Goal: Task Accomplishment & Management: Manage account settings

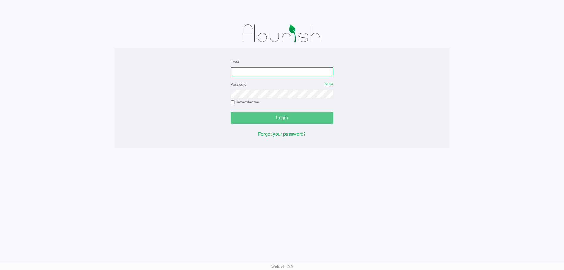
click at [300, 72] on input "Email" at bounding box center [281, 71] width 103 height 9
paste input "[EMAIL_ADDRESS][DOMAIN_NAME]"
type input "[EMAIL_ADDRESS][DOMAIN_NAME]"
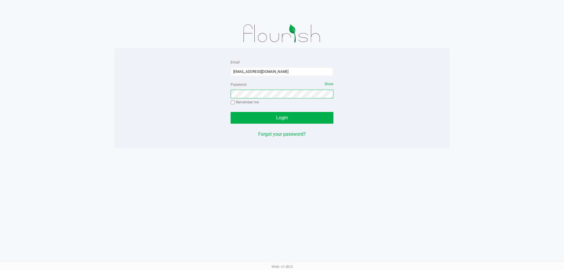
click at [230, 112] on button "Login" at bounding box center [281, 118] width 103 height 12
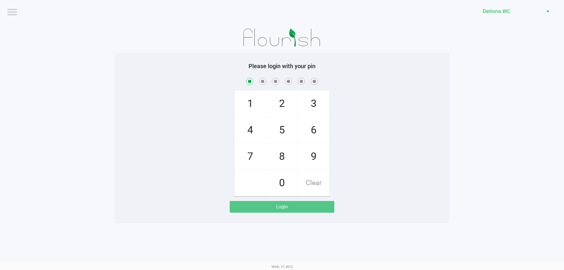
checkbox input "true"
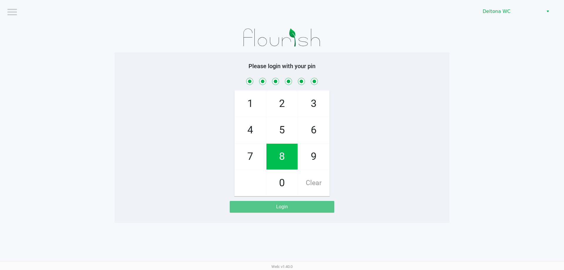
checkbox input "true"
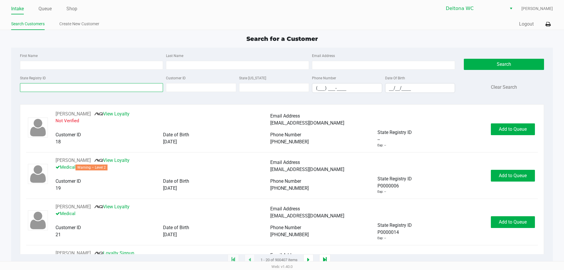
click at [95, 90] on input "State Registry ID" at bounding box center [91, 87] width 143 height 9
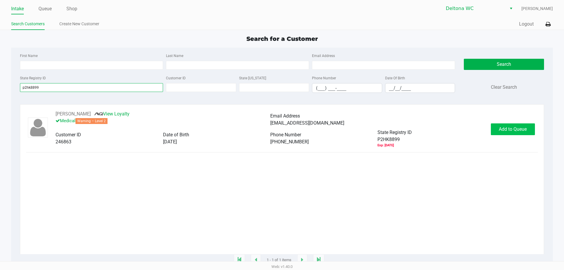
type input "p2hk8899"
click at [509, 132] on span "Add to Queue" at bounding box center [512, 129] width 28 height 6
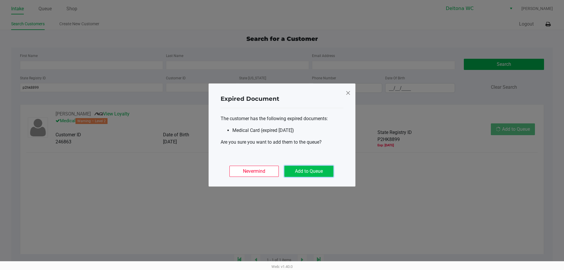
click at [324, 172] on button "Add to Queue" at bounding box center [308, 171] width 49 height 11
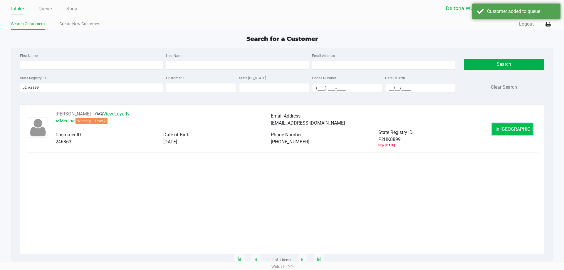
click at [521, 130] on button "In Queue" at bounding box center [511, 129] width 41 height 12
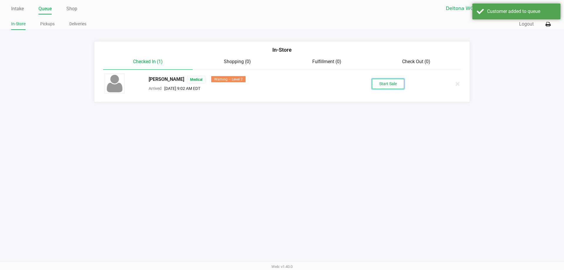
click at [385, 84] on button "Start Sale" at bounding box center [388, 84] width 32 height 10
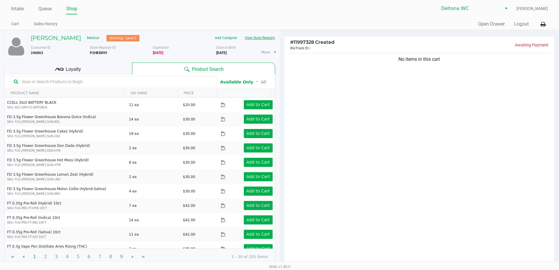
click at [255, 37] on button "View State Registry" at bounding box center [258, 37] width 34 height 9
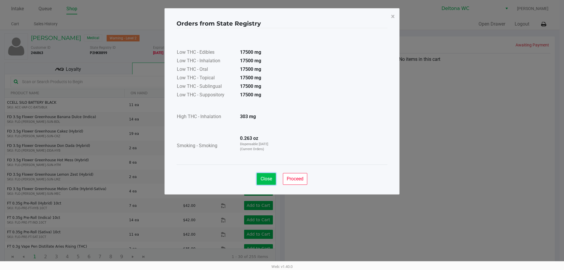
click at [271, 179] on span "Close" at bounding box center [265, 179] width 11 height 6
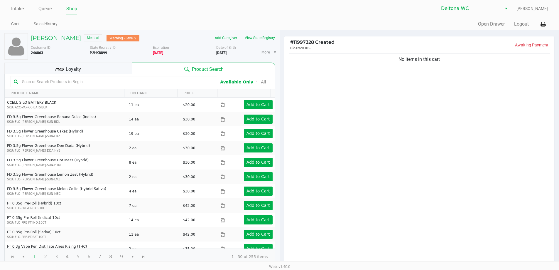
click at [95, 68] on div "Loyalty" at bounding box center [68, 69] width 128 height 12
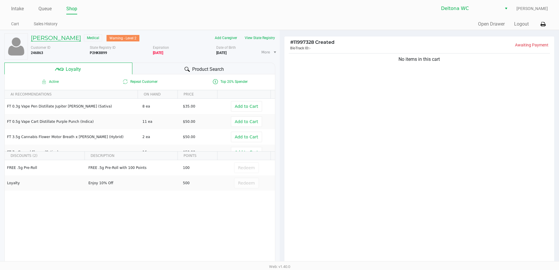
click at [37, 38] on h5 "Skot Bruhn" at bounding box center [56, 37] width 50 height 7
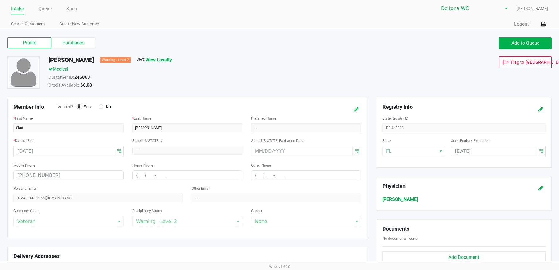
drag, startPoint x: 59, startPoint y: 44, endPoint x: 281, endPoint y: 92, distance: 226.9
click at [59, 44] on label "Purchases" at bounding box center [73, 42] width 44 height 11
click at [0, 0] on 1 "Purchases" at bounding box center [0, 0] width 0 height 0
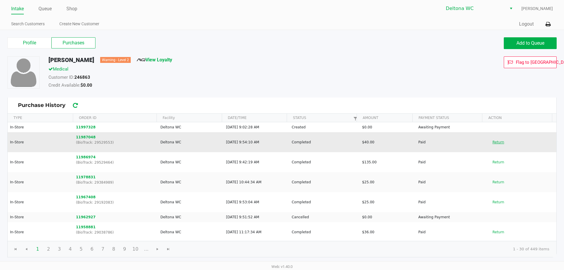
click at [493, 143] on button "Return" at bounding box center [497, 141] width 19 height 9
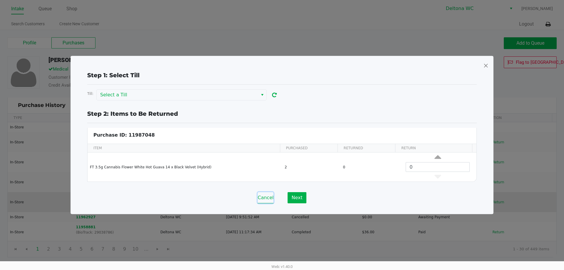
drag, startPoint x: 268, startPoint y: 196, endPoint x: 279, endPoint y: 198, distance: 10.3
click at [268, 196] on button "Cancel" at bounding box center [265, 197] width 16 height 11
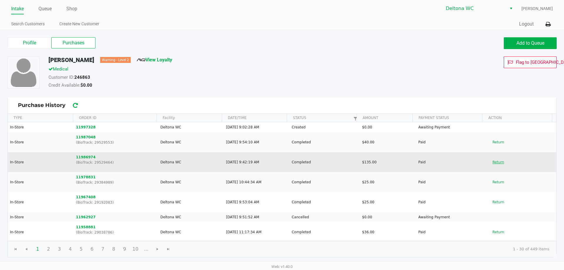
click at [496, 164] on button "Return" at bounding box center [497, 161] width 19 height 9
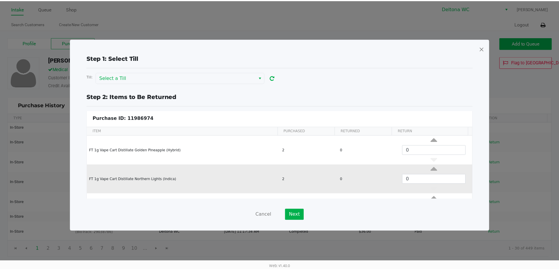
scroll to position [115, 0]
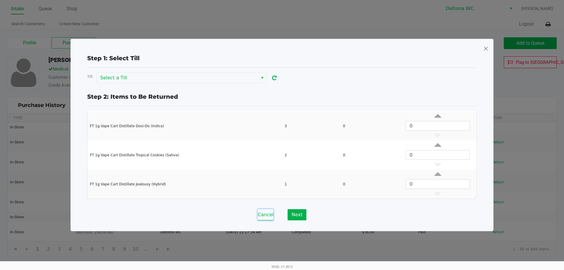
click at [267, 215] on button "Cancel" at bounding box center [265, 214] width 16 height 11
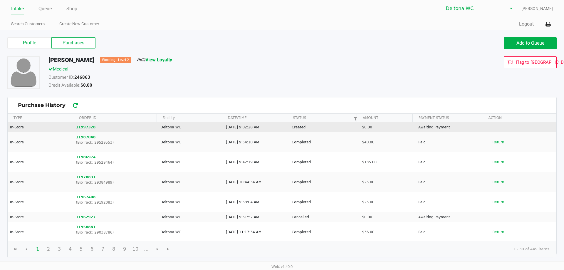
click at [86, 124] on td "11997328" at bounding box center [115, 127] width 84 height 10
click at [87, 126] on button "11997328" at bounding box center [86, 126] width 20 height 5
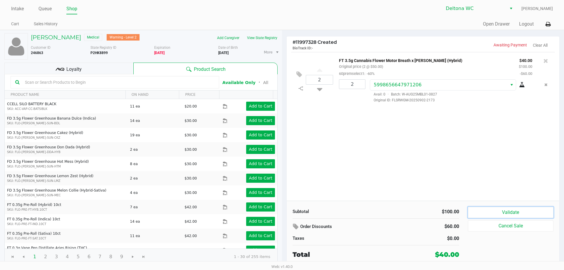
click at [511, 211] on button "Validate" at bounding box center [510, 212] width 85 height 11
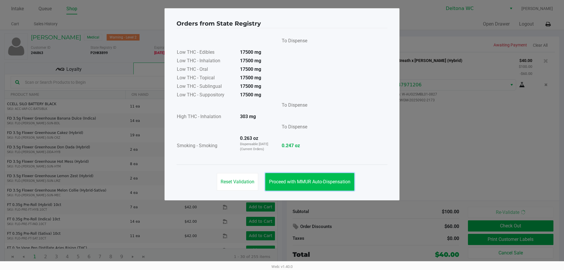
drag, startPoint x: 322, startPoint y: 183, endPoint x: 336, endPoint y: 190, distance: 15.6
click at [323, 184] on span "Proceed with MMUR Auto-Dispensation" at bounding box center [309, 182] width 81 height 6
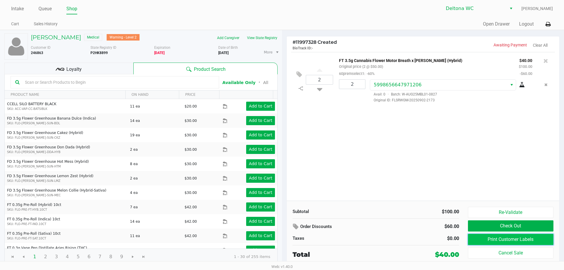
click at [503, 236] on button "Print Customer Labels" at bounding box center [510, 239] width 85 height 11
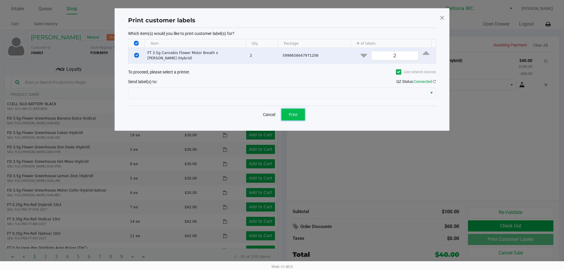
click at [291, 115] on span "Print" at bounding box center [293, 114] width 9 height 5
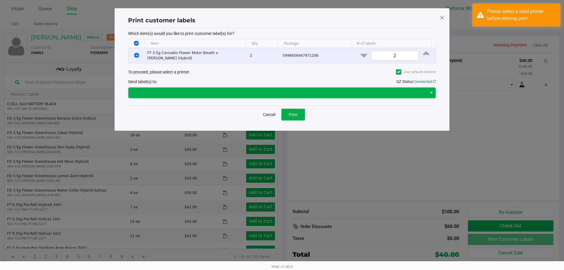
drag, startPoint x: 309, startPoint y: 93, endPoint x: 270, endPoint y: 97, distance: 38.6
click at [306, 93] on span at bounding box center [278, 92] width 292 height 7
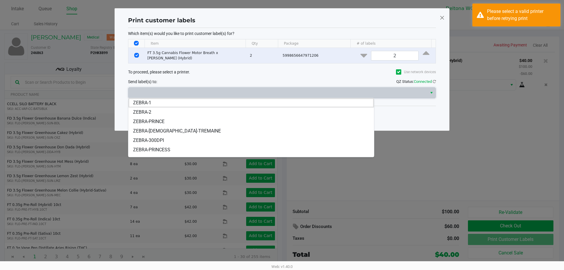
drag, startPoint x: 182, startPoint y: 149, endPoint x: 223, endPoint y: 130, distance: 44.8
click at [181, 149] on li "ZEBRA-PRINCESS" at bounding box center [250, 149] width 245 height 9
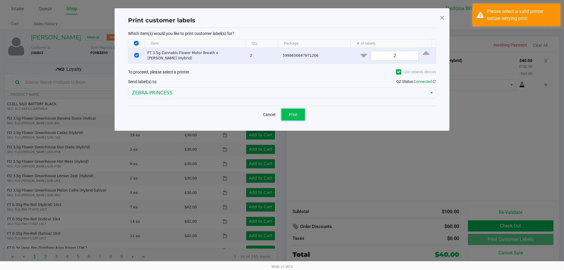
click at [296, 116] on span "Print" at bounding box center [293, 114] width 9 height 5
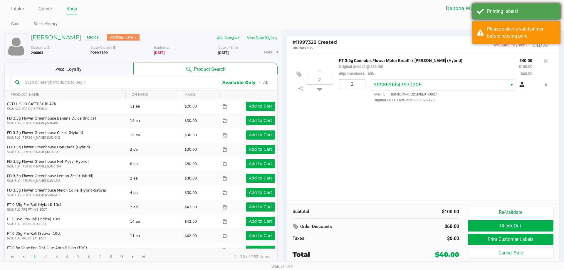
click at [523, 16] on div "Printing labels!" at bounding box center [516, 12] width 88 height 16
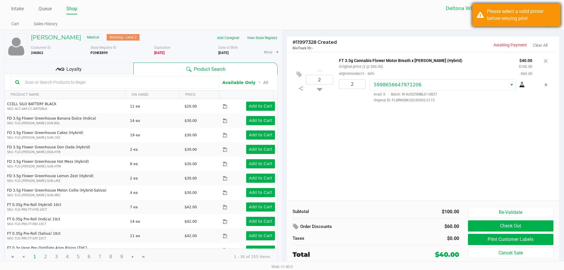
click at [535, 21] on div "Please select a valid printer before retrying print" at bounding box center [521, 15] width 69 height 14
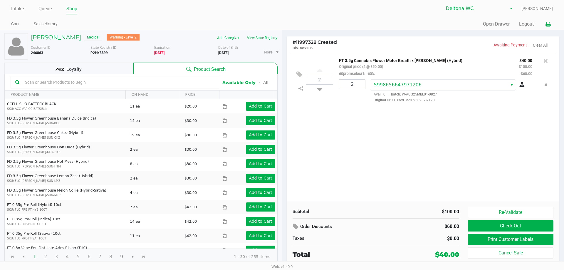
click at [547, 23] on icon at bounding box center [547, 24] width 5 height 4
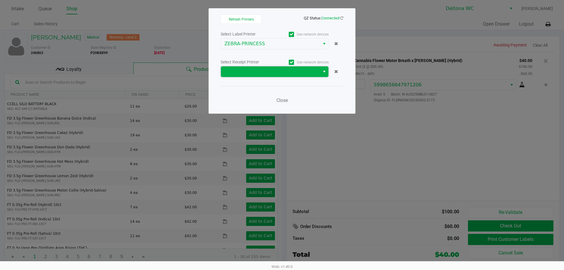
click at [290, 72] on span at bounding box center [270, 71] width 92 height 7
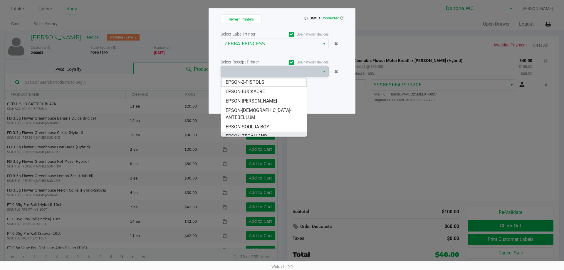
click at [271, 133] on span "EPSON-TEGAN-AND-SARA" at bounding box center [263, 140] width 76 height 14
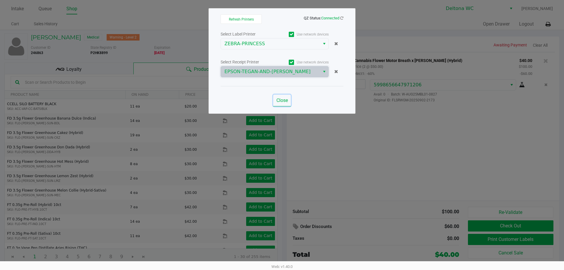
drag, startPoint x: 287, startPoint y: 97, endPoint x: 229, endPoint y: 81, distance: 60.3
click at [287, 97] on button "Close" at bounding box center [282, 101] width 18 height 12
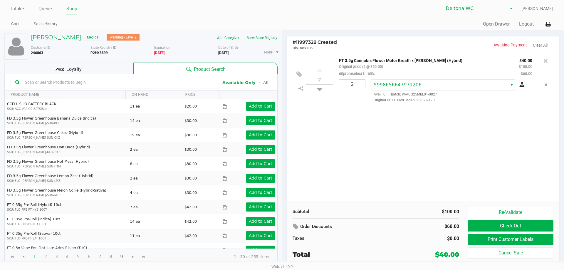
click at [371, 61] on p "FT 3.5g Cannabis Flower Motor Breath x Mike Larry (Hybrid)" at bounding box center [424, 60] width 171 height 6
click at [371, 60] on p "FT 3.5g Cannabis Flower Motor Breath x Mike Larry (Hybrid)" at bounding box center [424, 60] width 171 height 6
drag, startPoint x: 371, startPoint y: 60, endPoint x: 385, endPoint y: 62, distance: 13.8
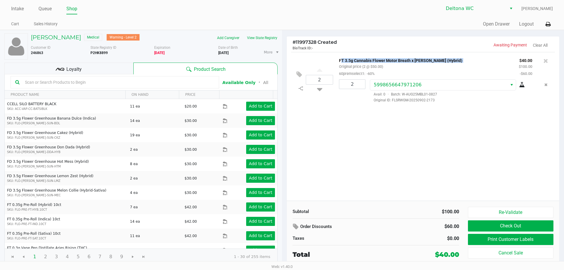
click at [385, 62] on p "FT 3.5g Cannabis Flower Motor Breath x Mike Larry (Hybrid)" at bounding box center [424, 60] width 171 height 6
drag, startPoint x: 407, startPoint y: 177, endPoint x: 417, endPoint y: 178, distance: 10.4
click at [407, 176] on div "2 FT 3.5g Cannabis Flower Motor Breath x Mike Larry (Hybrid) Original price (2 …" at bounding box center [423, 126] width 272 height 149
click at [69, 67] on span "Loyalty" at bounding box center [73, 69] width 15 height 7
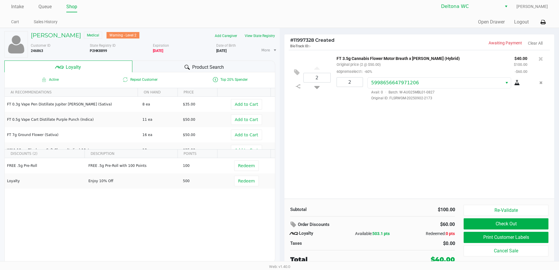
scroll to position [3, 0]
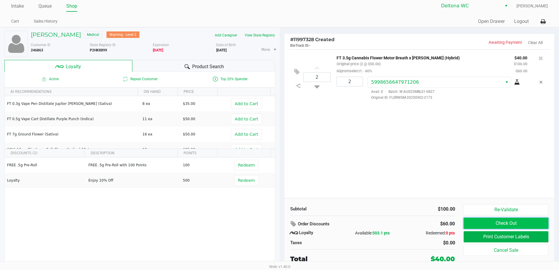
click at [520, 220] on button "Check Out" at bounding box center [506, 223] width 85 height 11
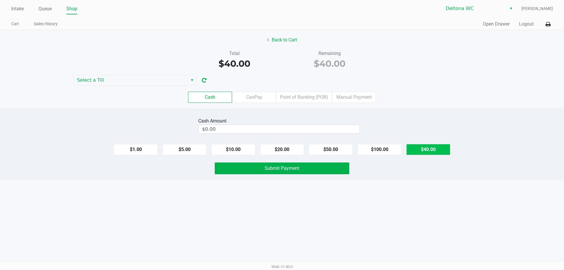
drag, startPoint x: 437, startPoint y: 149, endPoint x: 419, endPoint y: 148, distance: 18.0
click at [431, 147] on button "$40.00" at bounding box center [428, 149] width 44 height 11
type input "$40.00"
click at [322, 166] on button "Submit Payment" at bounding box center [282, 168] width 134 height 12
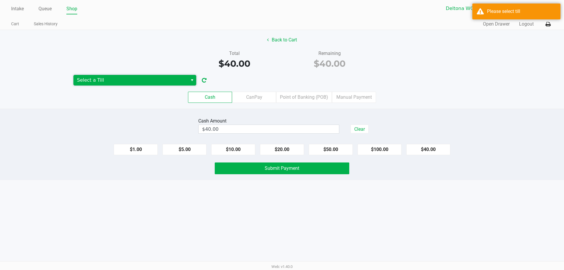
click at [166, 81] on span "Select a Till" at bounding box center [130, 80] width 107 height 7
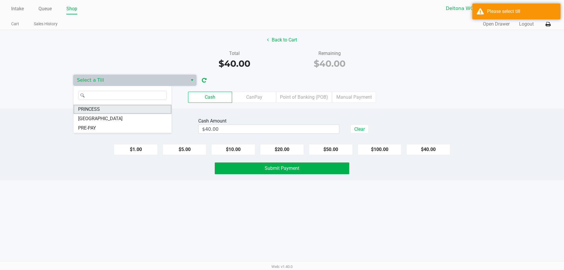
click at [117, 109] on li "PRINCESS" at bounding box center [122, 109] width 98 height 9
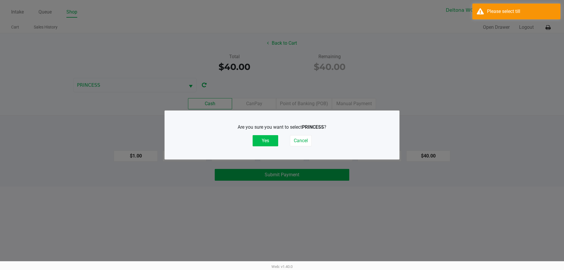
click at [267, 138] on button "Yes" at bounding box center [265, 140] width 26 height 11
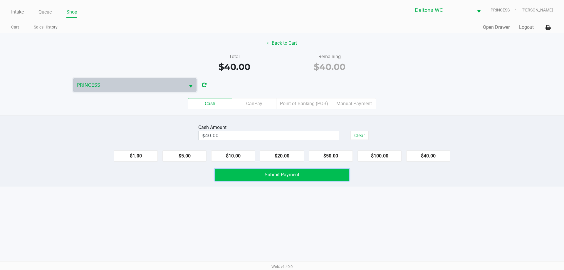
click at [320, 176] on button "Submit Payment" at bounding box center [282, 175] width 134 height 12
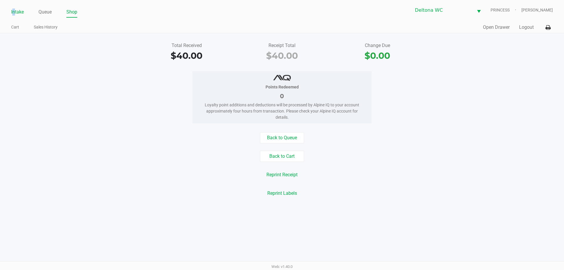
click at [14, 11] on link "Intake" at bounding box center [17, 12] width 13 height 8
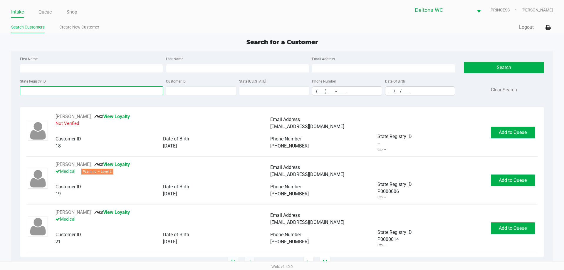
click at [48, 89] on input "State Registry ID" at bounding box center [91, 90] width 143 height 9
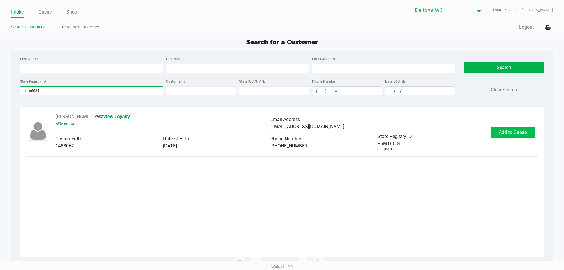
type input "p6mt6634"
click at [509, 135] on button "Add to Queue" at bounding box center [513, 133] width 44 height 12
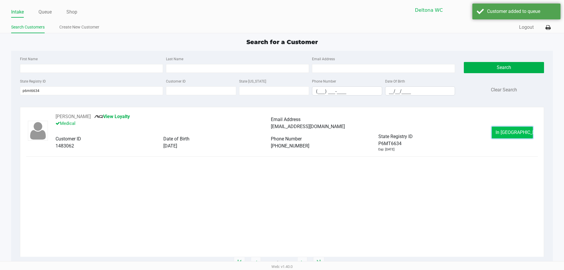
click at [505, 134] on span "In Queue" at bounding box center [519, 132] width 49 height 6
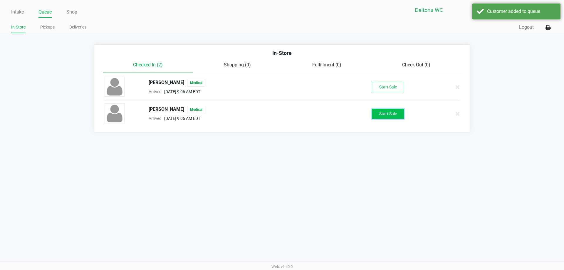
click at [386, 112] on button "Start Sale" at bounding box center [388, 114] width 32 height 10
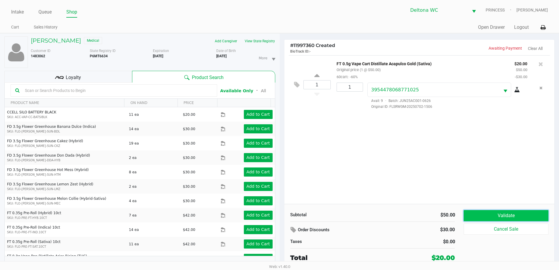
click at [470, 212] on button "Validate" at bounding box center [506, 215] width 85 height 11
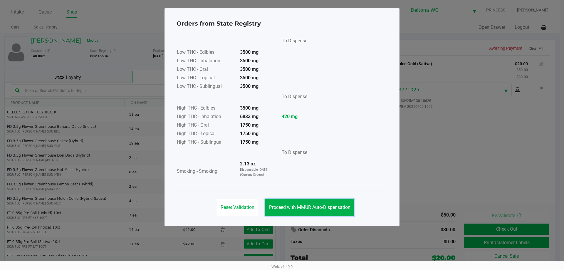
click at [343, 205] on span "Proceed with MMUR Auto-Dispensation" at bounding box center [309, 207] width 81 height 6
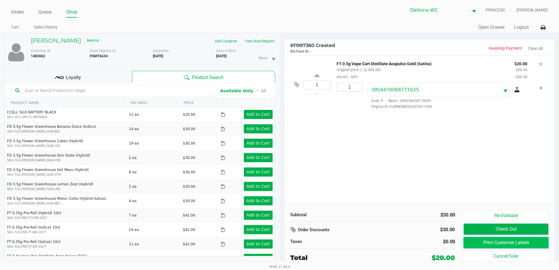
click at [478, 244] on button "Print Customer Labels" at bounding box center [506, 242] width 85 height 11
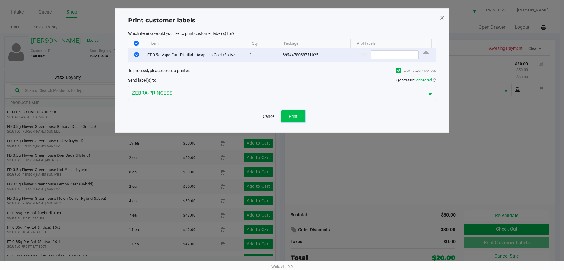
click at [294, 112] on button "Print" at bounding box center [292, 116] width 23 height 12
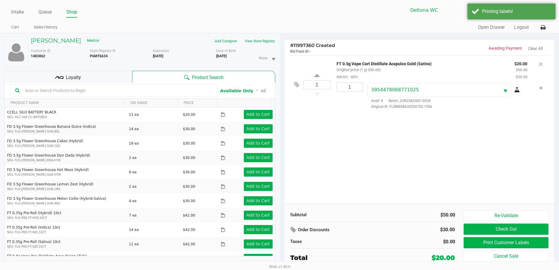
click at [115, 78] on div "Loyalty" at bounding box center [68, 77] width 128 height 12
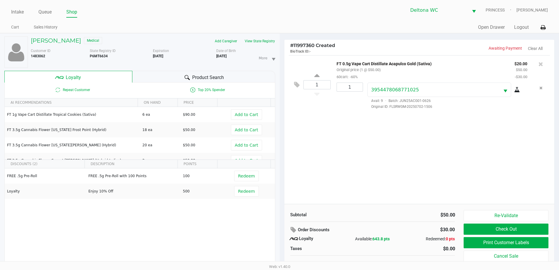
scroll to position [6, 0]
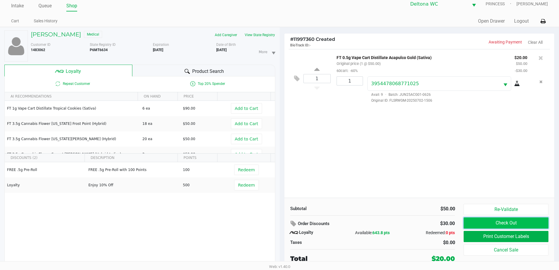
click at [483, 225] on button "Check Out" at bounding box center [506, 222] width 85 height 11
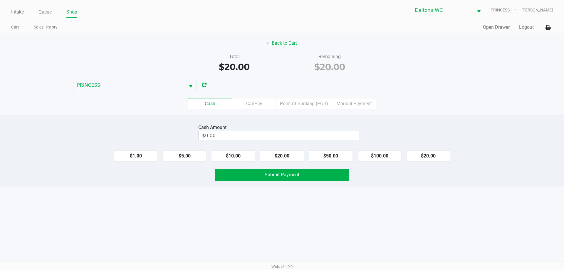
click at [309, 103] on label "Point of Banking (POB)" at bounding box center [304, 103] width 56 height 11
click at [0, 0] on 7 "Point of Banking (POB)" at bounding box center [0, 0] width 0 height 0
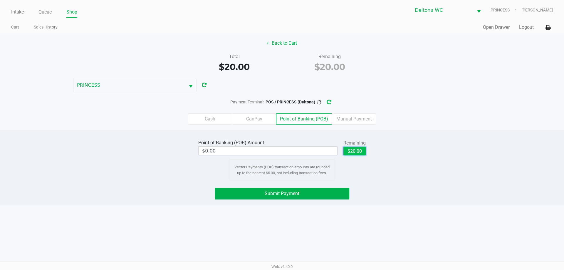
click at [353, 151] on button "$20.00" at bounding box center [354, 150] width 22 height 9
type input "$20.00"
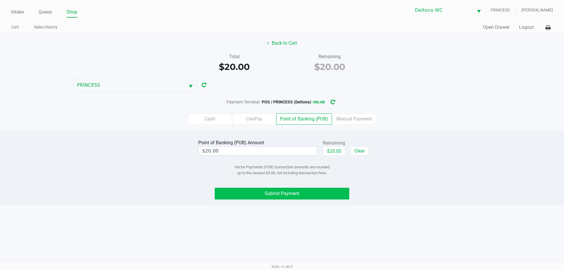
click at [312, 191] on button "Submit Payment" at bounding box center [282, 194] width 134 height 12
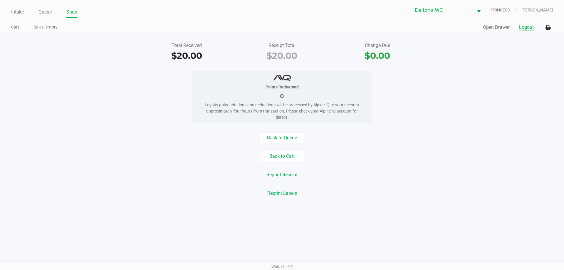
click at [523, 25] on button "Logout" at bounding box center [526, 27] width 15 height 7
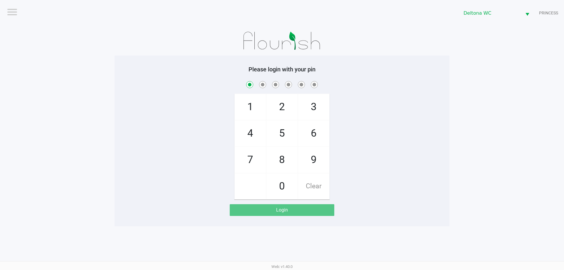
checkbox input "true"
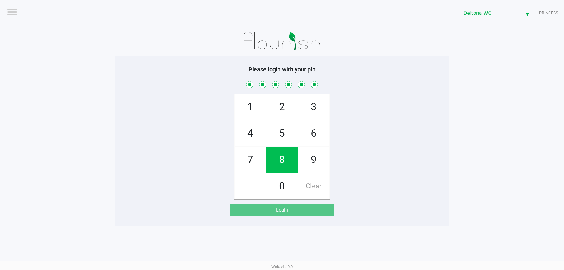
checkbox input "true"
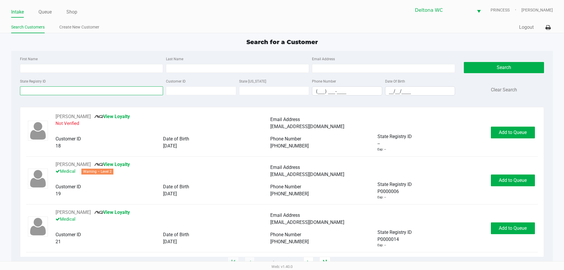
click at [96, 87] on input "State Registry ID" at bounding box center [91, 90] width 143 height 9
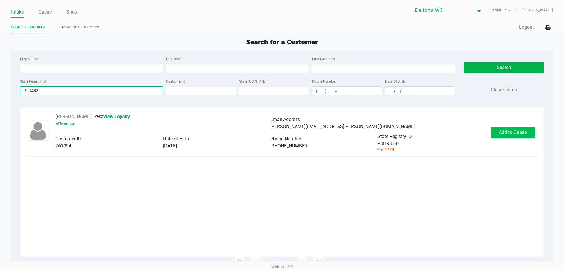
type input "p3hr3392"
click at [510, 137] on button "Add to Queue" at bounding box center [513, 133] width 44 height 12
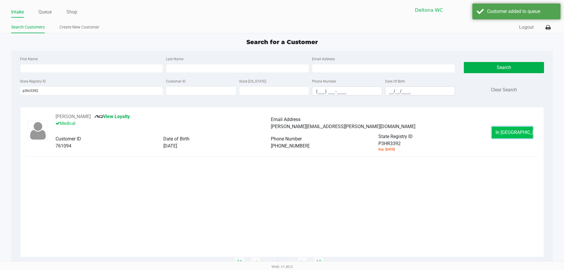
click at [496, 134] on button "In Queue" at bounding box center [511, 133] width 41 height 12
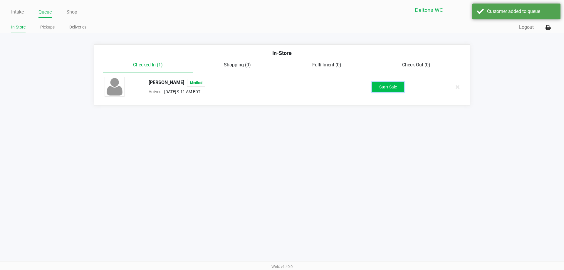
click at [392, 85] on button "Start Sale" at bounding box center [388, 87] width 32 height 10
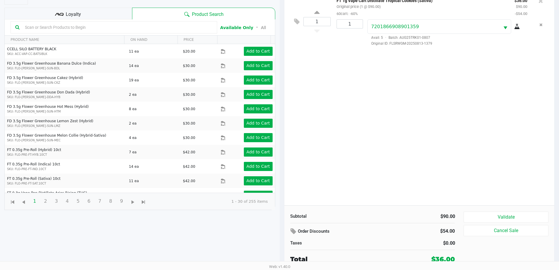
scroll to position [63, 0]
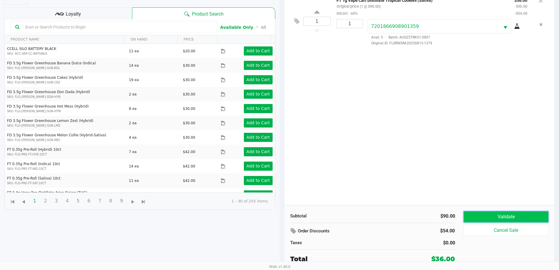
click at [495, 212] on button "Validate" at bounding box center [506, 216] width 85 height 11
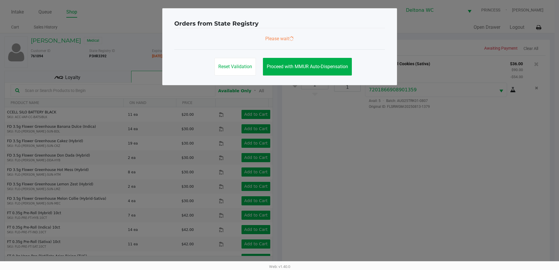
scroll to position [0, 0]
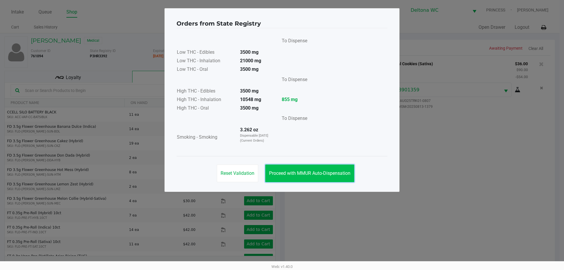
click at [321, 170] on button "Proceed with MMUR Auto-Dispensation" at bounding box center [309, 173] width 89 height 18
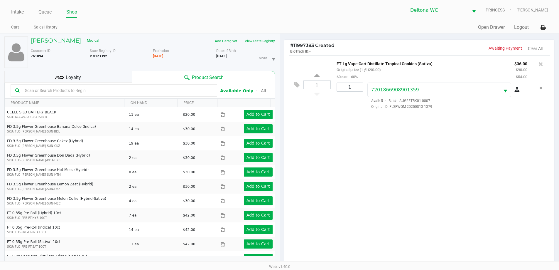
scroll to position [63, 0]
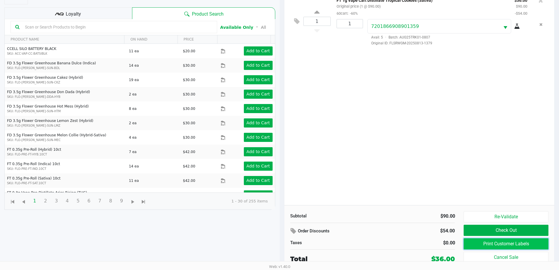
click at [516, 243] on button "Print Customer Labels" at bounding box center [506, 243] width 85 height 11
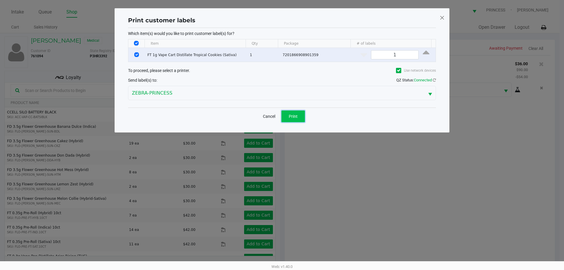
click at [291, 114] on span "Print" at bounding box center [293, 116] width 9 height 5
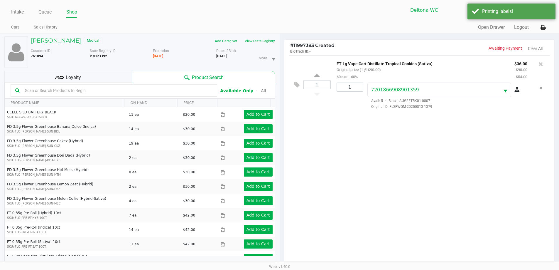
click at [92, 77] on div "Loyalty" at bounding box center [68, 77] width 128 height 12
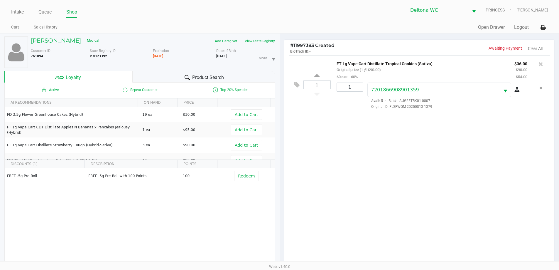
drag, startPoint x: 319, startPoint y: 138, endPoint x: 358, endPoint y: 148, distance: 40.0
click at [321, 138] on div "1 FT 1g Vape Cart Distillate Tropical Cookies (Sativa) Original price (1 @ $90.…" at bounding box center [419, 161] width 270 height 213
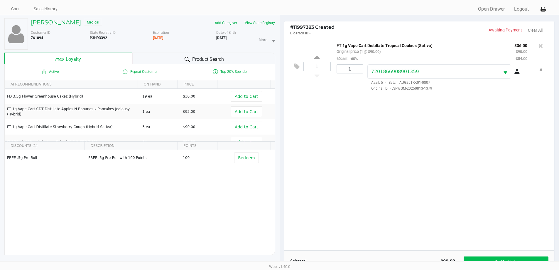
scroll to position [70, 0]
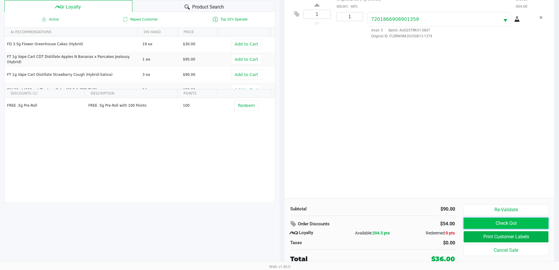
click at [506, 221] on button "Check Out" at bounding box center [506, 223] width 85 height 11
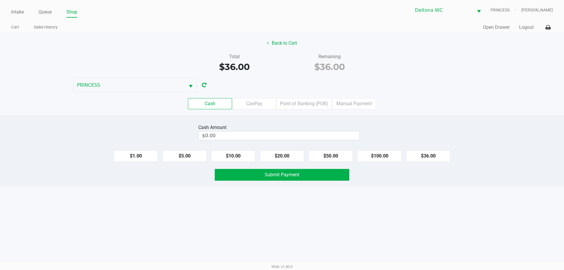
click at [304, 108] on label "Point of Banking (POB)" at bounding box center [304, 103] width 56 height 11
click at [0, 0] on 7 "Point of Banking (POB)" at bounding box center [0, 0] width 0 height 0
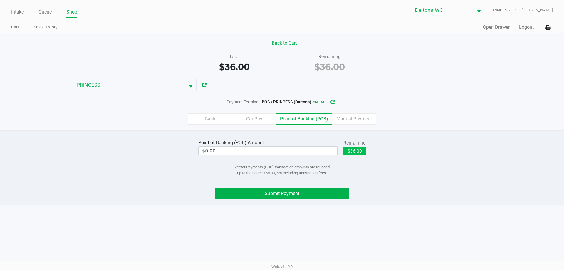
click at [356, 151] on button "$36.00" at bounding box center [354, 150] width 22 height 9
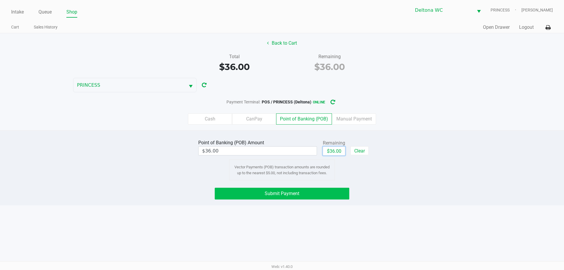
click at [321, 193] on button "Submit Payment" at bounding box center [282, 194] width 134 height 12
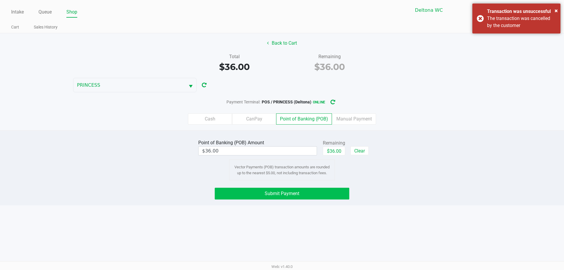
click at [514, 21] on div "The transaction was cancelled by the customer" at bounding box center [521, 22] width 69 height 14
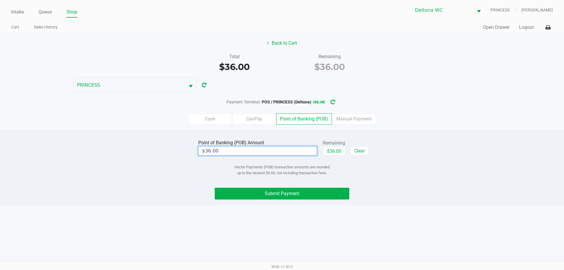
click at [268, 152] on input "$36.00" at bounding box center [257, 150] width 118 height 9
click at [289, 196] on button "Submit Payment" at bounding box center [282, 194] width 134 height 12
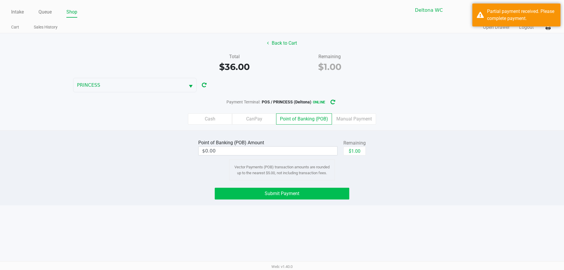
click at [215, 124] on label "Cash" at bounding box center [210, 118] width 44 height 11
click at [0, 0] on 0 "Cash" at bounding box center [0, 0] width 0 height 0
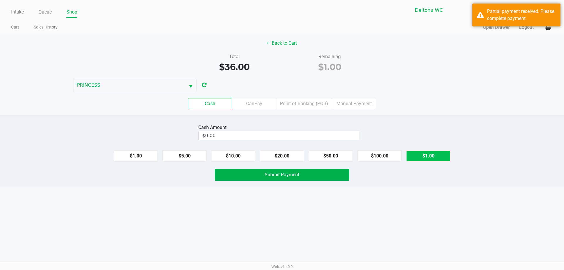
click at [423, 159] on button "$1.00" at bounding box center [428, 155] width 44 height 11
type input "$1.00"
click at [313, 179] on button "Submit Payment" at bounding box center [282, 175] width 134 height 12
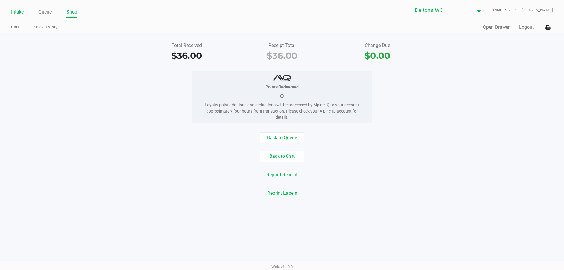
click at [16, 14] on link "Intake" at bounding box center [17, 12] width 13 height 8
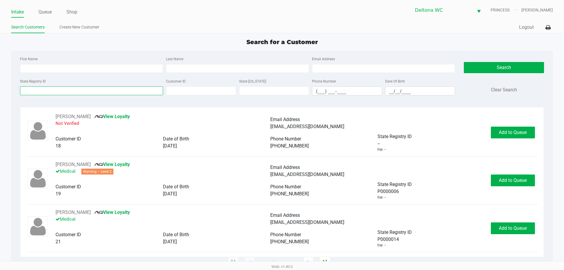
click at [62, 90] on input "State Registry ID" at bounding box center [91, 90] width 143 height 9
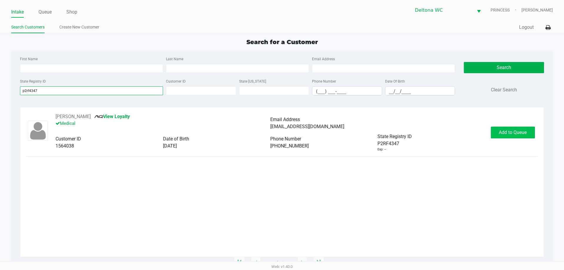
type input "p2rf4347"
click at [508, 134] on span "Add to Queue" at bounding box center [512, 132] width 28 height 6
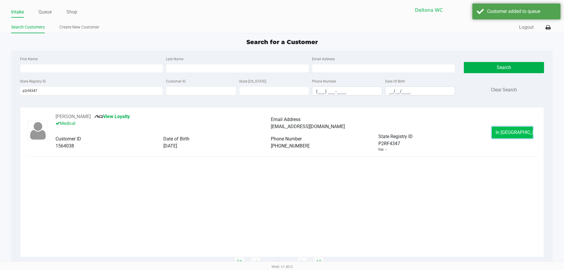
click at [501, 133] on button "In Queue" at bounding box center [511, 133] width 41 height 12
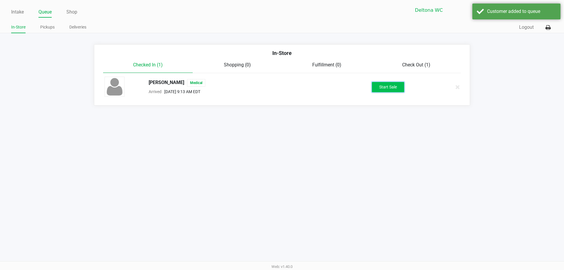
click at [392, 87] on button "Start Sale" at bounding box center [388, 87] width 32 height 10
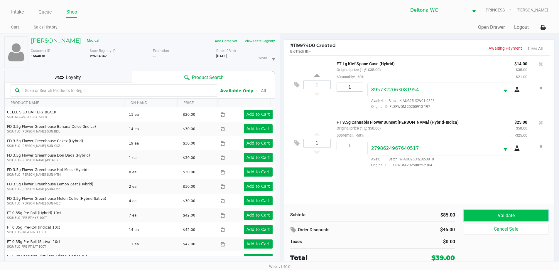
click at [515, 219] on button "Validate" at bounding box center [506, 215] width 85 height 11
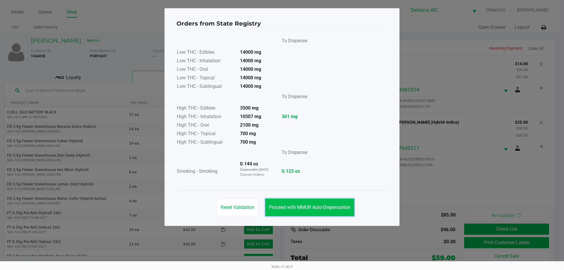
click at [325, 208] on span "Proceed with MMUR Auto-Dispensation" at bounding box center [309, 207] width 81 height 6
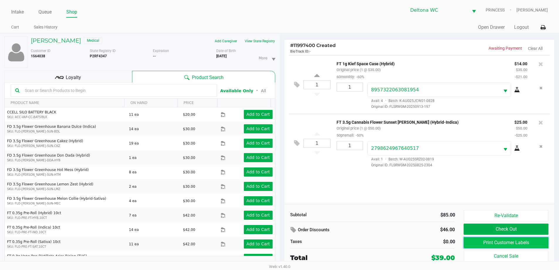
click at [514, 243] on button "Print Customer Labels" at bounding box center [506, 242] width 85 height 11
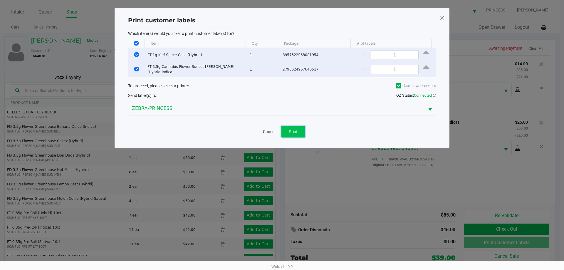
click at [294, 132] on span "Print" at bounding box center [293, 131] width 9 height 5
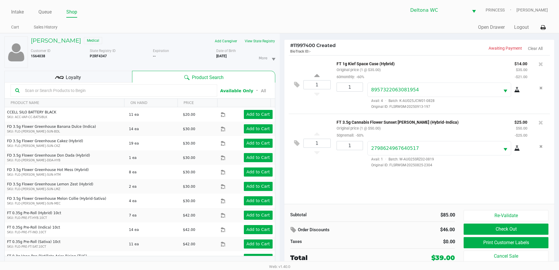
click at [358, 187] on div "1 FT 1g Kief Space Case (Hybrid) Original price (1 @ $35.00) 60monthly: -60% $1…" at bounding box center [419, 129] width 270 height 149
click at [503, 226] on button "Check Out" at bounding box center [506, 228] width 85 height 11
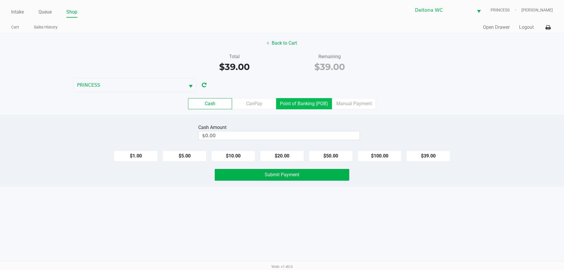
click at [304, 103] on label "Point of Banking (POB)" at bounding box center [304, 103] width 56 height 11
click at [0, 0] on 7 "Point of Banking (POB)" at bounding box center [0, 0] width 0 height 0
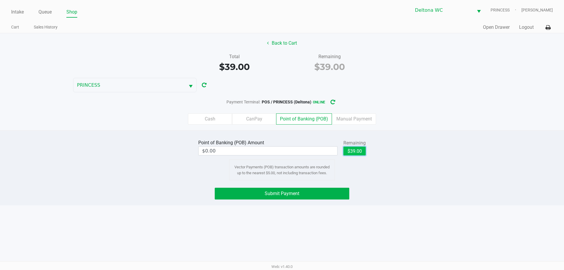
click at [356, 153] on button "$39.00" at bounding box center [354, 150] width 22 height 9
type input "$39.00"
click at [327, 193] on button "Submit Payment" at bounding box center [282, 194] width 134 height 12
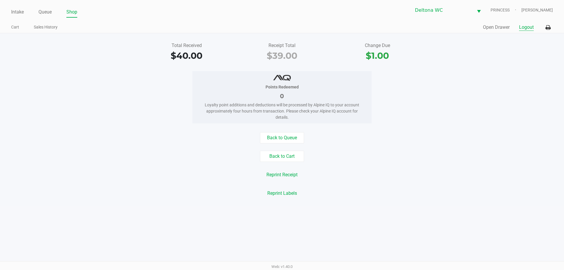
click at [527, 26] on button "Logout" at bounding box center [526, 27] width 15 height 7
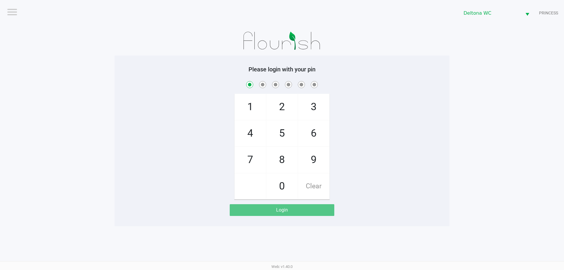
checkbox input "true"
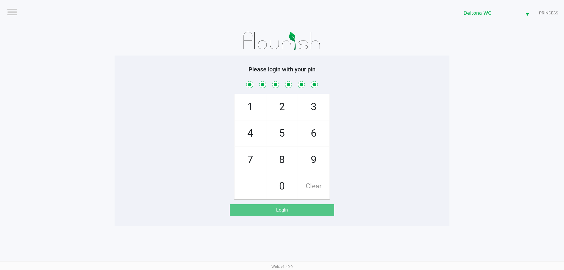
checkbox input "true"
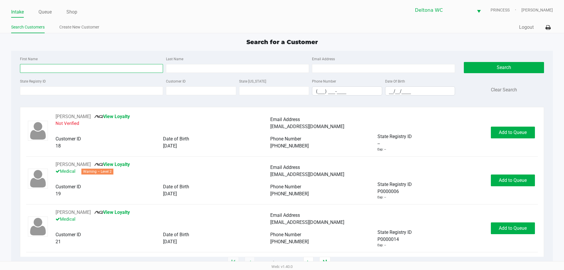
click at [34, 69] on input "First Name" at bounding box center [91, 68] width 143 height 9
type input "alyssa"
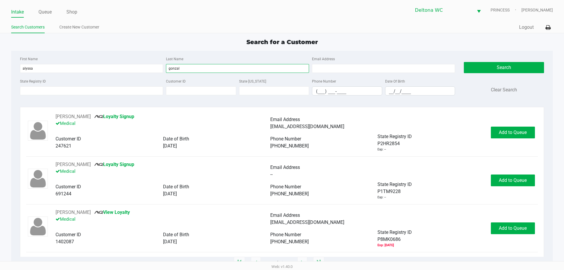
type input "gonzal"
click at [388, 91] on input "__/__/____" at bounding box center [420, 91] width 70 height 9
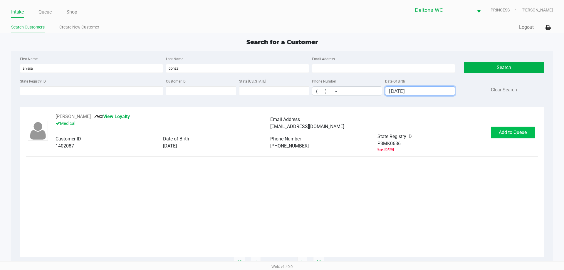
type input "02/15/1989"
click at [498, 132] on span "Add to Queue" at bounding box center [512, 132] width 28 height 6
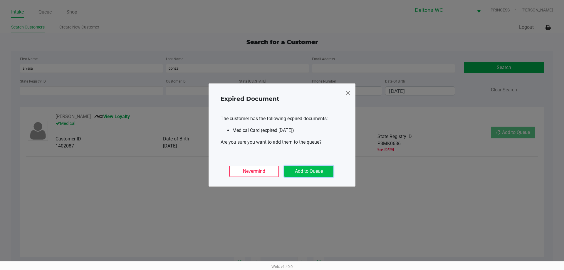
click at [296, 166] on button "Add to Queue" at bounding box center [308, 171] width 49 height 11
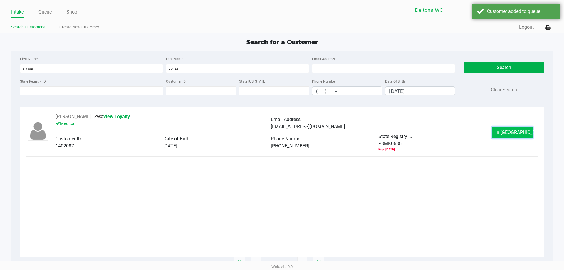
click at [501, 131] on button "In Queue" at bounding box center [511, 133] width 41 height 12
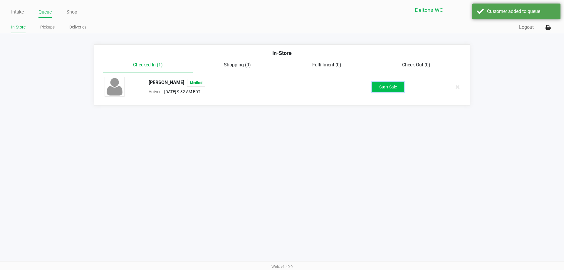
click at [395, 89] on button "Start Sale" at bounding box center [388, 87] width 32 height 10
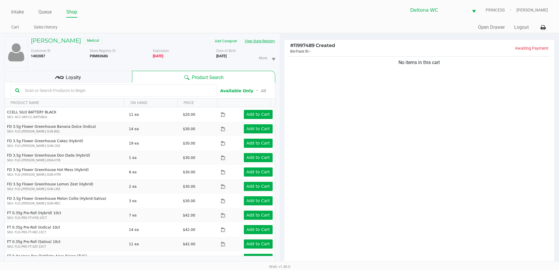
click at [252, 41] on button "View State Registry" at bounding box center [258, 40] width 34 height 9
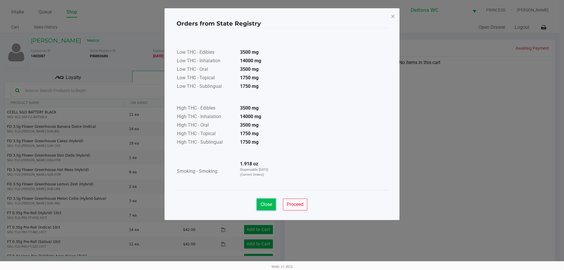
drag, startPoint x: 270, startPoint y: 209, endPoint x: 261, endPoint y: 200, distance: 12.7
click at [269, 208] on button "Close" at bounding box center [266, 204] width 19 height 12
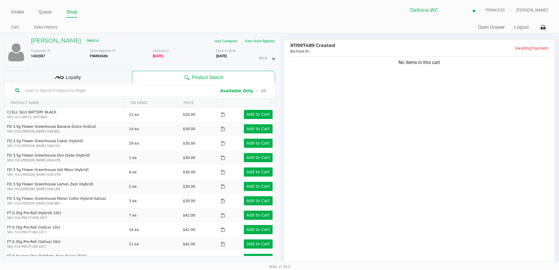
click at [114, 74] on div "Loyalty" at bounding box center [68, 77] width 128 height 12
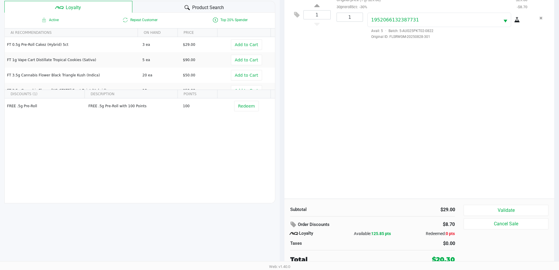
scroll to position [70, 0]
click at [486, 206] on button "Validate" at bounding box center [506, 209] width 85 height 11
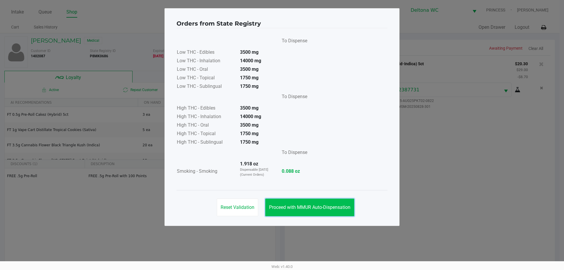
drag, startPoint x: 316, startPoint y: 203, endPoint x: 418, endPoint y: 203, distance: 102.2
click at [316, 203] on button "Proceed with MMUR Auto-Dispensation" at bounding box center [309, 207] width 89 height 18
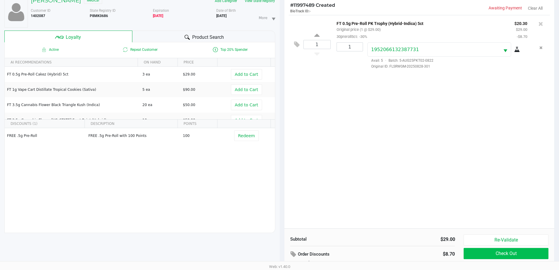
scroll to position [70, 0]
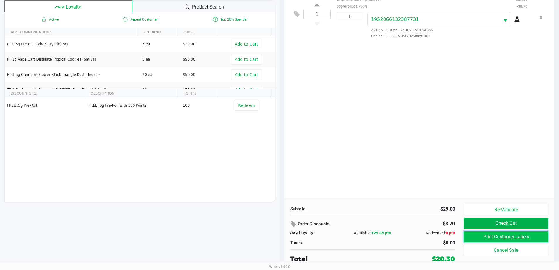
click at [510, 237] on button "Print Customer Labels" at bounding box center [506, 236] width 85 height 11
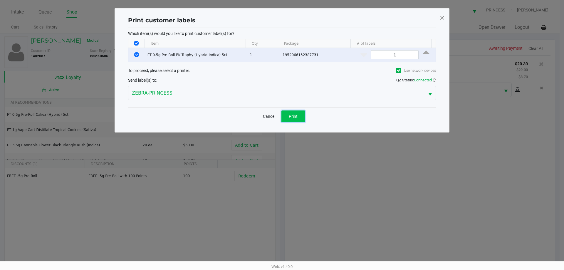
drag, startPoint x: 287, startPoint y: 111, endPoint x: 267, endPoint y: 106, distance: 20.2
click at [287, 111] on button "Print" at bounding box center [292, 116] width 23 height 12
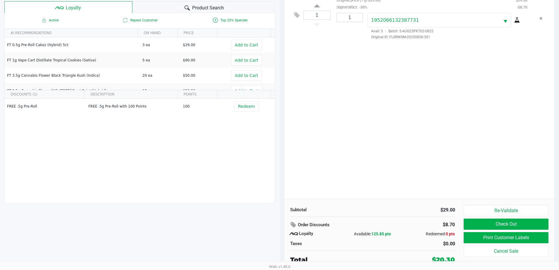
scroll to position [70, 0]
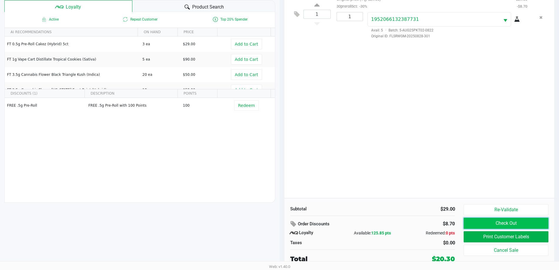
click at [496, 224] on button "Check Out" at bounding box center [506, 223] width 85 height 11
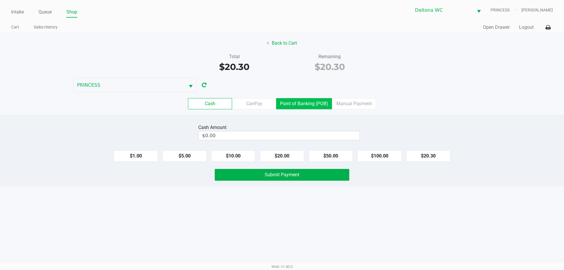
click at [304, 100] on label "Point of Banking (POB)" at bounding box center [304, 103] width 56 height 11
click at [0, 0] on 7 "Point of Banking (POB)" at bounding box center [0, 0] width 0 height 0
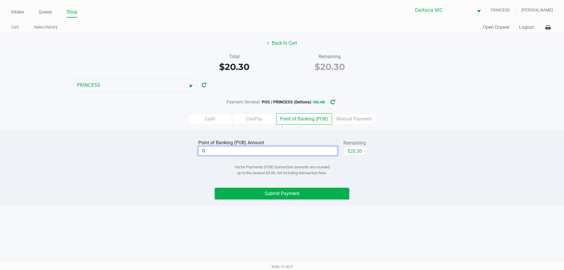
click at [295, 151] on input "0" at bounding box center [267, 150] width 139 height 9
click at [296, 191] on span "Submit Payment" at bounding box center [281, 194] width 35 height 6
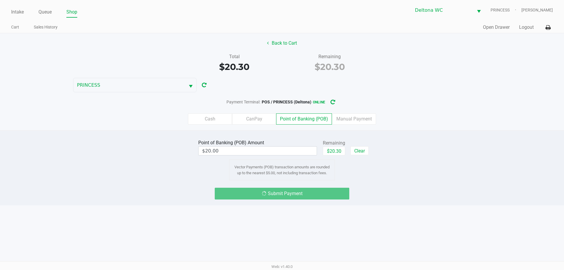
click at [296, 193] on div "Submit Payment" at bounding box center [282, 194] width 134 height 12
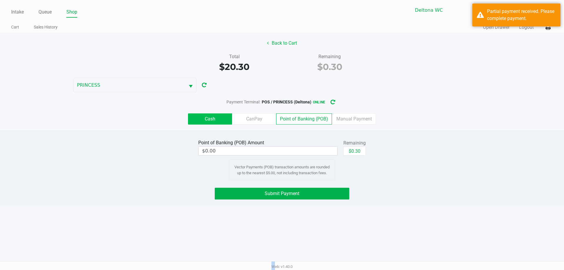
click at [208, 123] on label "Cash" at bounding box center [210, 118] width 44 height 11
click at [0, 0] on 0 "Cash" at bounding box center [0, 0] width 0 height 0
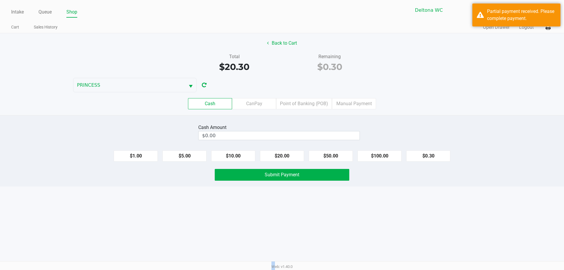
click at [134, 151] on button "$1.00" at bounding box center [136, 155] width 44 height 11
type input "$1.00"
click at [267, 179] on button "Submit Payment" at bounding box center [282, 175] width 134 height 12
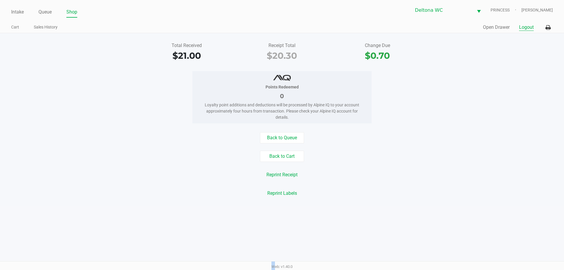
click at [525, 29] on button "Logout" at bounding box center [526, 27] width 15 height 7
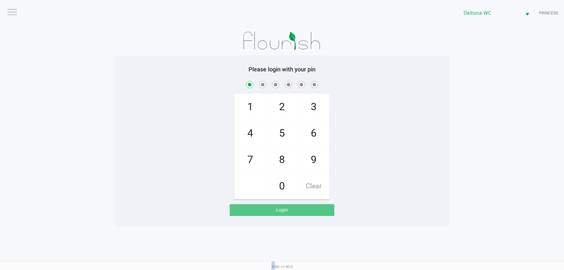
checkbox input "true"
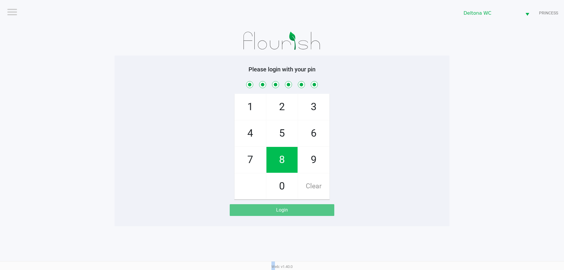
checkbox input "true"
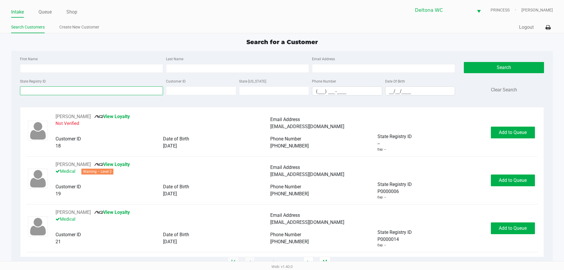
click at [67, 89] on input "State Registry ID" at bounding box center [91, 90] width 143 height 9
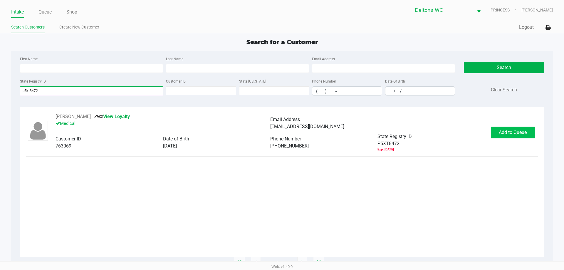
type input "p5xt8472"
click at [513, 132] on span "Add to Queue" at bounding box center [512, 132] width 28 height 6
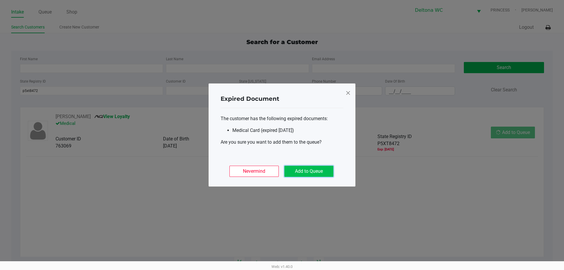
click at [309, 173] on button "Add to Queue" at bounding box center [308, 171] width 49 height 11
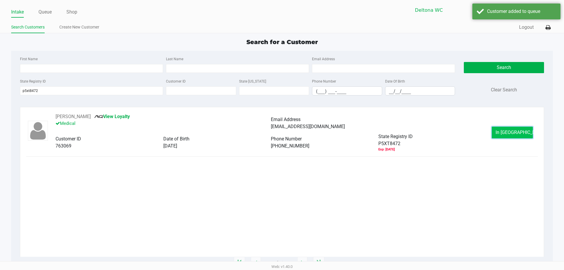
click at [519, 133] on span "In Queue" at bounding box center [519, 132] width 49 height 6
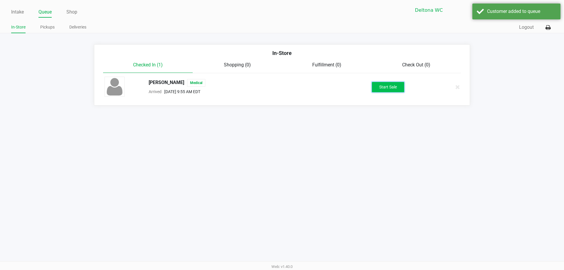
click at [397, 87] on button "Start Sale" at bounding box center [388, 87] width 32 height 10
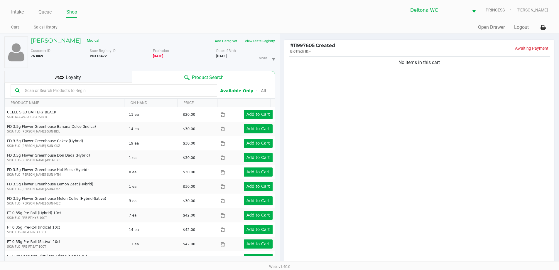
click at [74, 75] on span "Loyalty" at bounding box center [73, 77] width 15 height 7
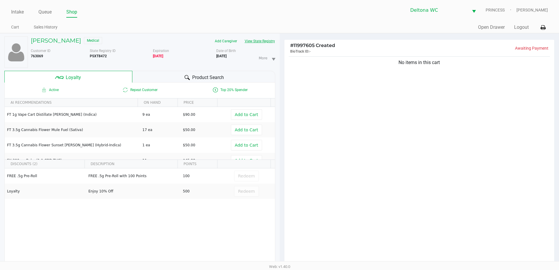
click at [262, 41] on button "View State Registry" at bounding box center [258, 40] width 34 height 9
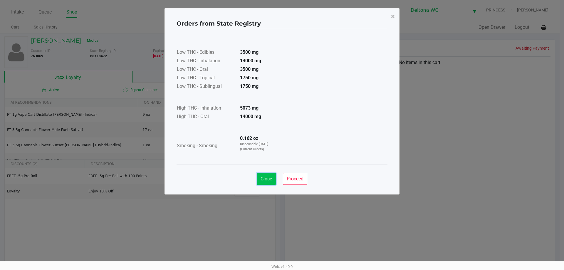
click at [269, 180] on span "Close" at bounding box center [265, 179] width 11 height 6
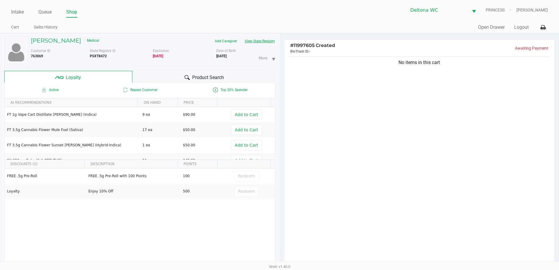
click at [269, 43] on button "View State Registry" at bounding box center [258, 40] width 34 height 9
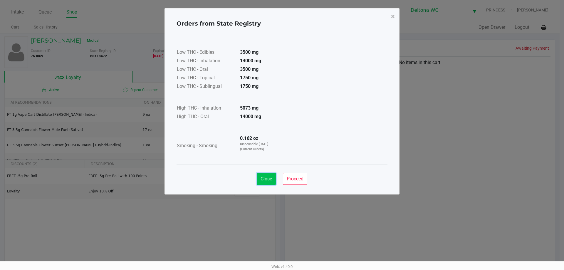
click at [266, 176] on span "Close" at bounding box center [265, 179] width 11 height 6
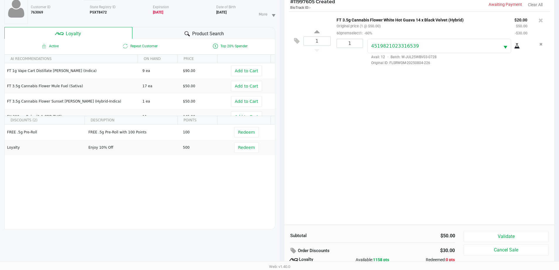
scroll to position [70, 0]
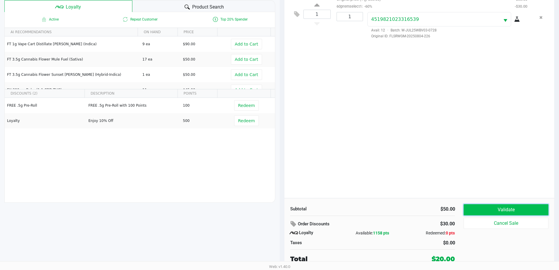
click at [483, 210] on button "Validate" at bounding box center [506, 209] width 85 height 11
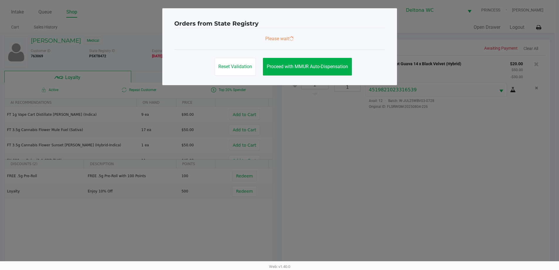
scroll to position [0, 0]
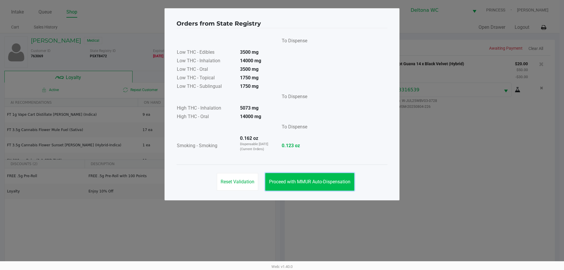
click at [346, 179] on span "Proceed with MMUR Auto-Dispensation" at bounding box center [309, 182] width 81 height 6
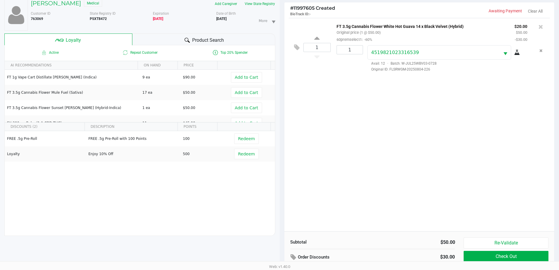
scroll to position [70, 0]
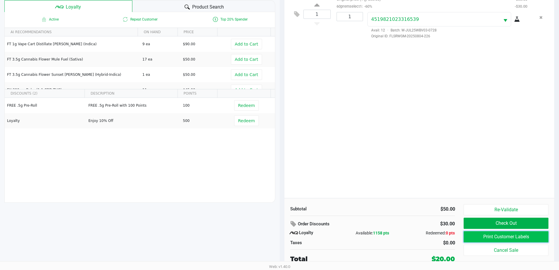
click at [479, 235] on button "Print Customer Labels" at bounding box center [506, 236] width 85 height 11
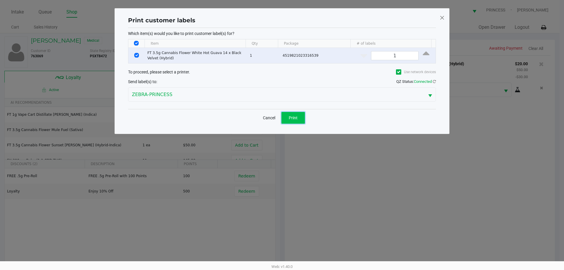
click at [289, 120] on span "Print" at bounding box center [293, 117] width 9 height 5
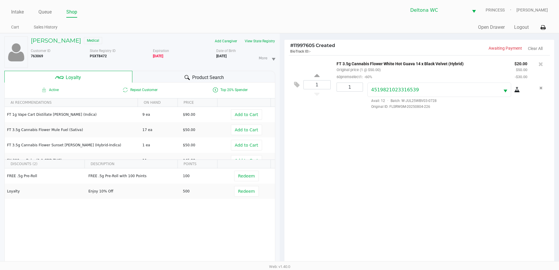
click at [332, 188] on div "1 FT 3.5g Cannabis Flower White Hot Guava 14 x Black Velvet (Hybrid) Original p…" at bounding box center [419, 161] width 270 height 213
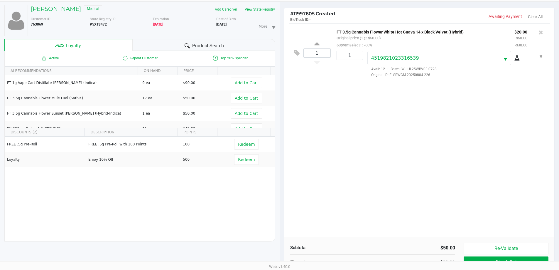
scroll to position [70, 0]
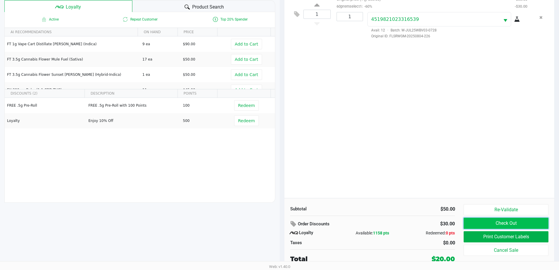
click at [498, 223] on button "Check Out" at bounding box center [506, 223] width 85 height 11
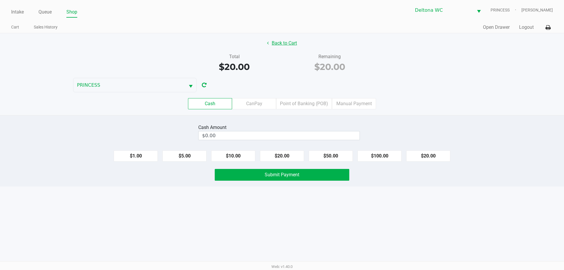
click at [286, 44] on button "Back to Cart" at bounding box center [282, 43] width 38 height 11
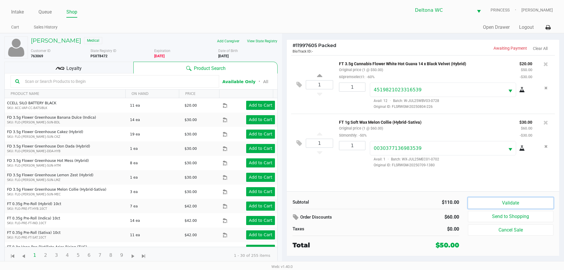
click at [523, 207] on button "Validate" at bounding box center [510, 202] width 85 height 11
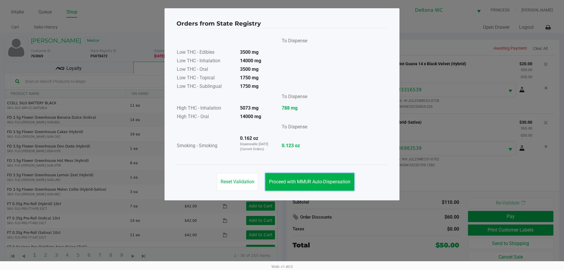
drag, startPoint x: 312, startPoint y: 187, endPoint x: 348, endPoint y: 190, distance: 35.9
click at [314, 188] on button "Proceed with MMUR Auto-Dispensation" at bounding box center [309, 182] width 89 height 18
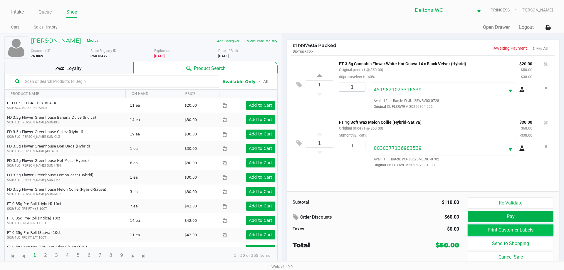
click at [522, 230] on button "Print Customer Labels" at bounding box center [510, 229] width 85 height 11
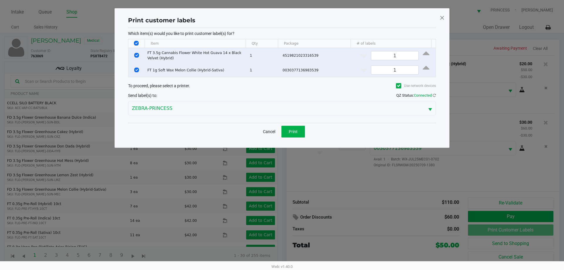
drag, startPoint x: 132, startPoint y: 54, endPoint x: 134, endPoint y: 55, distance: 3.0
click at [132, 54] on td "Data table" at bounding box center [136, 55] width 16 height 15
click at [134, 55] on input "Select Row" at bounding box center [136, 55] width 5 height 5
checkbox input "false"
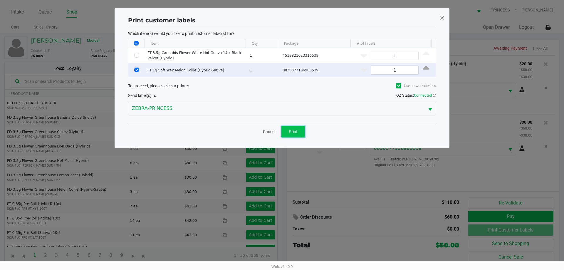
click at [282, 133] on button "Print" at bounding box center [292, 132] width 23 height 12
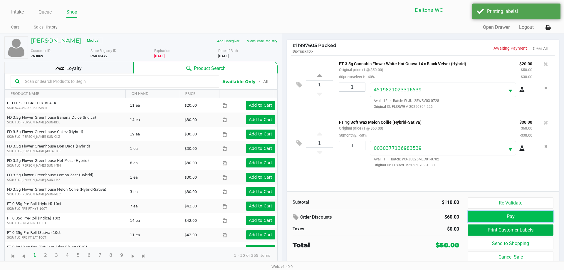
click at [503, 216] on button "Pay" at bounding box center [510, 216] width 85 height 11
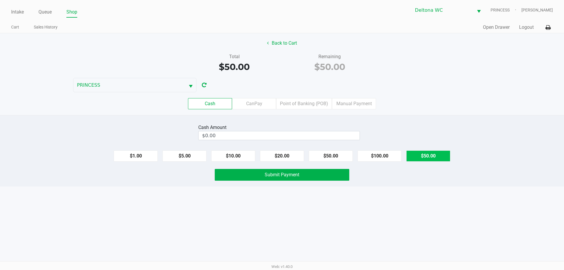
click at [427, 154] on button "$50.00" at bounding box center [428, 155] width 44 height 11
type input "$50.00"
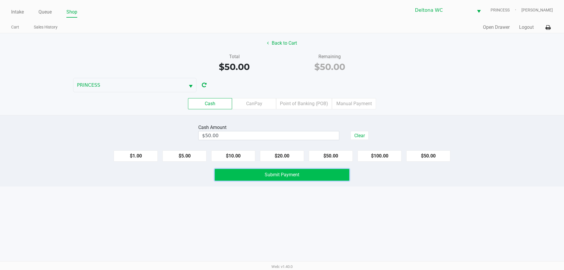
click at [325, 172] on button "Submit Payment" at bounding box center [282, 175] width 134 height 12
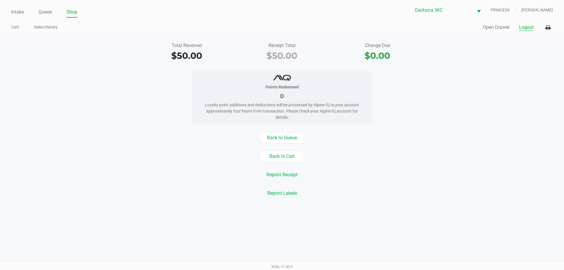
click at [531, 26] on button "Logout" at bounding box center [526, 27] width 15 height 7
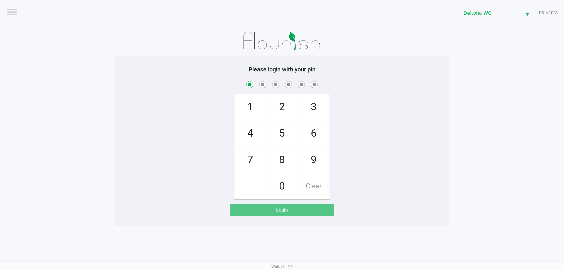
checkbox input "true"
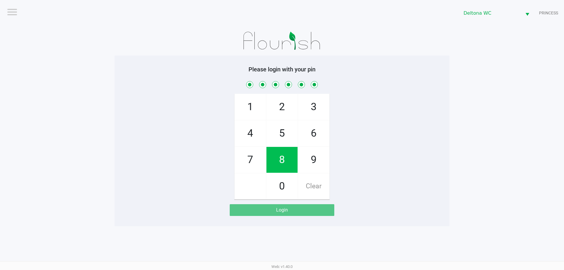
checkbox input "true"
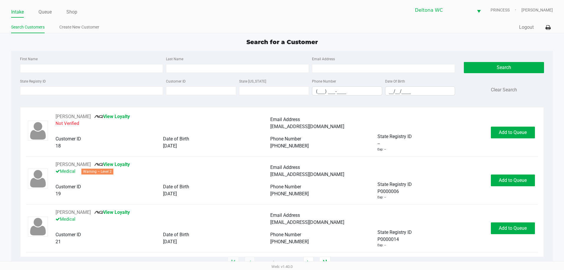
click at [70, 74] on div "First Name Last Name Email Address" at bounding box center [237, 66] width 438 height 22
click at [73, 71] on input "First Name" at bounding box center [91, 68] width 143 height 9
type input "james"
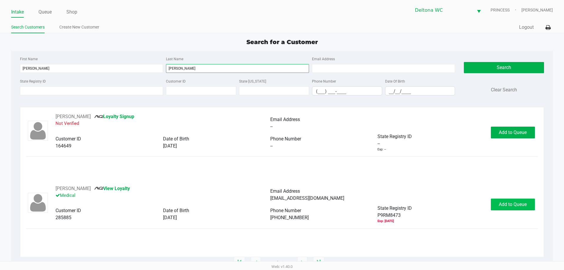
type input "moss"
click at [502, 207] on span "Add to Queue" at bounding box center [512, 204] width 28 height 6
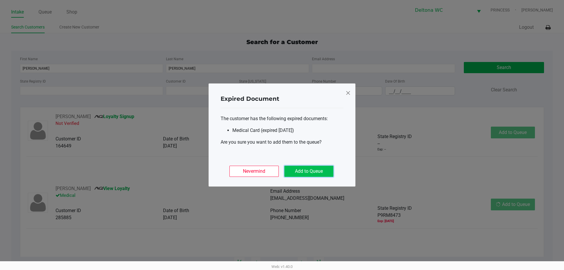
click at [320, 171] on button "Add to Queue" at bounding box center [308, 171] width 49 height 11
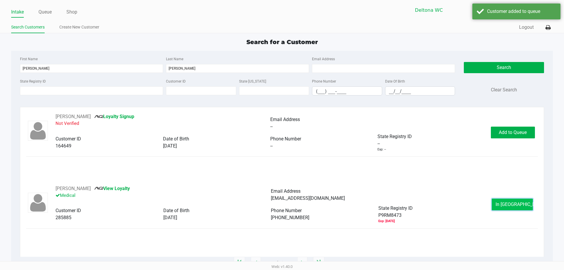
click at [500, 205] on button "In Queue" at bounding box center [511, 204] width 41 height 12
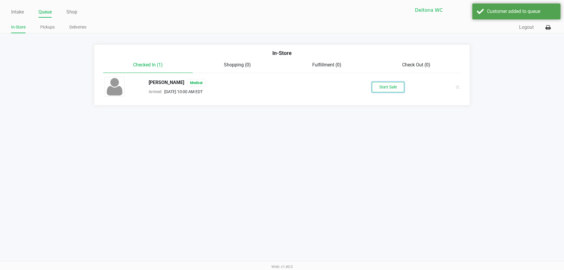
drag, startPoint x: 385, startPoint y: 85, endPoint x: 383, endPoint y: 87, distance: 3.3
click at [384, 86] on button "Start Sale" at bounding box center [388, 87] width 32 height 10
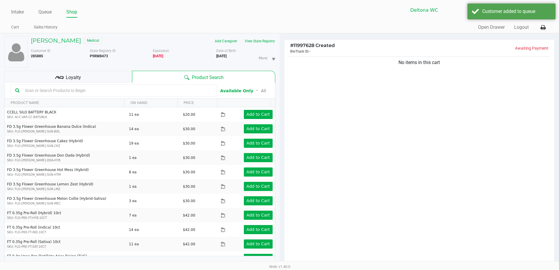
click at [102, 79] on div "Loyalty" at bounding box center [68, 77] width 128 height 12
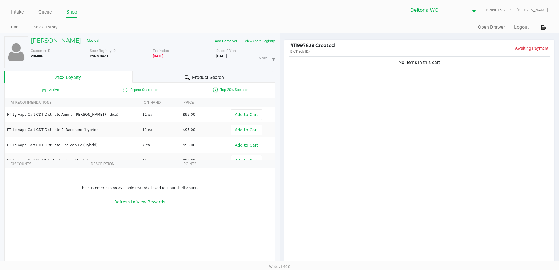
click at [265, 42] on button "View State Registry" at bounding box center [258, 40] width 34 height 9
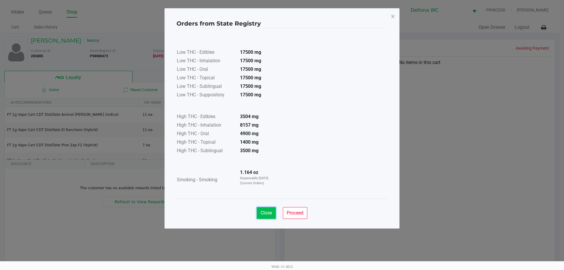
click at [271, 211] on span "Close" at bounding box center [265, 213] width 11 height 6
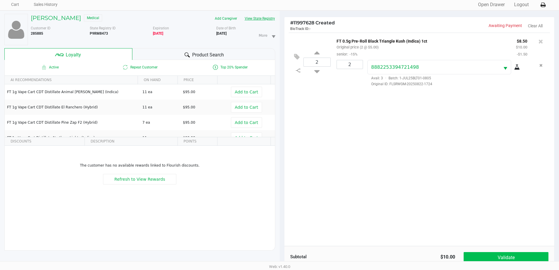
scroll to position [70, 0]
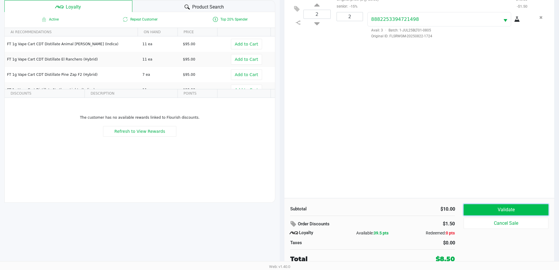
click at [502, 204] on button "Validate" at bounding box center [506, 209] width 85 height 11
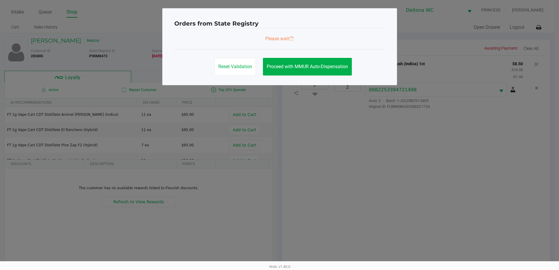
scroll to position [0, 0]
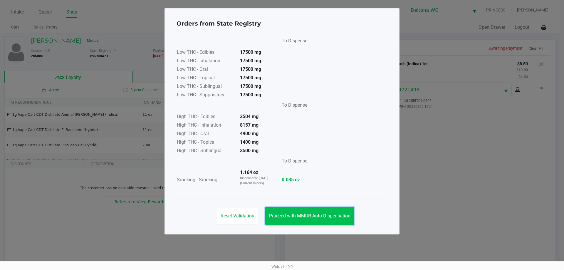
drag, startPoint x: 320, startPoint y: 211, endPoint x: 323, endPoint y: 213, distance: 3.8
click at [320, 211] on button "Proceed with MMUR Auto-Dispensation" at bounding box center [309, 216] width 89 height 18
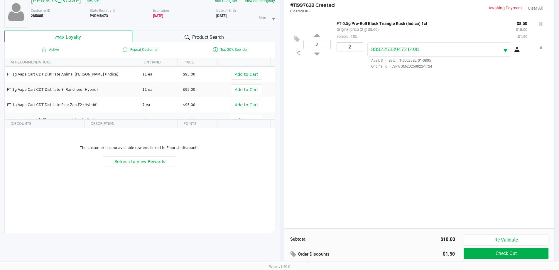
scroll to position [70, 0]
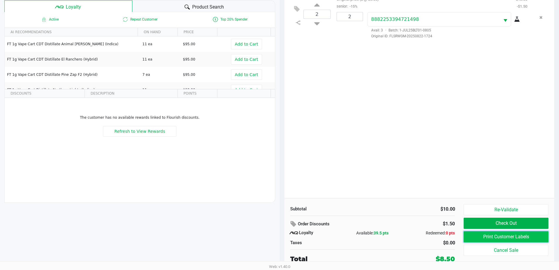
drag, startPoint x: 480, startPoint y: 234, endPoint x: 477, endPoint y: 231, distance: 3.9
click at [477, 231] on button "Print Customer Labels" at bounding box center [506, 236] width 85 height 11
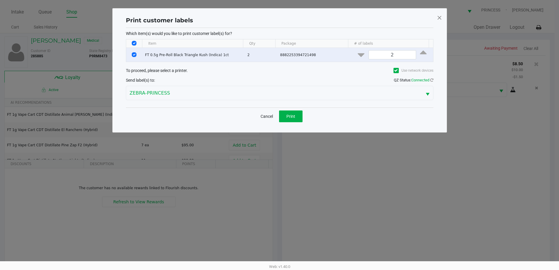
scroll to position [0, 0]
click at [290, 117] on span "Print" at bounding box center [293, 116] width 9 height 5
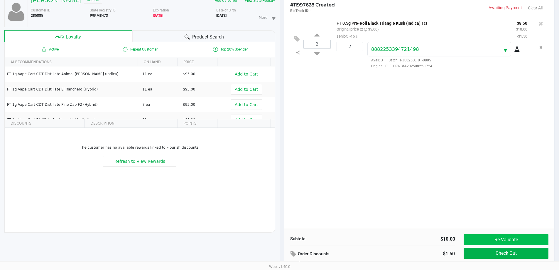
scroll to position [70, 0]
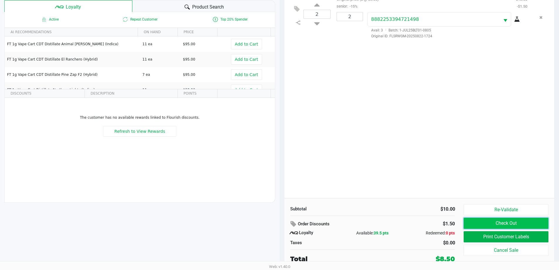
click at [514, 224] on button "Check Out" at bounding box center [506, 223] width 85 height 11
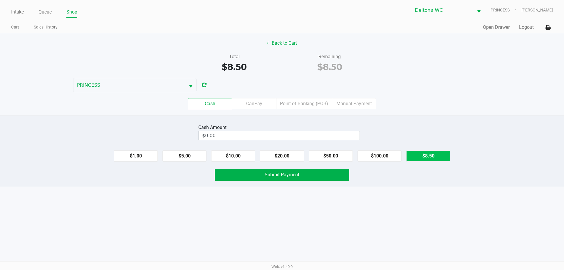
click at [421, 155] on button "$8.50" at bounding box center [428, 155] width 44 height 11
drag, startPoint x: 358, startPoint y: 136, endPoint x: 353, endPoint y: 136, distance: 5.3
click at [353, 136] on button "Clear" at bounding box center [359, 135] width 18 height 9
click at [244, 153] on button "$10.00" at bounding box center [233, 155] width 44 height 11
type input "$10.00"
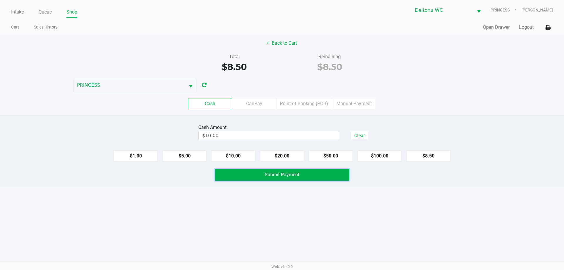
click at [272, 178] on button "Submit Payment" at bounding box center [282, 175] width 134 height 12
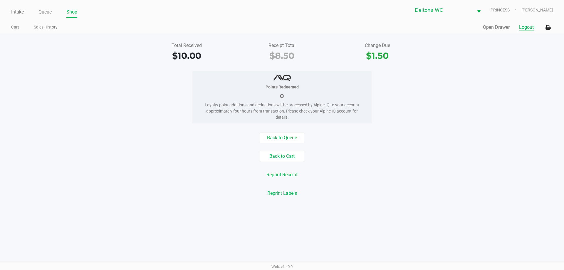
drag, startPoint x: 529, startPoint y: 26, endPoint x: 510, endPoint y: 18, distance: 20.4
click at [529, 26] on button "Logout" at bounding box center [526, 27] width 15 height 7
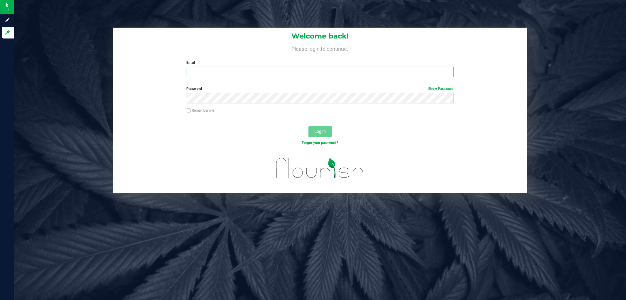
click at [232, 71] on input "Email" at bounding box center [320, 72] width 267 height 11
paste input "alperez@liveparallel.com"
type input "[EMAIL_ADDRESS][DOMAIN_NAME]"
click at [309, 126] on button "Log In" at bounding box center [320, 131] width 23 height 11
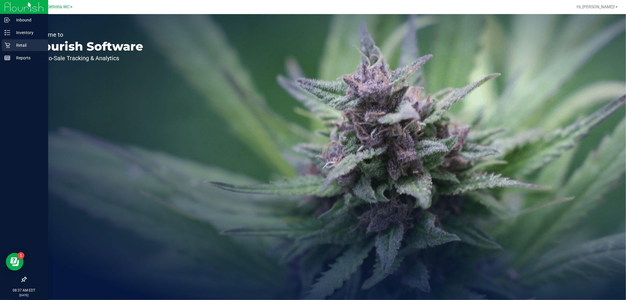
click at [11, 43] on p "Retail" at bounding box center [27, 45] width 35 height 7
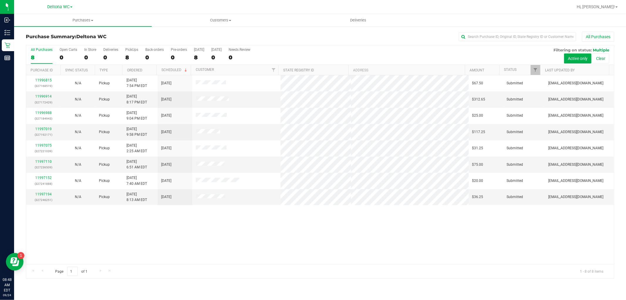
click at [146, 71] on th "Ordered" at bounding box center [139, 70] width 34 height 10
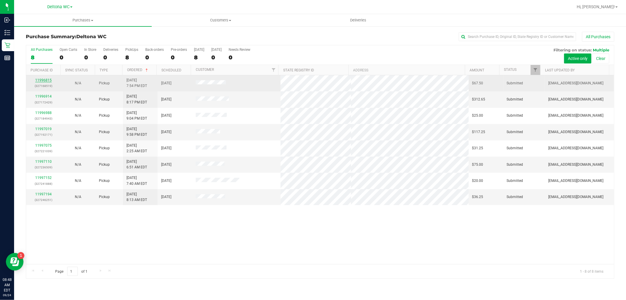
click at [46, 81] on link "11996815" at bounding box center [43, 80] width 16 height 4
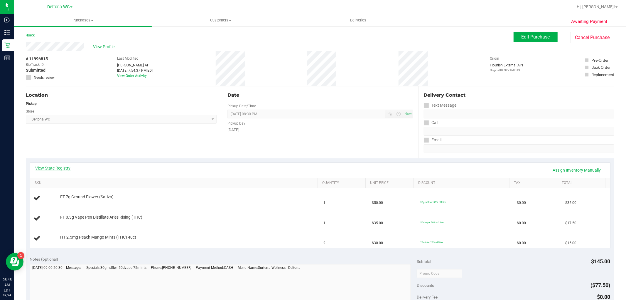
click at [65, 169] on link "View State Registry" at bounding box center [53, 168] width 35 height 6
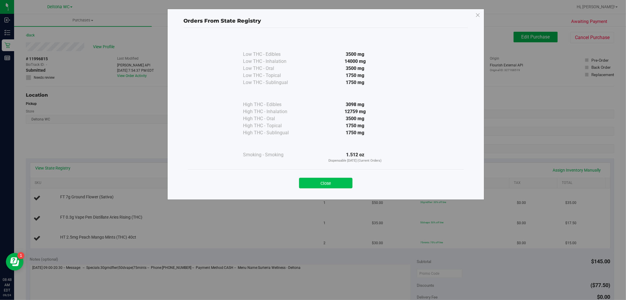
click at [331, 182] on button "Close" at bounding box center [325, 183] width 53 height 11
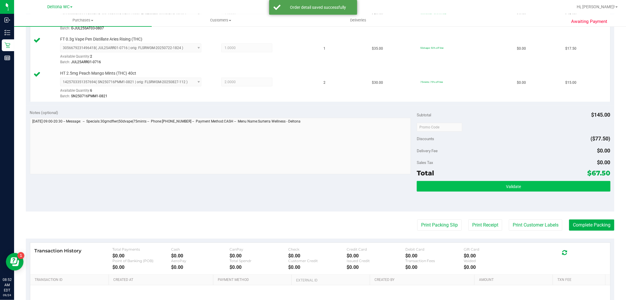
scroll to position [196, 0]
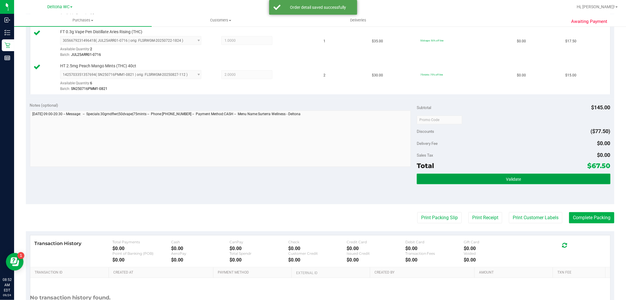
click at [456, 178] on button "Validate" at bounding box center [513, 178] width 193 height 11
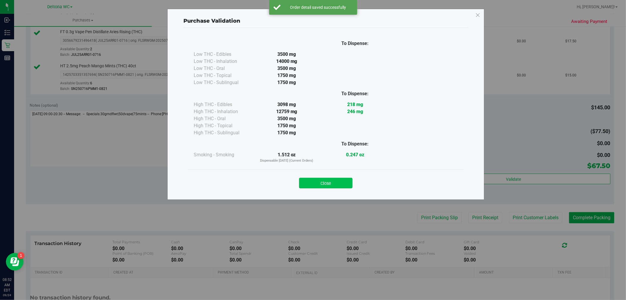
click at [347, 180] on button "Close" at bounding box center [325, 183] width 53 height 11
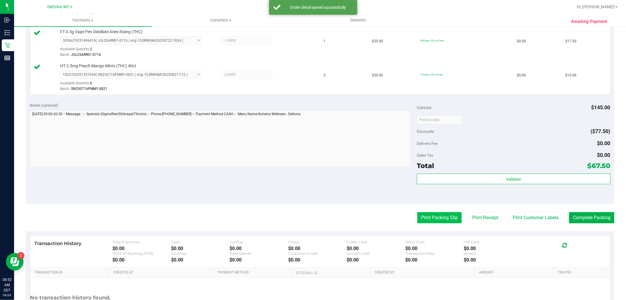
click at [425, 218] on button "Print Packing Slip" at bounding box center [439, 217] width 44 height 11
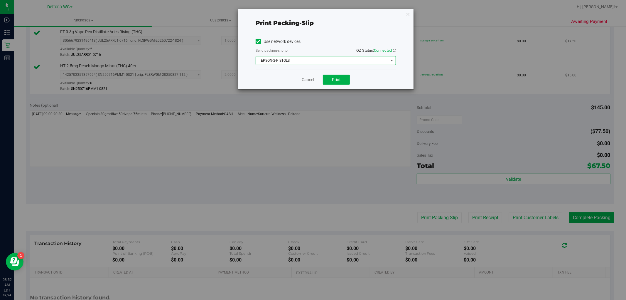
click at [297, 57] on span "EPSON-2-PISTOLS" at bounding box center [322, 60] width 132 height 8
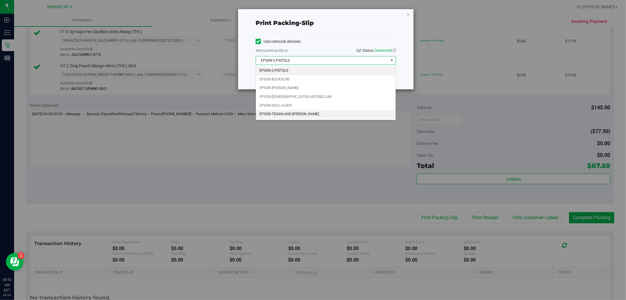
click at [302, 115] on li "EPSON-TEGAN-AND-[PERSON_NAME]" at bounding box center [326, 114] width 140 height 9
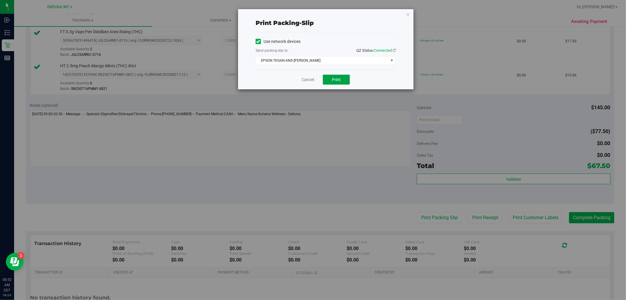
click at [333, 80] on span "Print" at bounding box center [336, 79] width 9 height 5
click at [337, 75] on button "Print" at bounding box center [336, 80] width 27 height 10
click at [306, 79] on link "Cancel" at bounding box center [308, 80] width 12 height 6
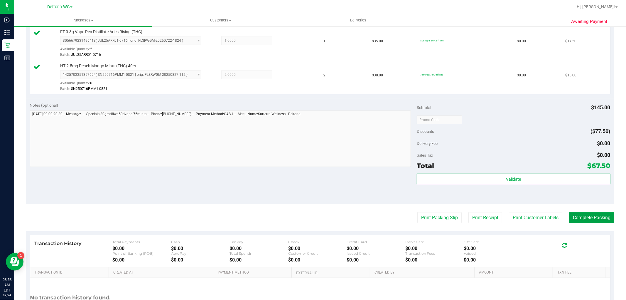
click at [594, 217] on button "Complete Packing" at bounding box center [591, 217] width 45 height 11
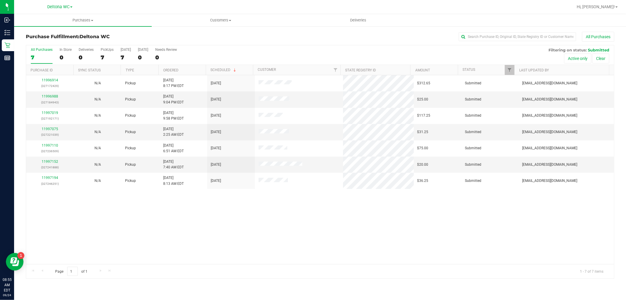
click at [186, 74] on th "Ordered" at bounding box center [182, 70] width 47 height 10
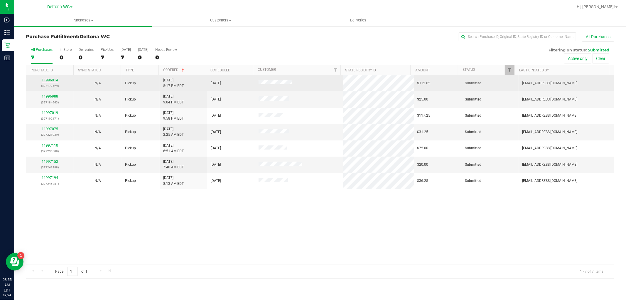
click at [54, 81] on link "11996914" at bounding box center [50, 80] width 16 height 4
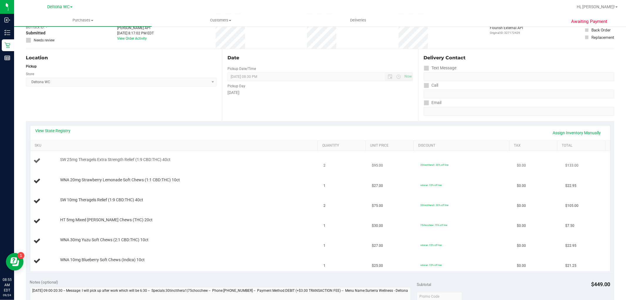
scroll to position [65, 0]
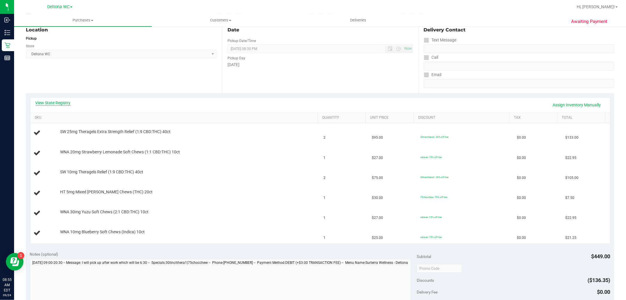
click at [60, 104] on link "View State Registry" at bounding box center [53, 103] width 35 height 6
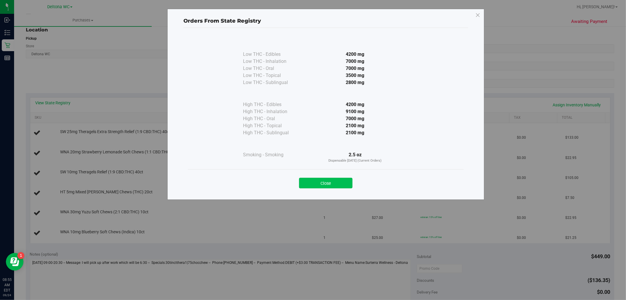
click at [328, 182] on button "Close" at bounding box center [325, 183] width 53 height 11
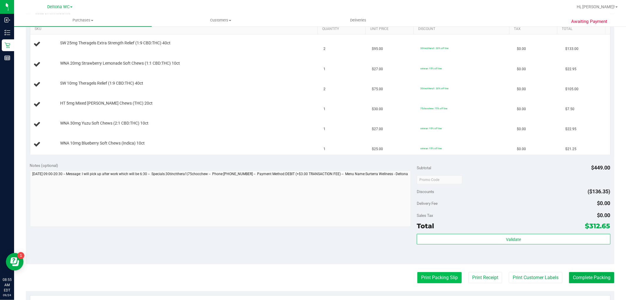
scroll to position [163, 0]
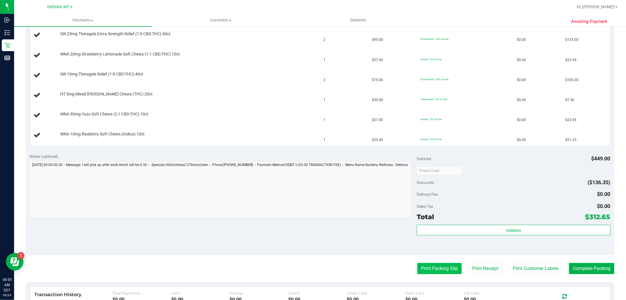
click at [439, 267] on button "Print Packing Slip" at bounding box center [439, 268] width 44 height 11
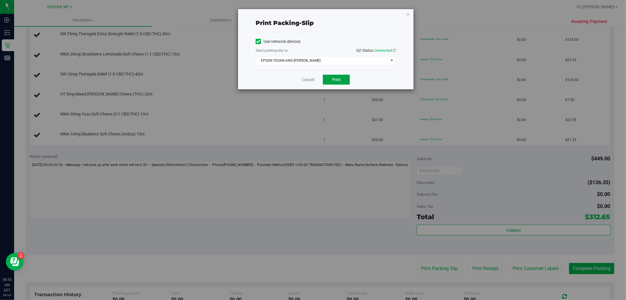
click at [333, 82] on span "Print" at bounding box center [336, 79] width 9 height 5
click at [306, 79] on link "Cancel" at bounding box center [308, 80] width 12 height 6
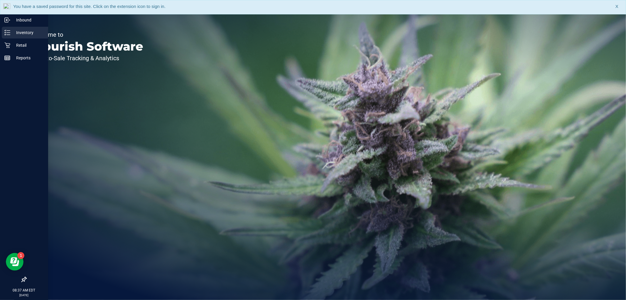
click at [10, 32] on p "Inventory" at bounding box center [27, 32] width 35 height 7
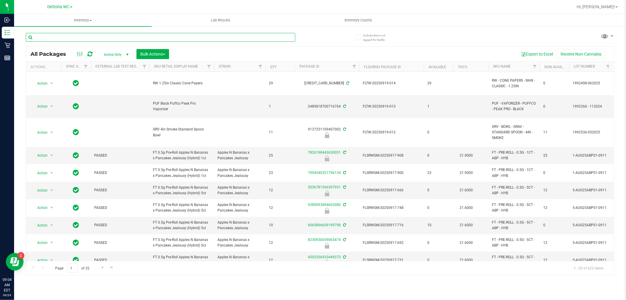
click at [68, 38] on input "text" at bounding box center [160, 37] width 269 height 9
paste input "FT 3.5g Cannabis Flower Motor Breath x [PERSON_NAME] (Hybrid)"
type input "FT 3.5g Cannabis Flower Motor Breath x [PERSON_NAME] (Hybrid)"
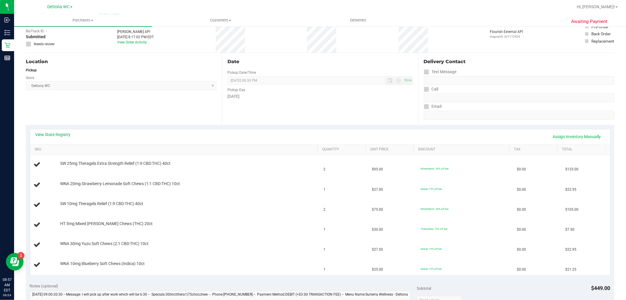
scroll to position [65, 0]
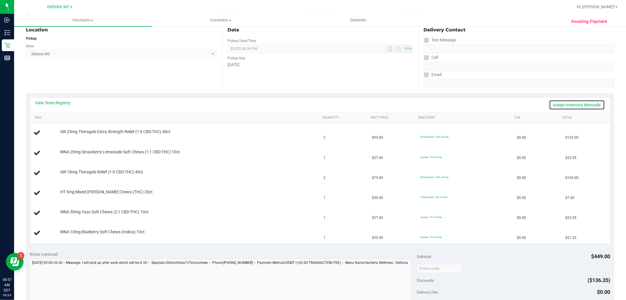
click at [573, 106] on link "Assign Inventory Manually" at bounding box center [577, 105] width 56 height 10
click at [71, 134] on link "Add Package" at bounding box center [70, 136] width 21 height 4
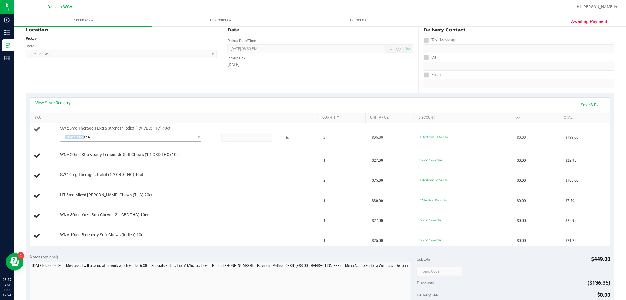
click at [83, 141] on div "Select Package 8109822561643458" at bounding box center [187, 138] width 255 height 11
click at [123, 139] on span "Select Package" at bounding box center [126, 137] width 133 height 8
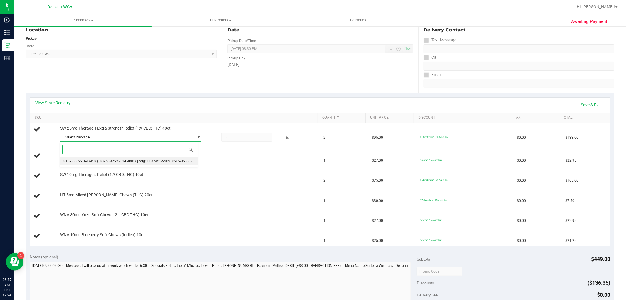
drag, startPoint x: 128, startPoint y: 160, endPoint x: 197, endPoint y: 149, distance: 69.4
click at [133, 159] on li "8109822561643458 ( TG250826XRL1-F-0903 | orig: FLSRWGM-20250909-1933 )" at bounding box center [129, 161] width 138 height 8
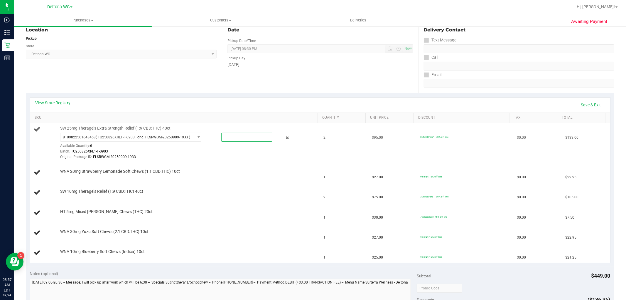
click at [236, 136] on span at bounding box center [246, 137] width 51 height 9
type input "2"
type input "2.0000"
drag, startPoint x: 148, startPoint y: 168, endPoint x: 141, endPoint y: 170, distance: 7.0
click at [146, 168] on td "WNA 20mg Strawberry Lemonade Soft Chews (1:1 CBD:THC) 10ct" at bounding box center [175, 173] width 290 height 20
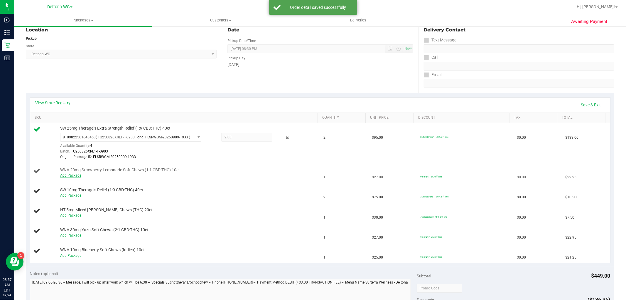
click at [71, 176] on link "Add Package" at bounding box center [70, 175] width 21 height 4
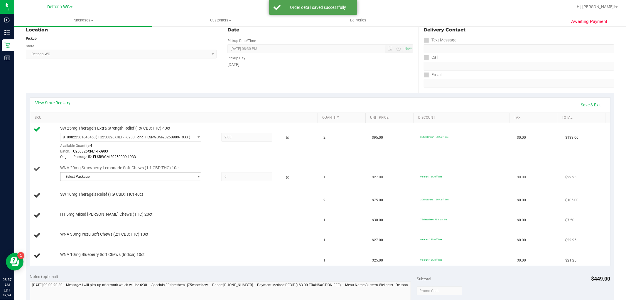
click at [88, 175] on span "Select Package" at bounding box center [126, 176] width 133 height 8
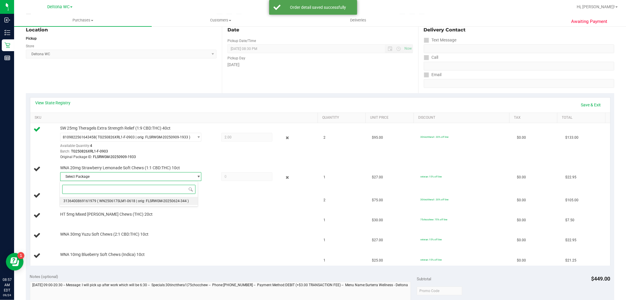
drag, startPoint x: 106, startPoint y: 201, endPoint x: 154, endPoint y: 194, distance: 47.8
click at [107, 201] on span "( WN250617SLM1-0618 | orig: FLSRWGM-20250624-344 )" at bounding box center [143, 201] width 92 height 4
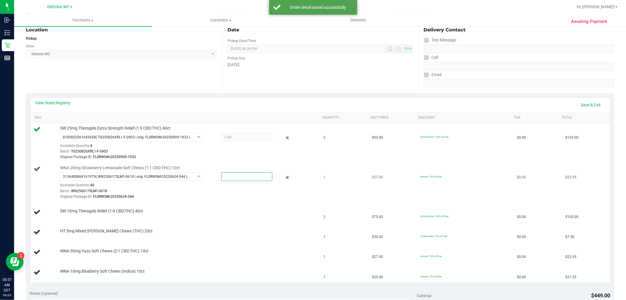
click at [228, 176] on span at bounding box center [246, 176] width 51 height 9
type input "1"
type input "1.0000"
click at [205, 200] on td "WNA 20mg Strawberry Lemonade Soft Chews (1:1 CBD:THC) 10ct 3136400869161979 ( W…" at bounding box center [175, 183] width 290 height 40
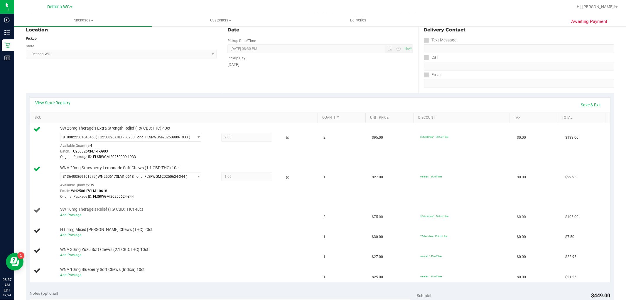
click at [75, 218] on div "Add Package" at bounding box center [187, 215] width 255 height 6
click at [75, 216] on link "Add Package" at bounding box center [70, 215] width 21 height 4
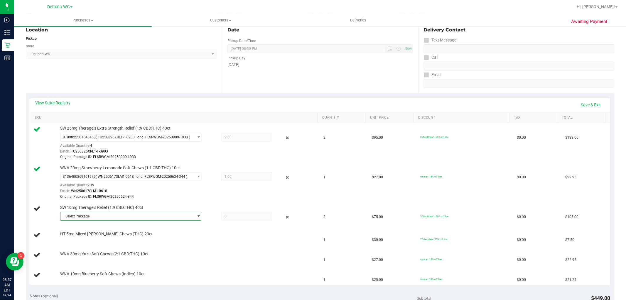
click at [94, 219] on span "Select Package" at bounding box center [126, 216] width 133 height 8
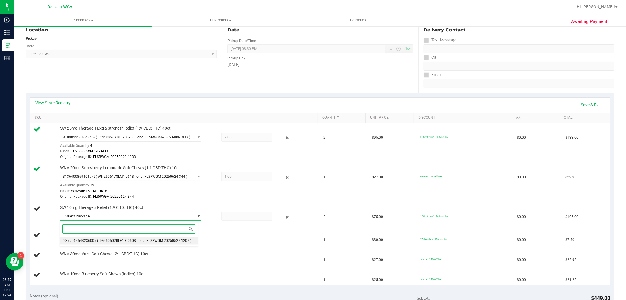
click at [171, 239] on span "( TG250502RLF1-F-0508 | orig: FLSRWGM-20250527-1207 )" at bounding box center [144, 240] width 94 height 4
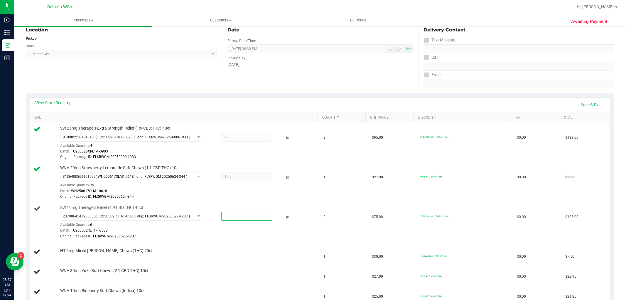
click at [247, 220] on span at bounding box center [246, 216] width 51 height 9
type input "2"
type input "2.0000"
click at [243, 223] on div "2379064543236005 ( TG250502RLF1-F-0508 | orig: FLSRWGM-20250527-1207 ) 23790645…" at bounding box center [187, 225] width 255 height 27
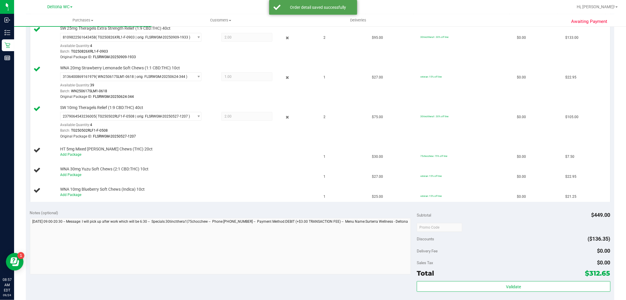
scroll to position [228, 0]
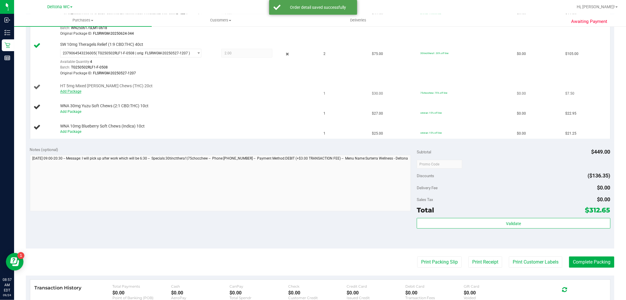
click at [75, 90] on link "Add Package" at bounding box center [70, 91] width 21 height 4
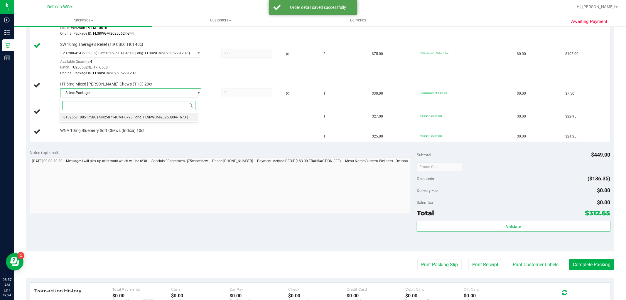
click at [132, 115] on span "( SN250714CM1-0728 | orig: FLSRWGM-20250804-1673 )" at bounding box center [142, 117] width 91 height 4
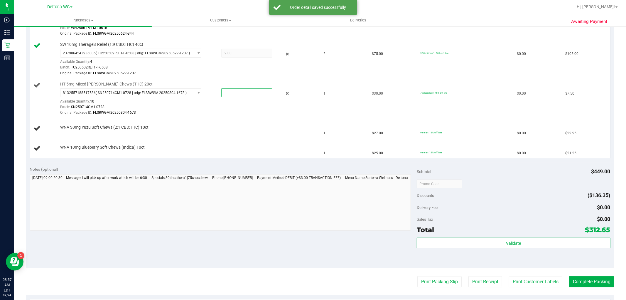
click at [229, 92] on span at bounding box center [246, 92] width 51 height 9
type input "1"
type input "1.0000"
click at [233, 117] on td "HT 5mg Mixed Berry Chews (THC) 20ct 8132557188517586 ( SN250714CM1-0728 | orig:…" at bounding box center [175, 99] width 290 height 40
click at [76, 133] on link "Add Package" at bounding box center [70, 131] width 21 height 4
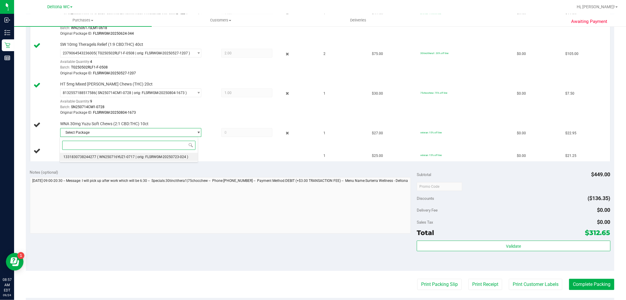
click at [124, 157] on span "( WN250716YUZ1-0717 | orig: FLSRWGM-20250723-024 )" at bounding box center [142, 157] width 91 height 4
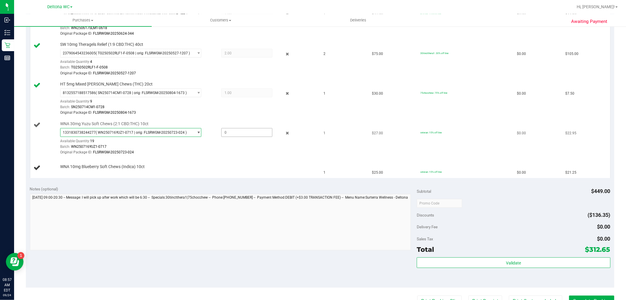
click at [233, 133] on span at bounding box center [246, 132] width 51 height 9
type input "1"
type input "1.0000"
click at [221, 159] on td "WNA 10mg Blueberry Soft Chews (Indica) 10ct" at bounding box center [175, 168] width 290 height 20
click at [74, 172] on link "Add Package" at bounding box center [70, 171] width 21 height 4
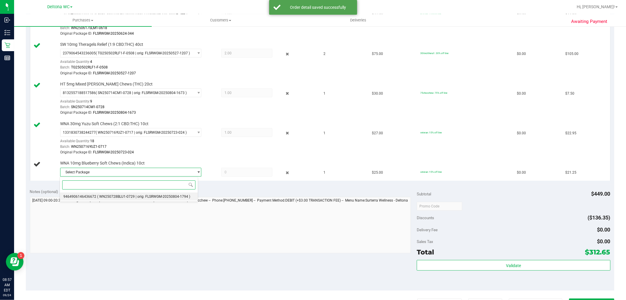
click at [144, 194] on li "9464906146436672 ( WN250728BLU1-0729 | orig: FLSRWGM-20250804-1794 )" at bounding box center [129, 196] width 138 height 8
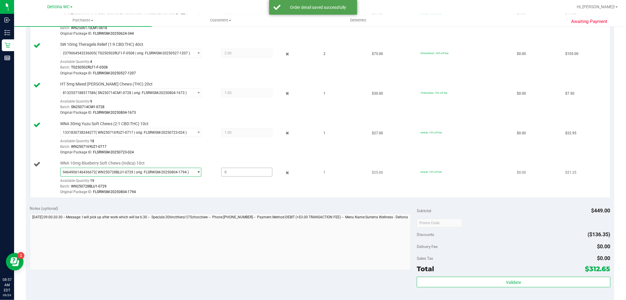
click at [232, 169] on span at bounding box center [246, 172] width 51 height 9
type input "1"
type input "1.0000"
click at [218, 193] on div "Original Package ID: FLSRWGM-20250804-1794" at bounding box center [187, 192] width 255 height 6
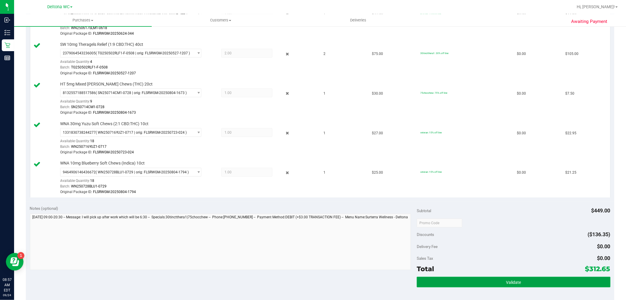
click at [477, 284] on button "Validate" at bounding box center [513, 282] width 193 height 11
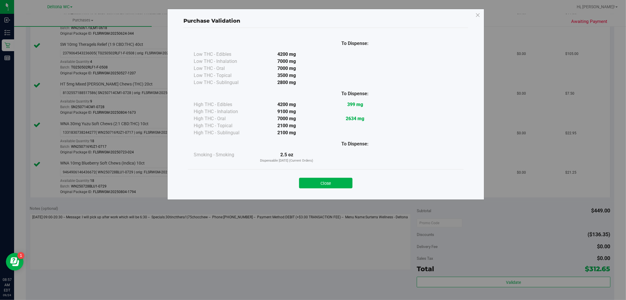
click at [331, 177] on div "Close" at bounding box center [325, 181] width 267 height 15
drag, startPoint x: 332, startPoint y: 183, endPoint x: 329, endPoint y: 181, distance: 3.8
click at [332, 183] on button "Close" at bounding box center [325, 183] width 53 height 11
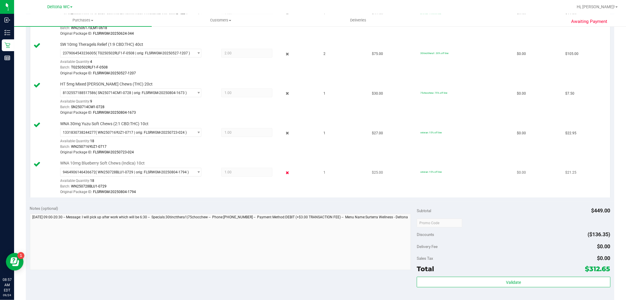
click at [284, 169] on icon at bounding box center [287, 172] width 6 height 7
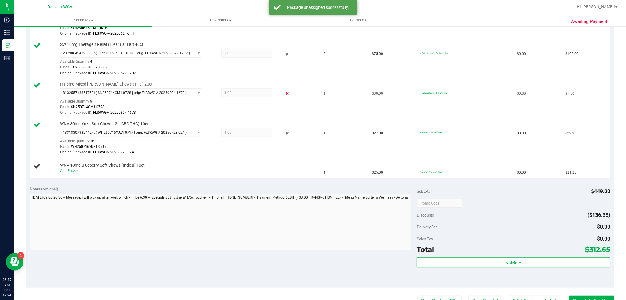
click at [284, 92] on icon at bounding box center [287, 93] width 6 height 7
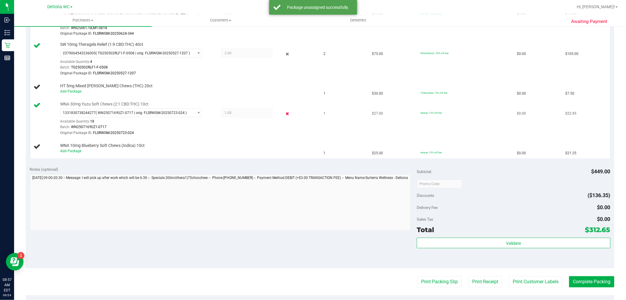
click at [284, 114] on icon at bounding box center [287, 113] width 6 height 7
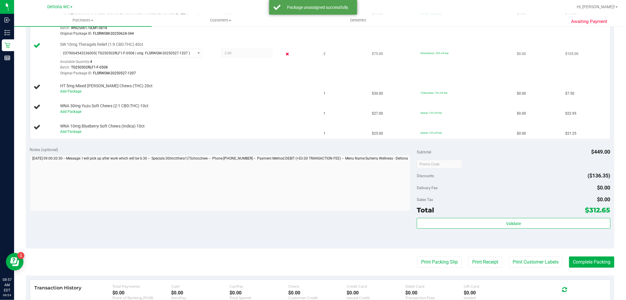
click at [284, 52] on icon at bounding box center [287, 53] width 6 height 7
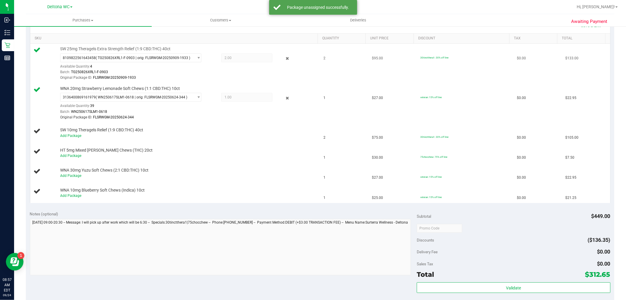
scroll to position [130, 0]
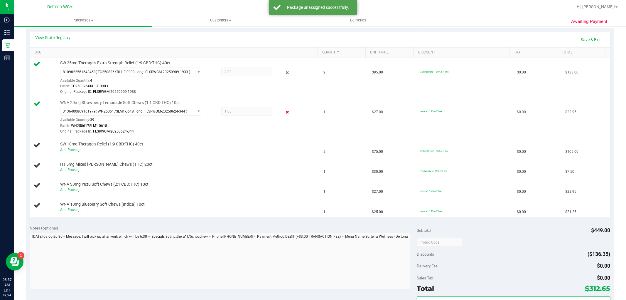
click at [285, 112] on icon at bounding box center [287, 112] width 6 height 7
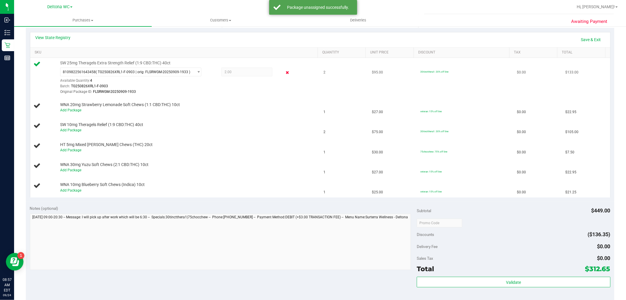
click at [284, 70] on icon at bounding box center [287, 72] width 6 height 7
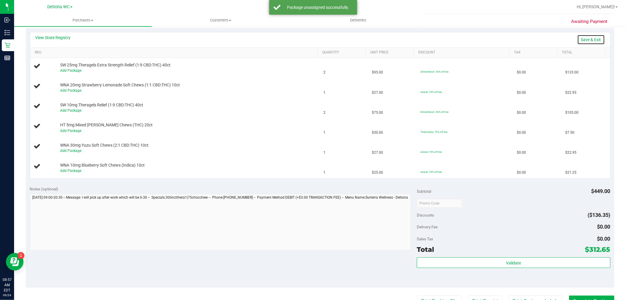
click at [589, 40] on link "Save & Exit" at bounding box center [591, 40] width 28 height 10
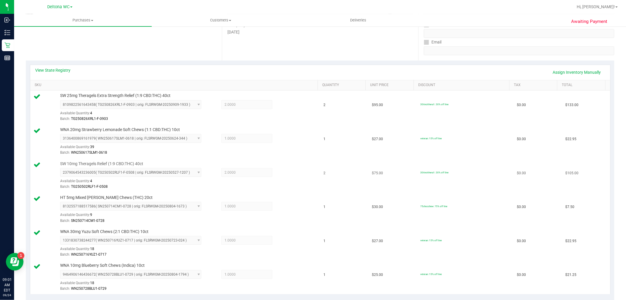
scroll to position [228, 0]
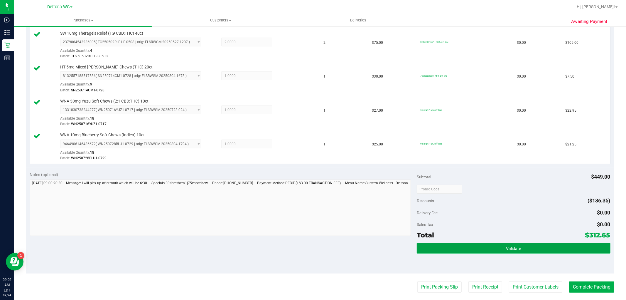
click at [472, 249] on button "Validate" at bounding box center [513, 248] width 193 height 11
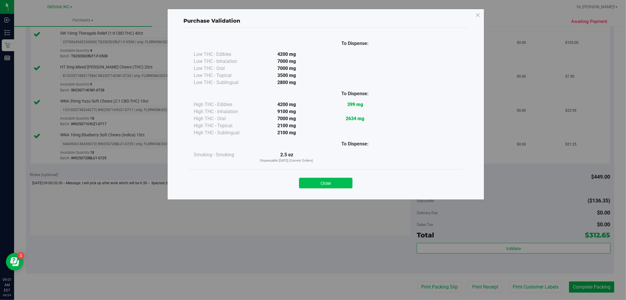
click at [318, 187] on button "Close" at bounding box center [325, 183] width 53 height 11
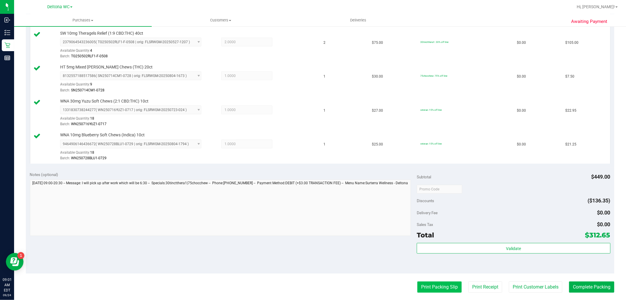
click at [436, 286] on button "Print Packing Slip" at bounding box center [439, 286] width 44 height 11
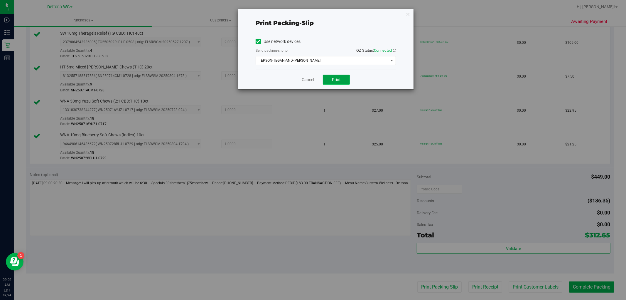
click at [335, 80] on span "Print" at bounding box center [336, 79] width 9 height 5
click at [309, 80] on link "Cancel" at bounding box center [308, 80] width 12 height 6
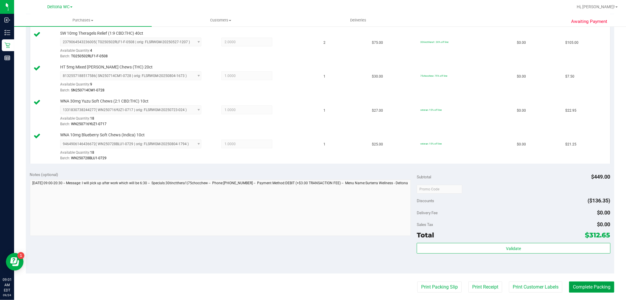
click at [592, 287] on button "Complete Packing" at bounding box center [591, 286] width 45 height 11
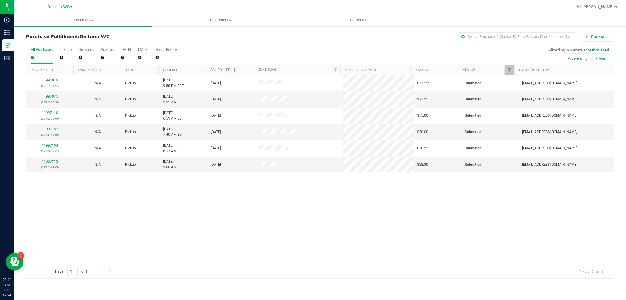
click at [190, 74] on th "Ordered" at bounding box center [182, 70] width 47 height 10
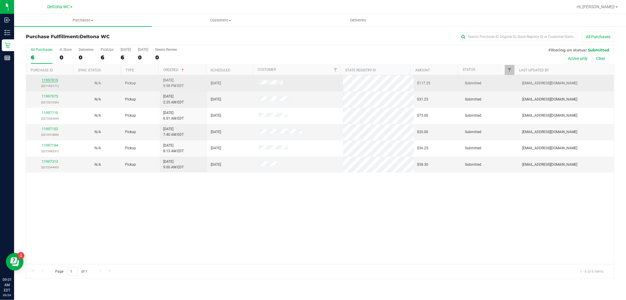
click at [53, 81] on link "11997019" at bounding box center [50, 80] width 16 height 4
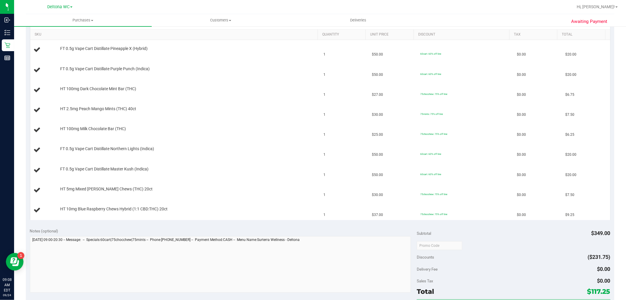
scroll to position [228, 0]
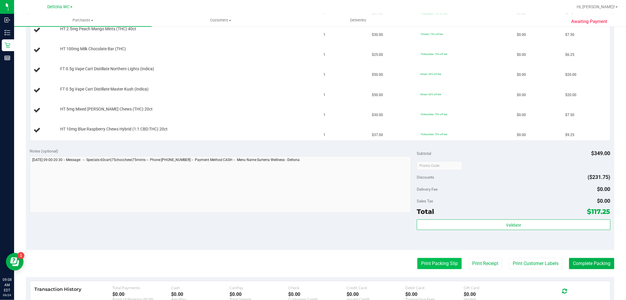
click at [436, 261] on button "Print Packing Slip" at bounding box center [439, 263] width 44 height 11
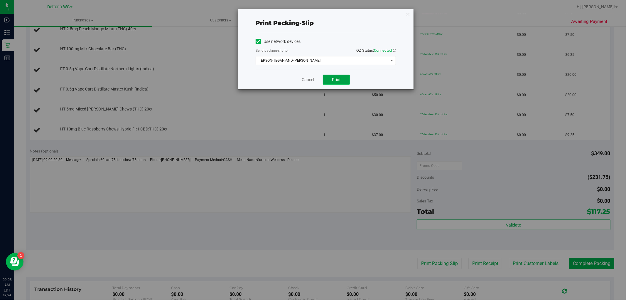
click at [348, 80] on button "Print" at bounding box center [336, 80] width 27 height 10
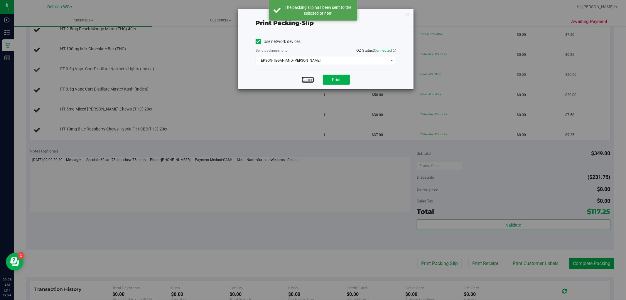
click at [306, 78] on link "Cancel" at bounding box center [308, 80] width 12 height 6
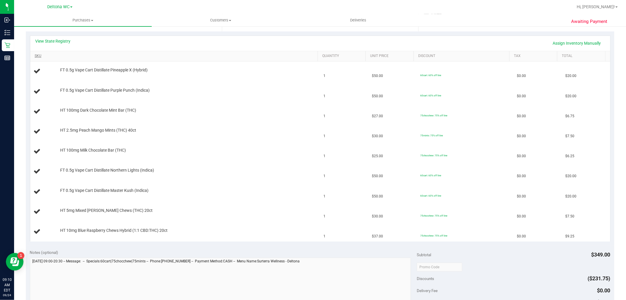
scroll to position [130, 0]
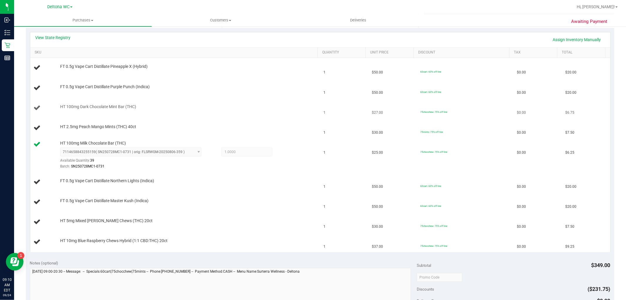
click at [93, 106] on span "HT 100mg Dark Chocolate Mint Bar (THC)" at bounding box center [98, 107] width 76 height 6
click at [118, 36] on div "View State Registry Assign Inventory Manually" at bounding box center [320, 40] width 569 height 10
click at [62, 40] on link "View State Registry" at bounding box center [53, 38] width 35 height 6
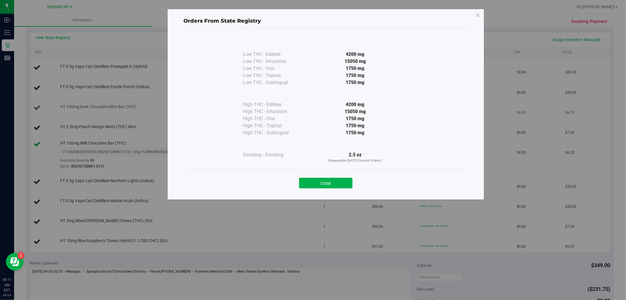
drag, startPoint x: 327, startPoint y: 183, endPoint x: 257, endPoint y: 115, distance: 97.4
click at [326, 181] on button "Close" at bounding box center [325, 183] width 53 height 11
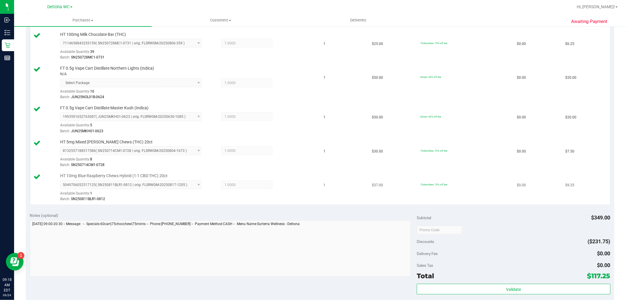
scroll to position [326, 0]
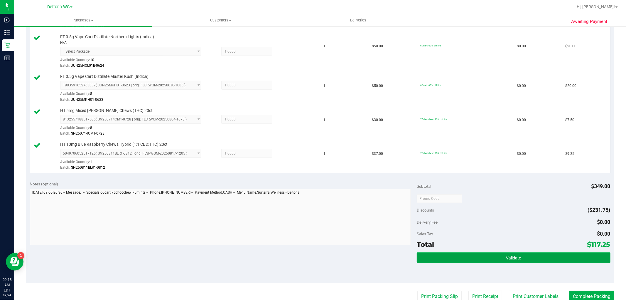
click at [490, 256] on button "Validate" at bounding box center [513, 257] width 193 height 11
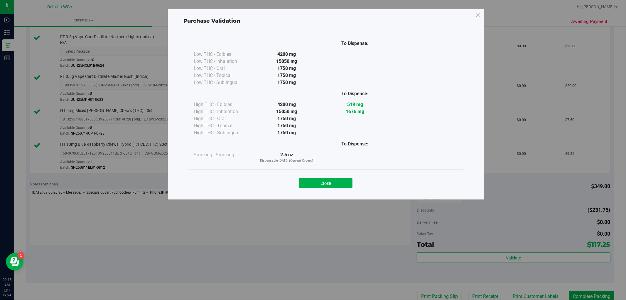
drag, startPoint x: 323, startPoint y: 178, endPoint x: 347, endPoint y: 195, distance: 28.7
click at [323, 178] on button "Close" at bounding box center [325, 183] width 53 height 11
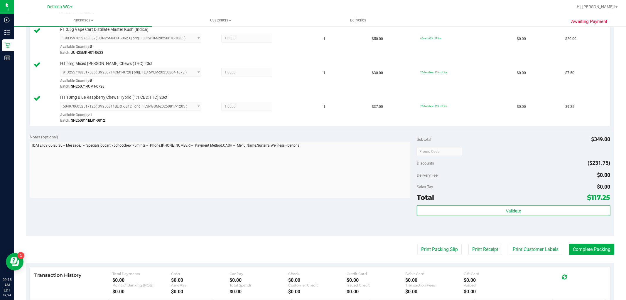
scroll to position [424, 0]
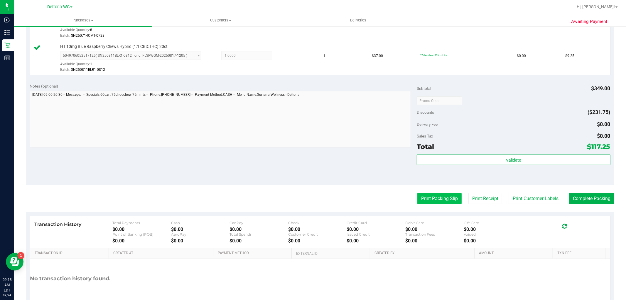
click at [428, 204] on button "Print Packing Slip" at bounding box center [439, 198] width 44 height 11
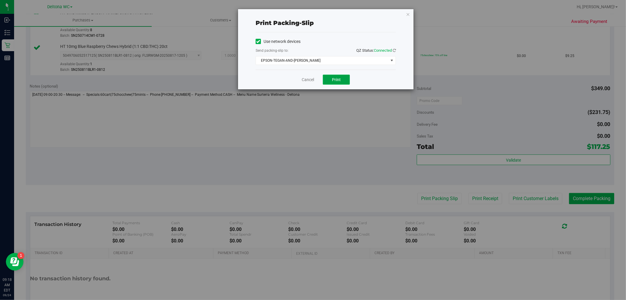
click at [328, 76] on button "Print" at bounding box center [336, 80] width 27 height 10
click at [306, 80] on link "Cancel" at bounding box center [308, 80] width 12 height 6
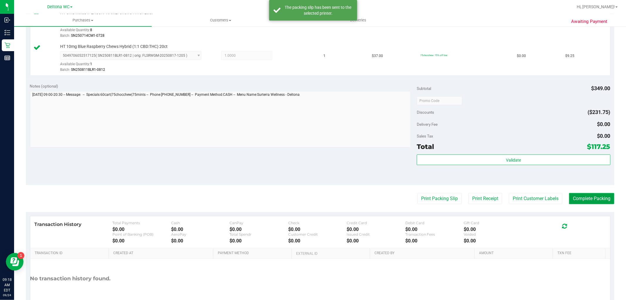
click at [600, 198] on button "Complete Packing" at bounding box center [591, 198] width 45 height 11
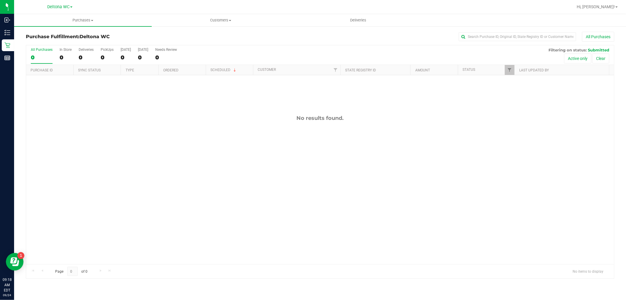
click at [330, 36] on div "All Purchases" at bounding box center [418, 37] width 392 height 10
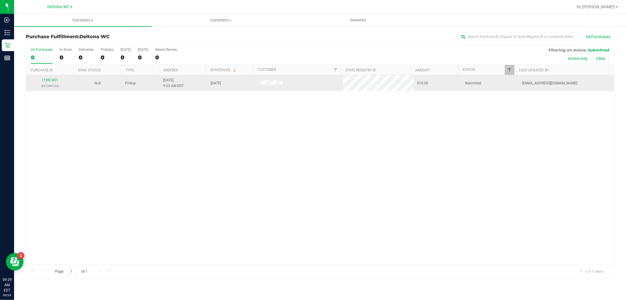
click at [52, 83] on div "11997451 (327260124)" at bounding box center [50, 82] width 41 height 11
click at [52, 81] on link "11997451" at bounding box center [50, 80] width 16 height 4
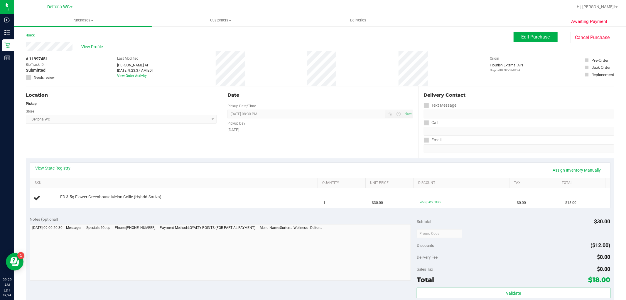
scroll to position [33, 0]
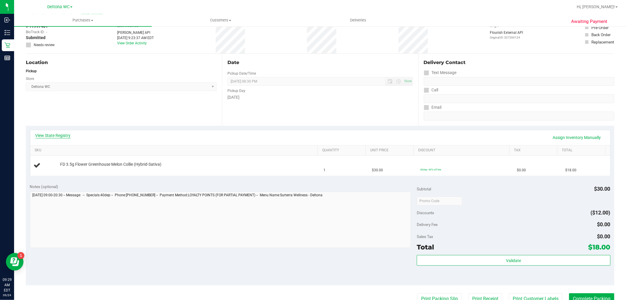
click at [60, 134] on link "View State Registry" at bounding box center [53, 135] width 35 height 6
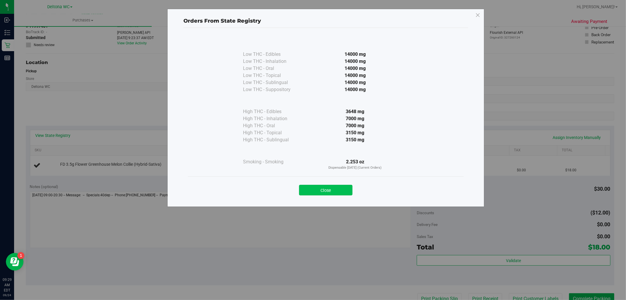
click at [320, 185] on button "Close" at bounding box center [325, 190] width 53 height 11
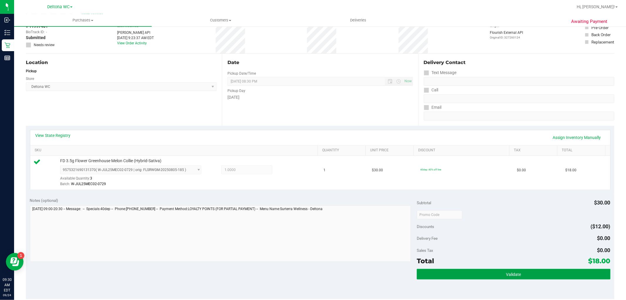
click at [515, 273] on span "Validate" at bounding box center [513, 274] width 15 height 5
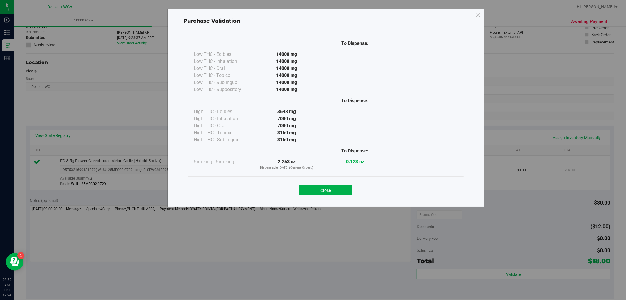
drag, startPoint x: 344, startPoint y: 190, endPoint x: 349, endPoint y: 191, distance: 5.5
click at [344, 190] on button "Close" at bounding box center [325, 190] width 53 height 11
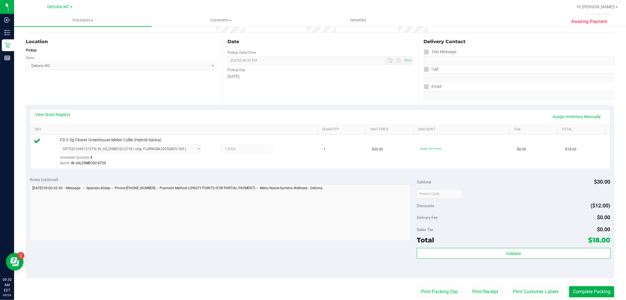
scroll to position [130, 0]
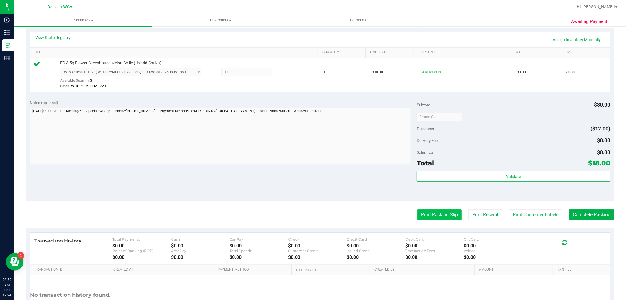
click at [432, 213] on button "Print Packing Slip" at bounding box center [439, 214] width 44 height 11
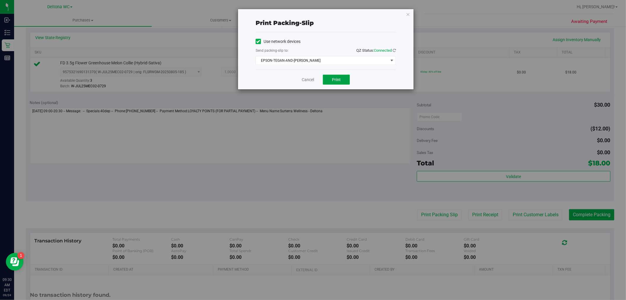
click at [343, 78] on button "Print" at bounding box center [336, 80] width 27 height 10
click at [309, 79] on link "Cancel" at bounding box center [308, 80] width 12 height 6
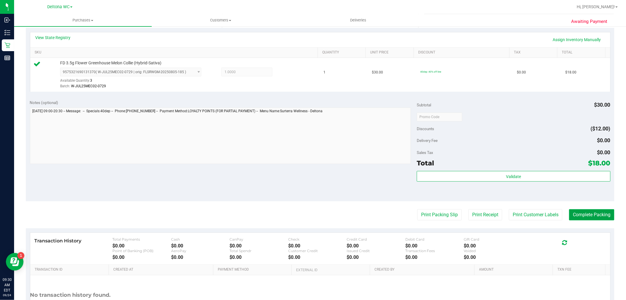
click at [588, 216] on button "Complete Packing" at bounding box center [591, 214] width 45 height 11
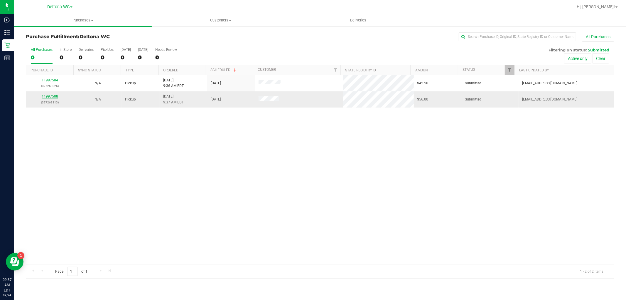
click at [51, 97] on link "11997508" at bounding box center [50, 96] width 16 height 4
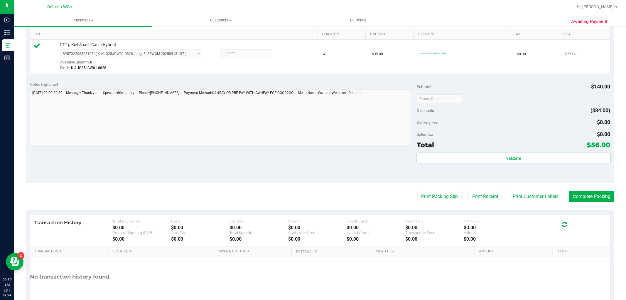
scroll to position [163, 0]
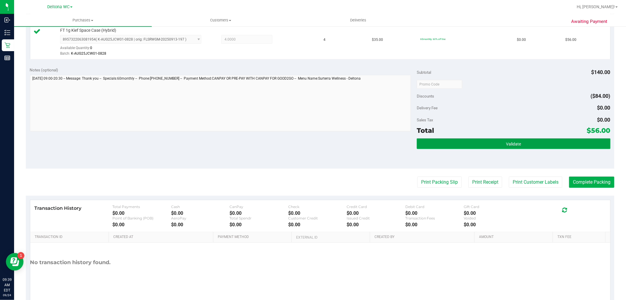
click at [506, 141] on span "Validate" at bounding box center [513, 143] width 15 height 5
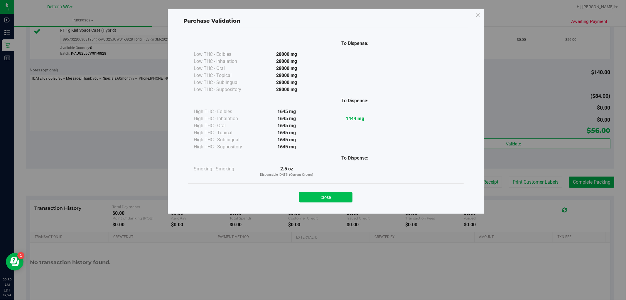
click at [344, 198] on button "Close" at bounding box center [325, 197] width 53 height 11
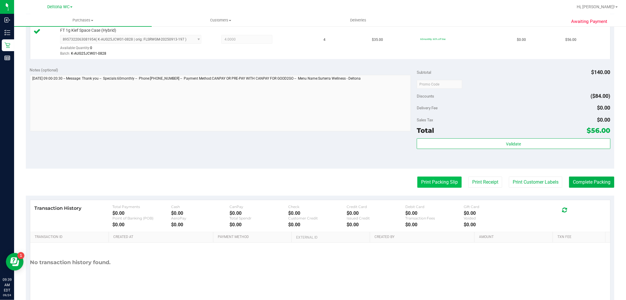
click at [434, 181] on button "Print Packing Slip" at bounding box center [439, 181] width 44 height 11
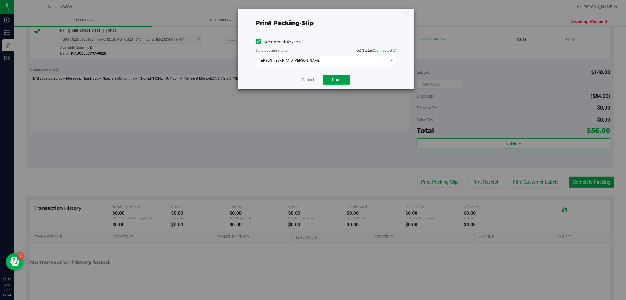
drag, startPoint x: 335, startPoint y: 81, endPoint x: 338, endPoint y: 71, distance: 10.2
click at [335, 81] on span "Print" at bounding box center [336, 79] width 9 height 5
click at [309, 79] on link "Cancel" at bounding box center [308, 80] width 12 height 6
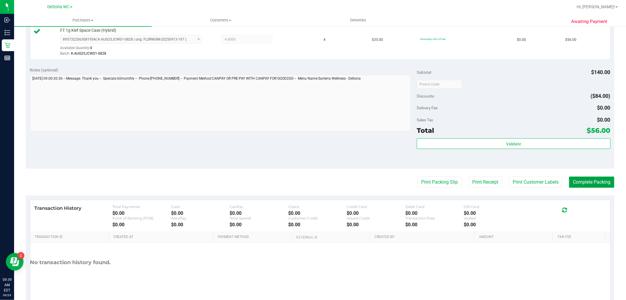
click at [573, 181] on button "Complete Packing" at bounding box center [591, 181] width 45 height 11
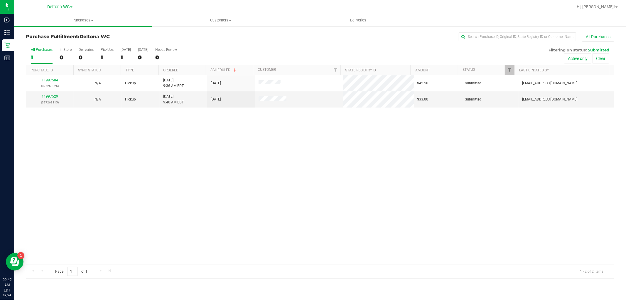
click at [195, 69] on th "Ordered" at bounding box center [182, 70] width 47 height 10
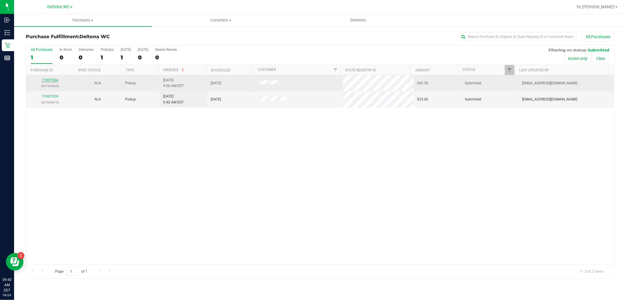
click at [47, 81] on link "11997504" at bounding box center [50, 80] width 16 height 4
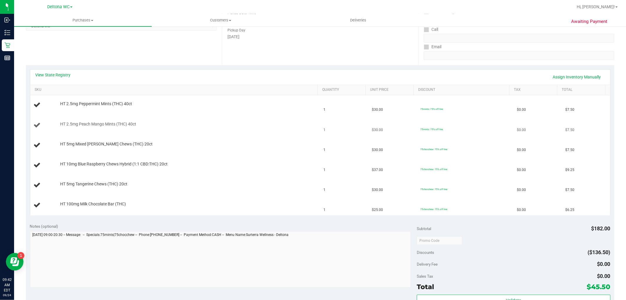
scroll to position [98, 0]
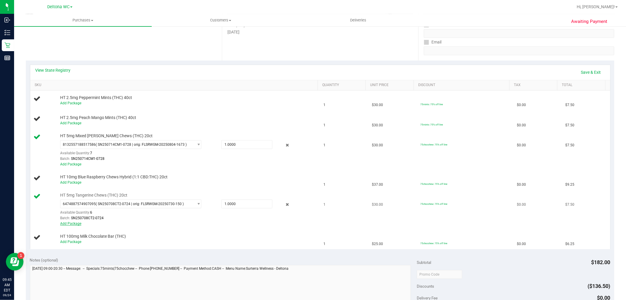
click at [75, 223] on link "Add Package" at bounding box center [70, 223] width 21 height 4
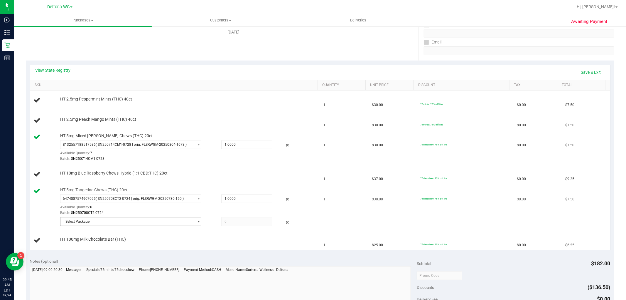
click at [131, 221] on span "Select Package" at bounding box center [126, 221] width 133 height 8
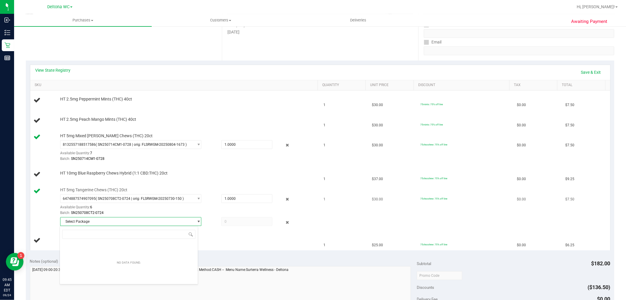
click at [128, 220] on span "Select Package" at bounding box center [126, 221] width 133 height 8
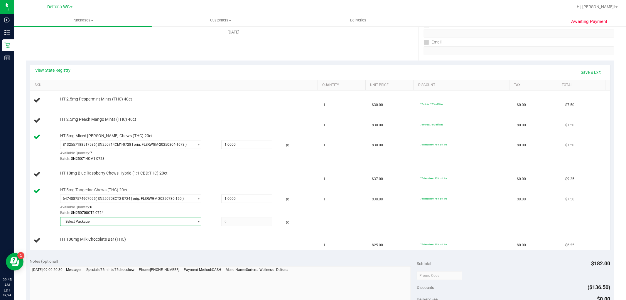
click at [128, 220] on span "Select Package" at bounding box center [126, 221] width 133 height 8
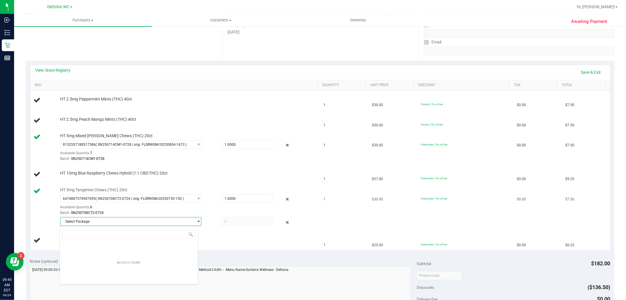
click at [128, 221] on span "Select Package" at bounding box center [126, 221] width 133 height 8
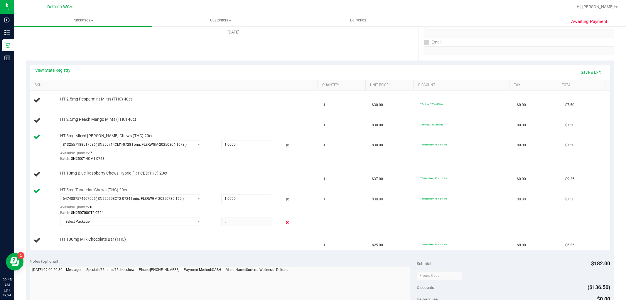
click at [284, 220] on icon at bounding box center [287, 222] width 6 height 7
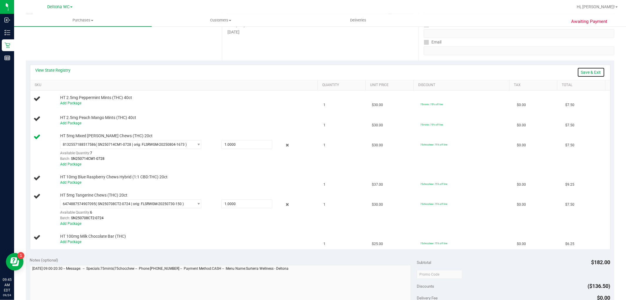
click at [584, 71] on link "Save & Exit" at bounding box center [591, 72] width 28 height 10
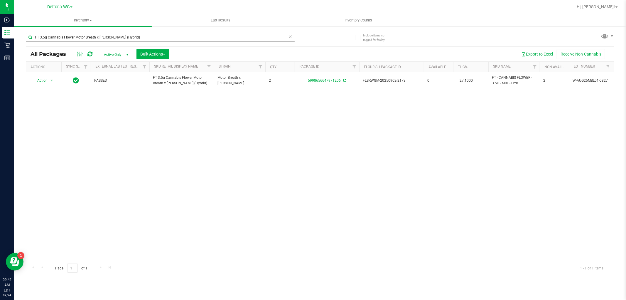
click at [79, 37] on input "FT 3.5g Cannabis Flower Motor Breath x [PERSON_NAME] (Hybrid)" at bounding box center [160, 37] width 269 height 9
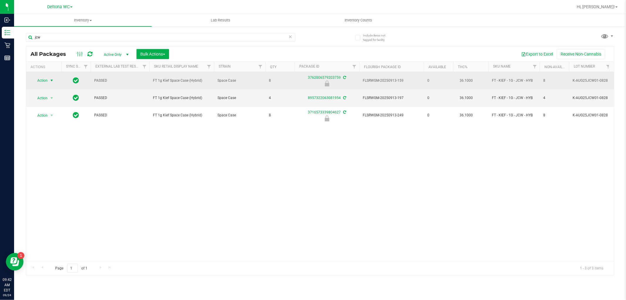
type input "jcw"
click at [49, 82] on span "select" at bounding box center [51, 80] width 5 height 5
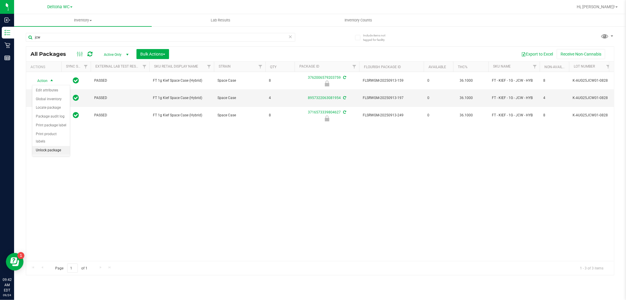
click at [53, 151] on li "Unlock package" at bounding box center [51, 150] width 38 height 9
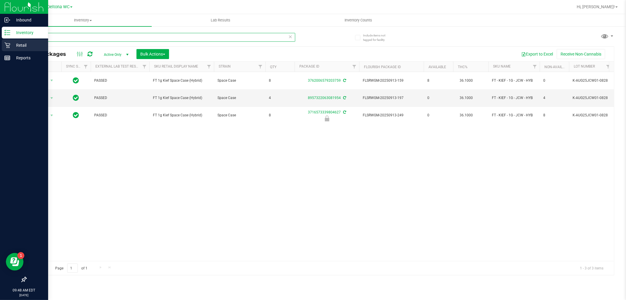
drag, startPoint x: 52, startPoint y: 36, endPoint x: 12, endPoint y: 41, distance: 39.9
click at [12, 41] on div "Inbound Inventory Retail Reports 09:48 AM EDT [DATE] 09/24 Deltona WC Hi, Allie…" at bounding box center [313, 150] width 626 height 300
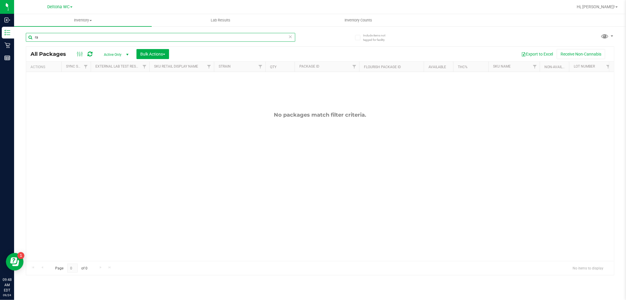
type input "r"
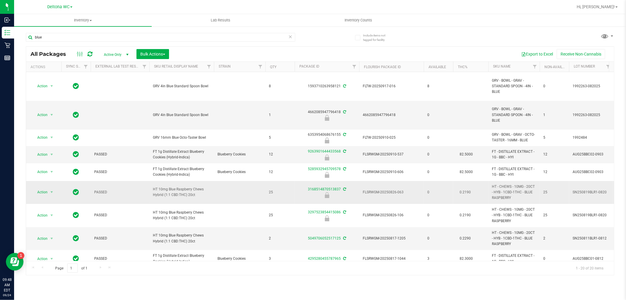
click at [164, 189] on span "HT 10mg Blue Raspberry Chews Hybrid (1:1 CBD:THC) 20ct" at bounding box center [182, 191] width 58 height 11
copy td "HT 10mg Blue Raspberry Chews Hybrid (1:1 CBD:THC) 20ct"
click at [52, 37] on input "blue" at bounding box center [160, 37] width 269 height 9
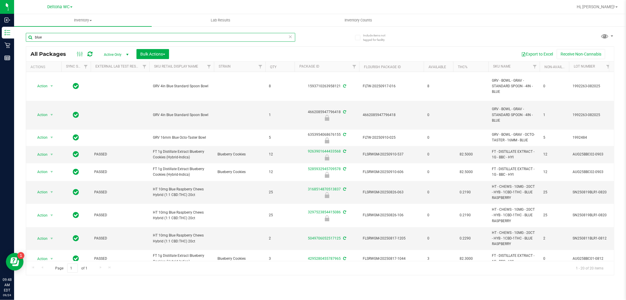
click at [52, 37] on input "blue" at bounding box center [160, 37] width 269 height 9
paste input "HT 10mg Blue Raspberry Chews Hybrid (1:1 CBD:THC) 20ct"
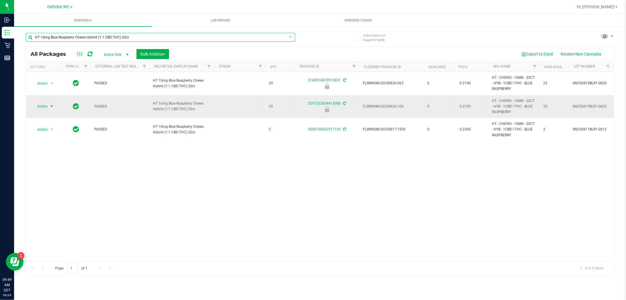
type input "HT 10mg Blue Raspberry Chews Hybrid (1:1 CBD:THC) 20ct"
click at [52, 107] on span "select" at bounding box center [51, 106] width 5 height 5
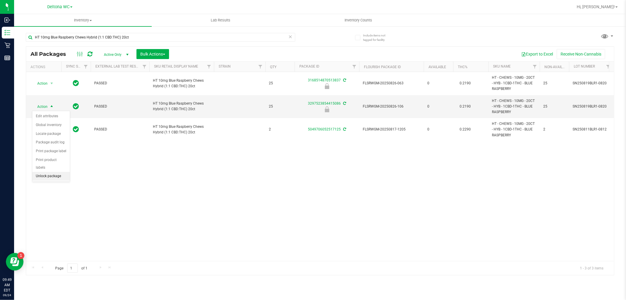
click at [53, 174] on li "Unlock package" at bounding box center [51, 176] width 38 height 9
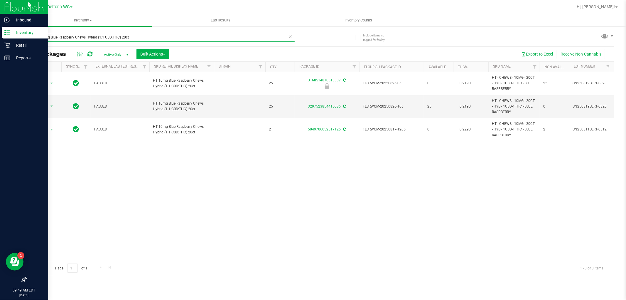
drag, startPoint x: 138, startPoint y: 34, endPoint x: 64, endPoint y: 63, distance: 79.8
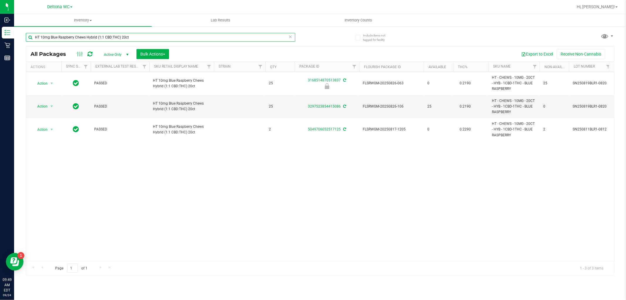
click at [0, 36] on div "Inbound Inventory Retail Reports 09:49 AM EDT 09/24/2025 09/24 Deltona WC Hi, A…" at bounding box center [313, 150] width 626 height 300
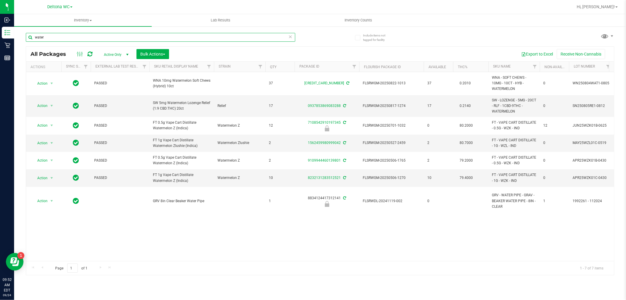
type input "water"
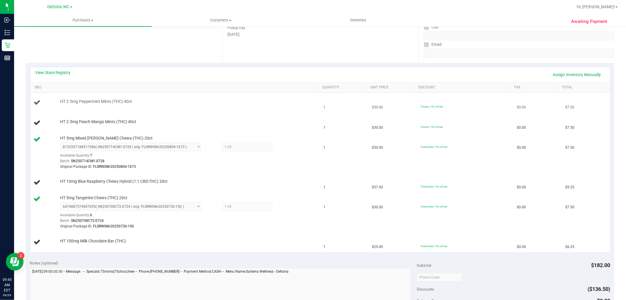
scroll to position [98, 0]
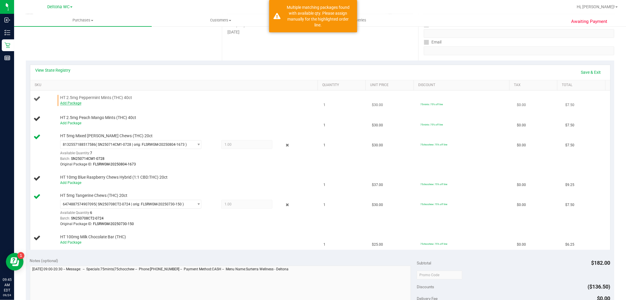
click at [74, 104] on link "Add Package" at bounding box center [70, 103] width 21 height 4
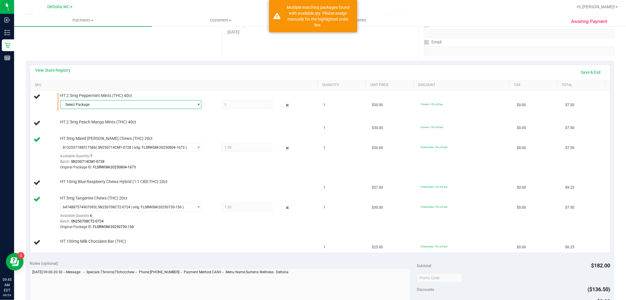
click at [107, 100] on span "Select Package" at bounding box center [126, 104] width 133 height 8
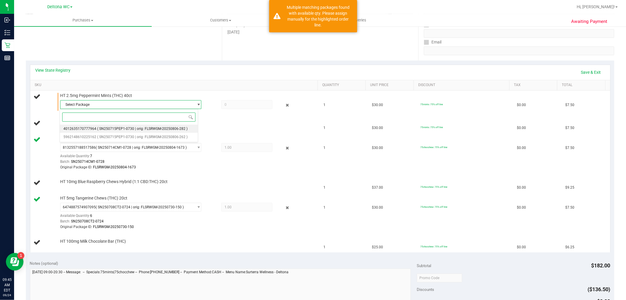
click at [121, 127] on span "( SN250715PEP1-0730 | orig: FLSRWGM-20250806-282 )" at bounding box center [142, 129] width 90 height 4
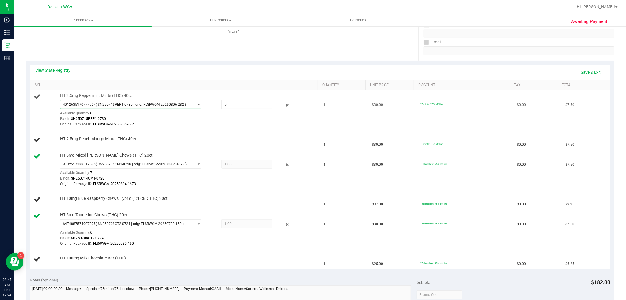
drag, startPoint x: 187, startPoint y: 105, endPoint x: 183, endPoint y: 108, distance: 5.3
click at [187, 105] on span "4012635170777964 ( SN250715PEP1-0730 | orig: FLSRWGM-20250806-282 )" at bounding box center [126, 104] width 133 height 8
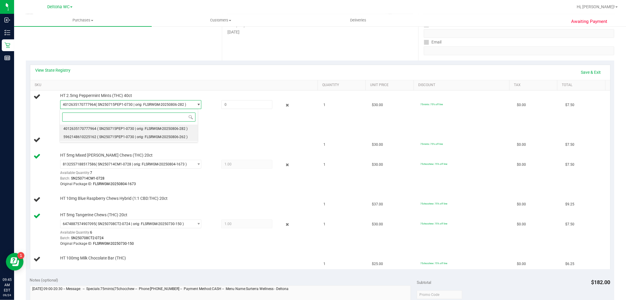
click at [131, 136] on span "( SN250715PEP1-0730 | orig: FLSRWGM-20250806-262 )" at bounding box center [142, 137] width 90 height 4
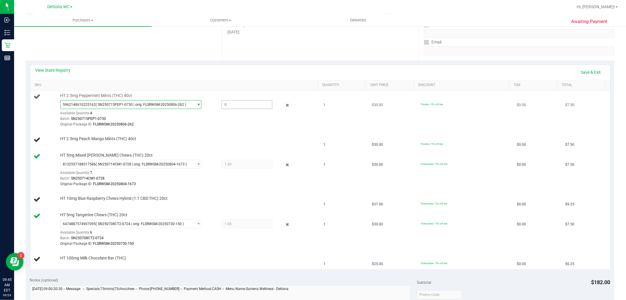
click at [236, 101] on span at bounding box center [246, 104] width 51 height 9
type input "4"
type input "1.0000"
click at [255, 134] on td "HT 2.5mg Peach Mango Mints (THC) 40ct" at bounding box center [175, 140] width 290 height 20
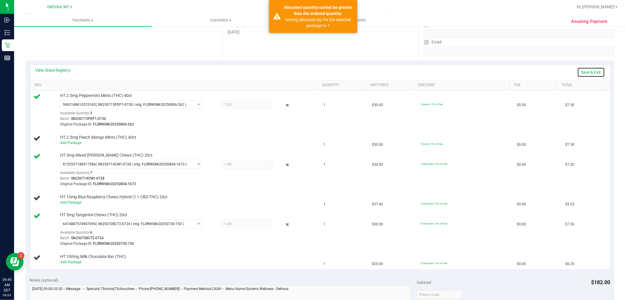
click at [592, 71] on link "Save & Exit" at bounding box center [591, 72] width 28 height 10
click at [615, 97] on div "Awaiting Payment Back Edit Purchase Cancel Purchase View Profile # 11997504 Bio…" at bounding box center [320, 227] width 612 height 599
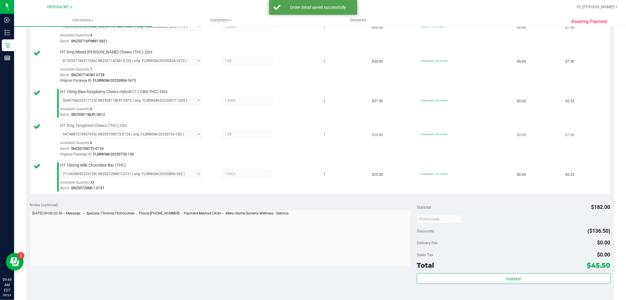
scroll to position [228, 0]
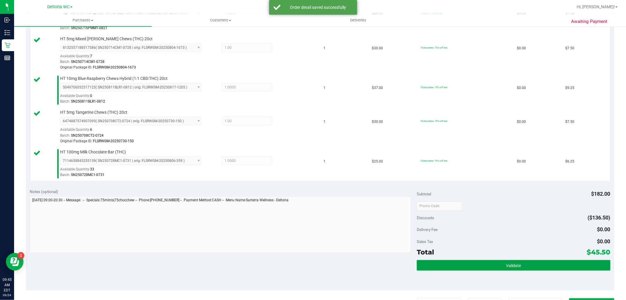
click at [540, 264] on button "Validate" at bounding box center [513, 265] width 193 height 11
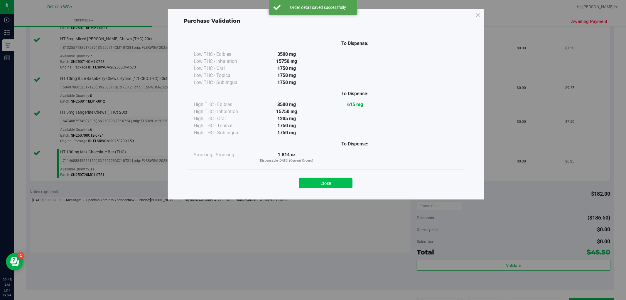
click at [337, 179] on button "Close" at bounding box center [325, 183] width 53 height 11
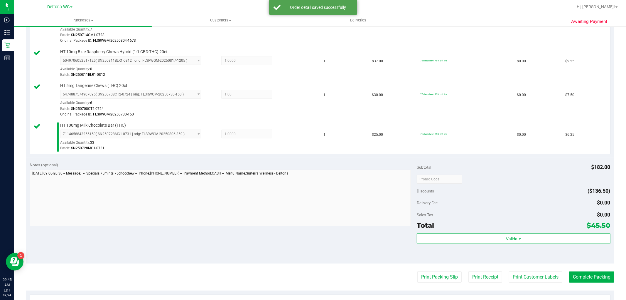
scroll to position [294, 0]
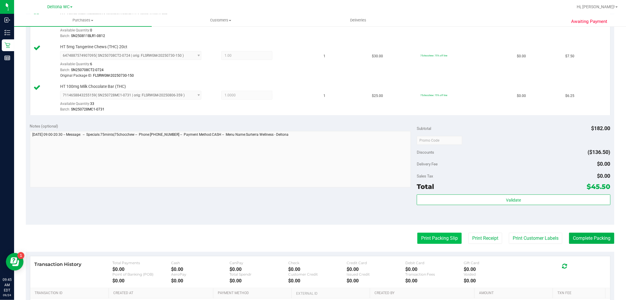
click at [436, 242] on button "Print Packing Slip" at bounding box center [439, 237] width 44 height 11
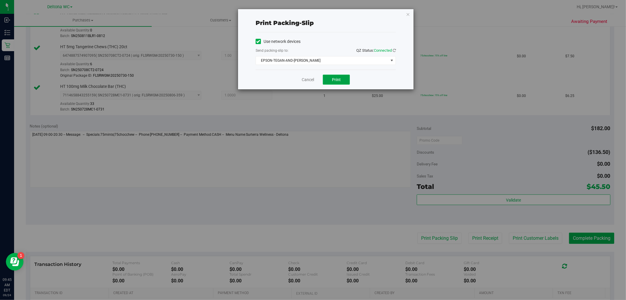
click at [333, 82] on button "Print" at bounding box center [336, 80] width 27 height 10
click at [308, 77] on link "Cancel" at bounding box center [308, 80] width 12 height 6
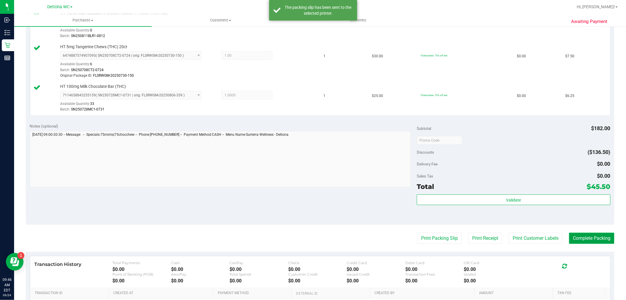
click at [577, 237] on button "Complete Packing" at bounding box center [591, 237] width 45 height 11
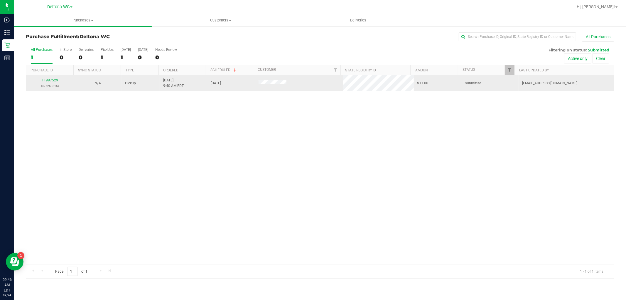
click at [55, 79] on link "11997529" at bounding box center [50, 80] width 16 height 4
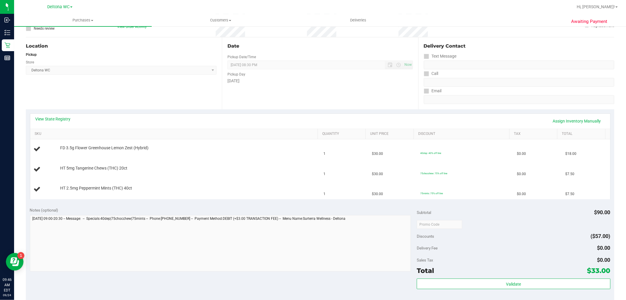
scroll to position [65, 0]
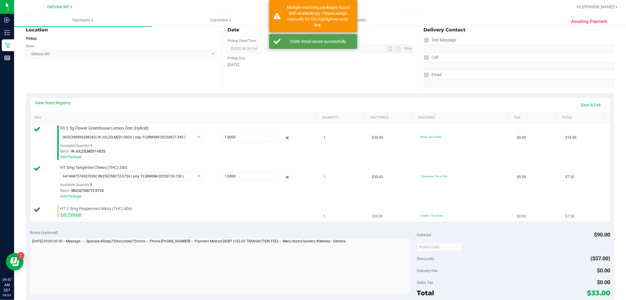
click at [73, 215] on link "Add Package" at bounding box center [70, 214] width 21 height 4
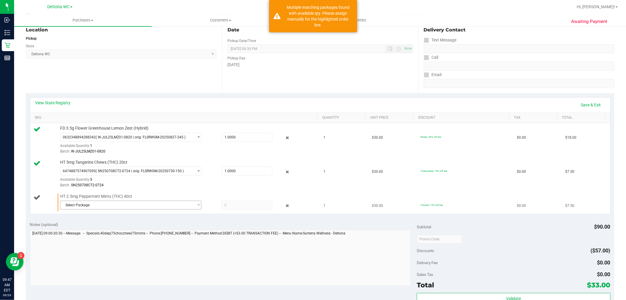
drag, startPoint x: 130, startPoint y: 218, endPoint x: 138, endPoint y: 205, distance: 15.6
click at [132, 213] on purchase-details "Back Edit Purchase Cancel Purchase View Profile # 11997529 BioTrack ID: - Submi…" at bounding box center [320, 213] width 589 height 493
click at [139, 202] on span "Select Package" at bounding box center [126, 205] width 133 height 8
click at [151, 232] on li "4012635170777964 ( SN250715PEP1-0730 | orig: FLSRWGM-20250806-282 )" at bounding box center [129, 229] width 138 height 8
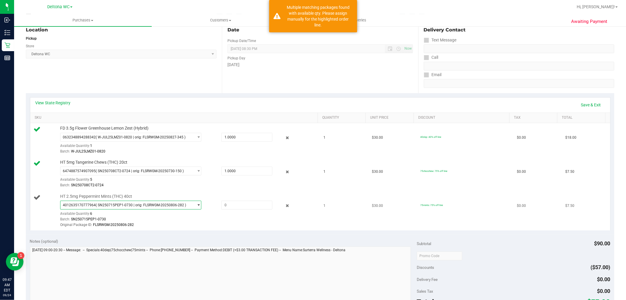
click at [148, 205] on span "( SN250715PEP1-0730 | orig: FLSRWGM-20250806-282 )" at bounding box center [141, 205] width 90 height 4
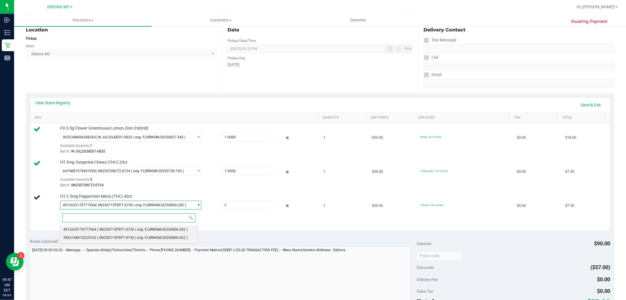
click at [142, 236] on span "( SN250715PEP1-0730 | orig: FLSRWGM-20250806-262 )" at bounding box center [142, 237] width 90 height 4
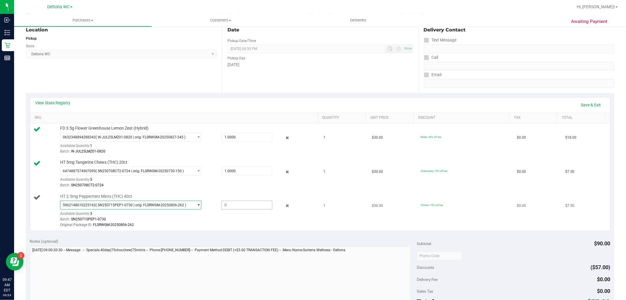
click at [241, 203] on span at bounding box center [246, 204] width 51 height 9
type input "1"
type input "1.0000"
click at [247, 230] on td "HT 2.5mg Peppermint Mints (THC) 40ct 5962148610225162 ( SN250715PEP1-0730 | ori…" at bounding box center [175, 210] width 290 height 39
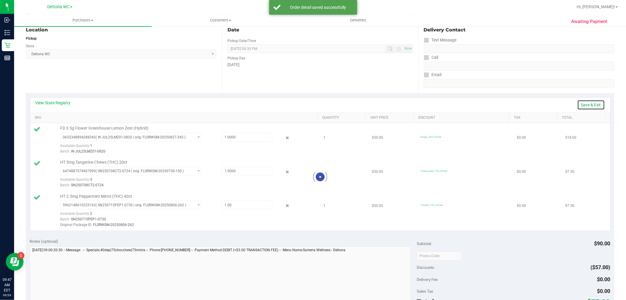
click at [591, 104] on link "Save & Exit" at bounding box center [591, 105] width 28 height 10
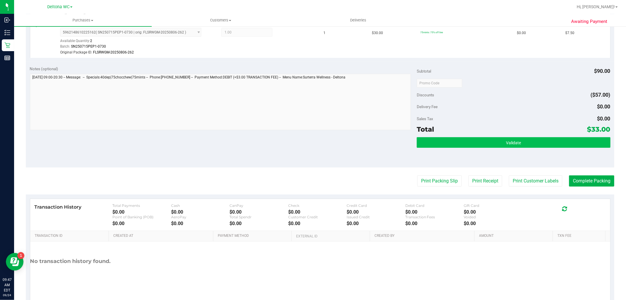
scroll to position [261, 0]
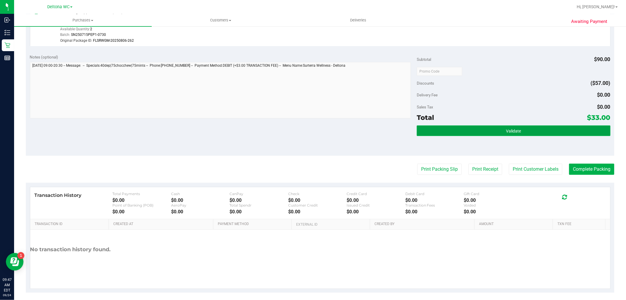
click at [518, 132] on button "Validate" at bounding box center [513, 130] width 193 height 11
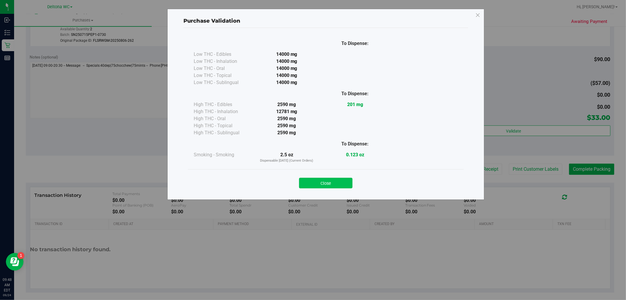
click at [342, 181] on button "Close" at bounding box center [325, 183] width 53 height 11
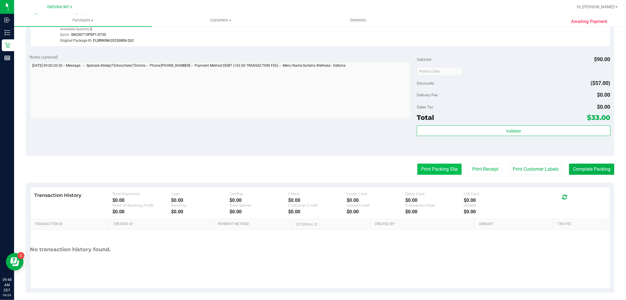
click at [418, 168] on button "Print Packing Slip" at bounding box center [439, 169] width 44 height 11
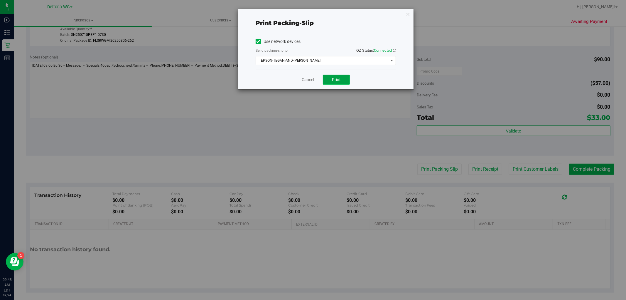
click at [336, 80] on span "Print" at bounding box center [336, 79] width 9 height 5
click at [408, 15] on icon "button" at bounding box center [408, 14] width 4 height 7
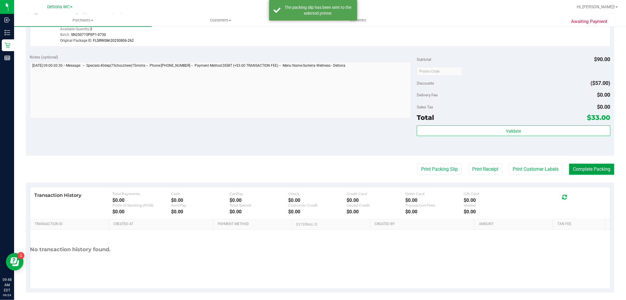
click at [577, 167] on button "Complete Packing" at bounding box center [591, 169] width 45 height 11
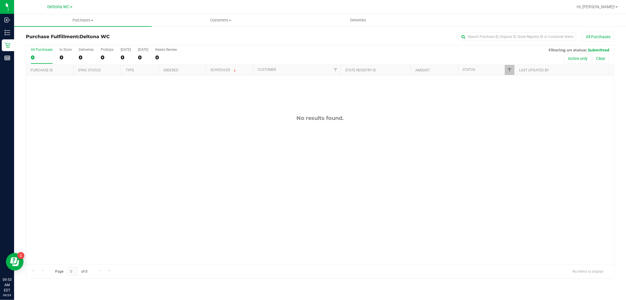
click at [322, 54] on div "All Purchases 0 In Store 0 Deliveries 0 PickUps 0 Today 0 Tomorrow 0 Needs Revi…" at bounding box center [320, 55] width 588 height 20
click at [251, 41] on div "All Purchases" at bounding box center [418, 37] width 392 height 10
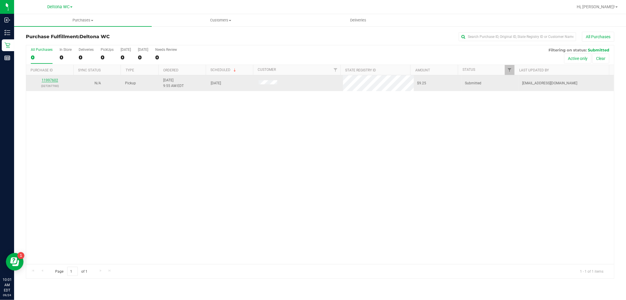
click at [51, 82] on link "11997602" at bounding box center [50, 80] width 16 height 4
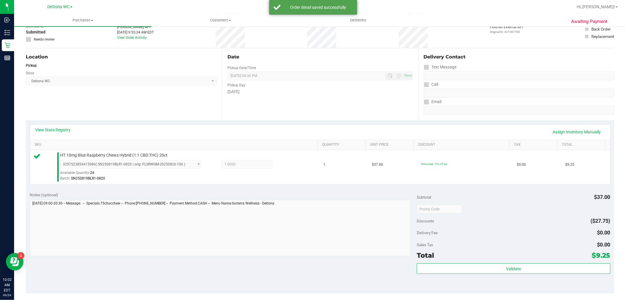
scroll to position [181, 0]
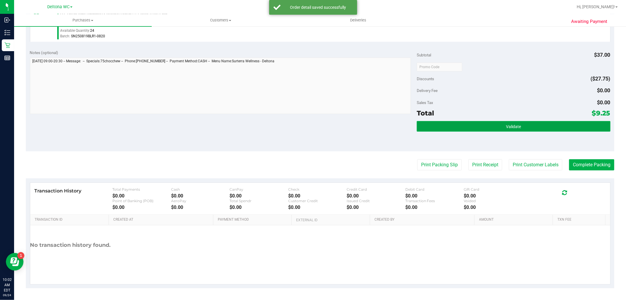
click at [471, 124] on button "Validate" at bounding box center [513, 126] width 193 height 11
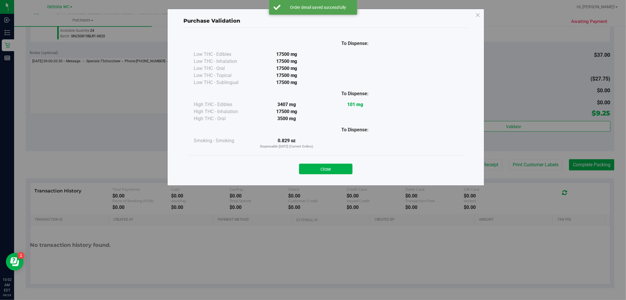
click at [340, 172] on button "Close" at bounding box center [325, 169] width 53 height 11
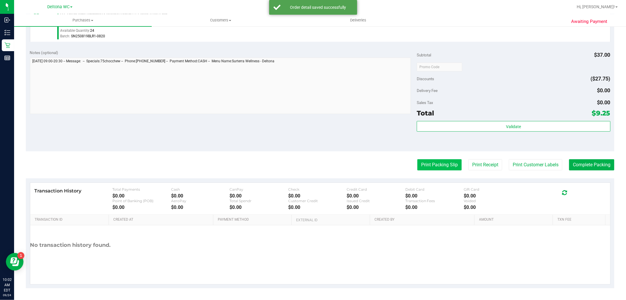
click at [420, 166] on button "Print Packing Slip" at bounding box center [439, 164] width 44 height 11
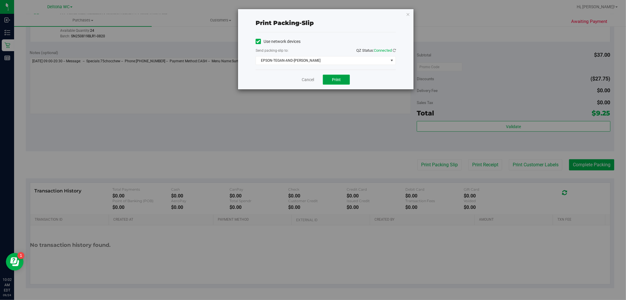
click at [341, 77] on button "Print" at bounding box center [336, 80] width 27 height 10
click at [308, 81] on link "Cancel" at bounding box center [308, 80] width 12 height 6
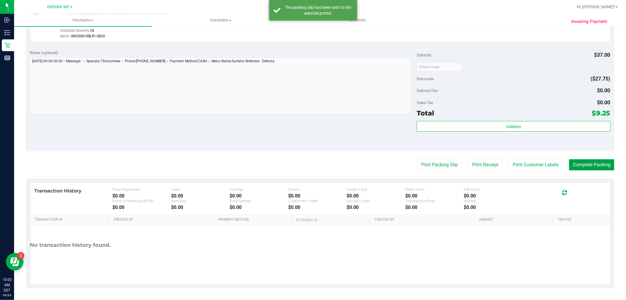
click at [571, 168] on button "Complete Packing" at bounding box center [591, 164] width 45 height 11
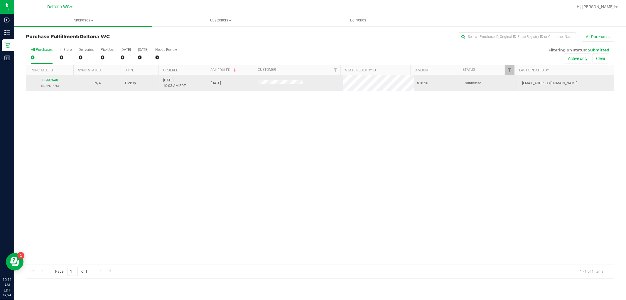
click at [55, 79] on link "11997648" at bounding box center [50, 80] width 16 height 4
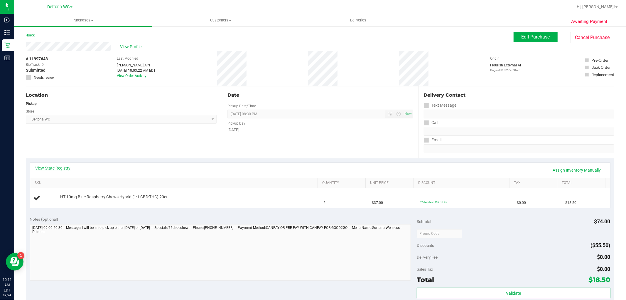
click at [60, 167] on link "View State Registry" at bounding box center [53, 168] width 35 height 6
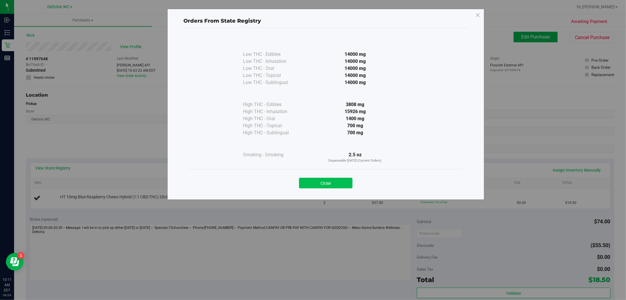
click at [318, 183] on button "Close" at bounding box center [325, 183] width 53 height 11
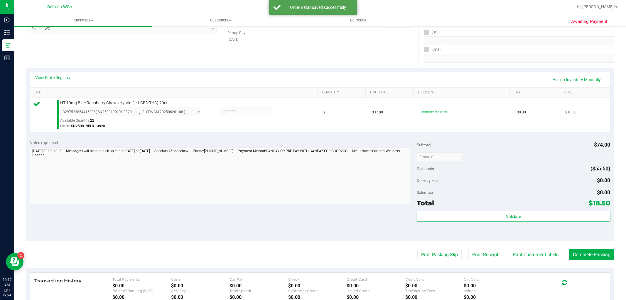
scroll to position [181, 0]
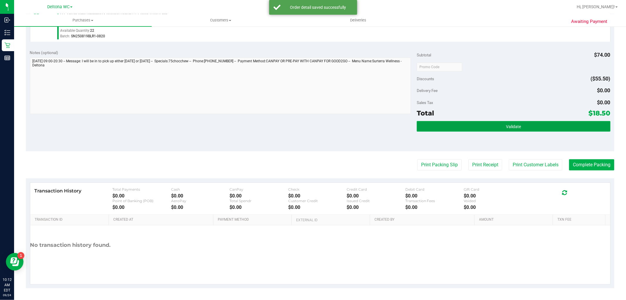
click at [446, 122] on button "Validate" at bounding box center [513, 126] width 193 height 11
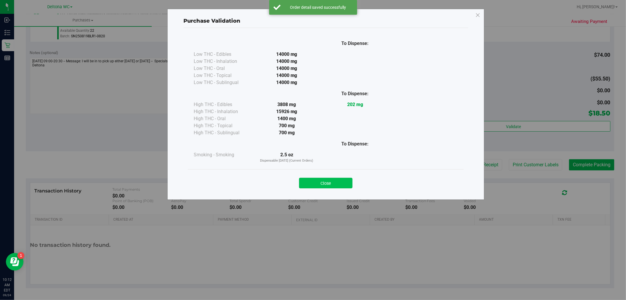
click at [331, 180] on button "Close" at bounding box center [325, 183] width 53 height 11
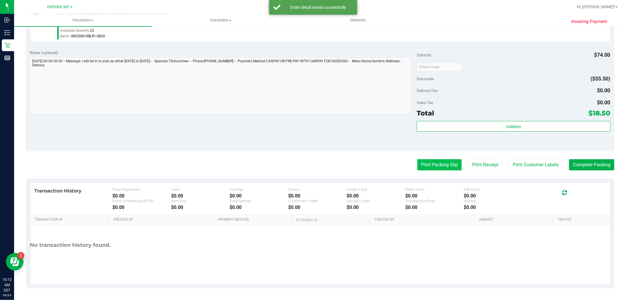
click at [432, 166] on button "Print Packing Slip" at bounding box center [439, 164] width 44 height 11
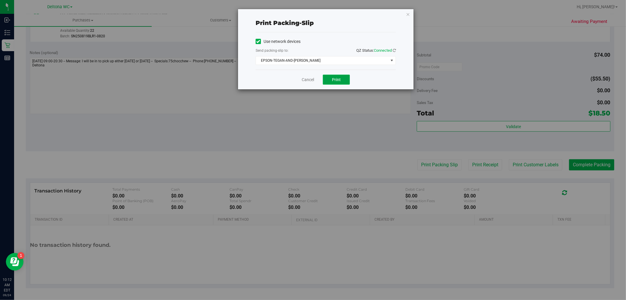
click at [338, 81] on span "Print" at bounding box center [336, 79] width 9 height 5
click at [303, 80] on link "Cancel" at bounding box center [308, 80] width 12 height 6
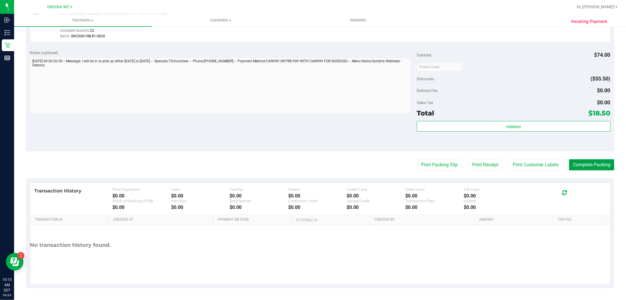
click at [593, 165] on button "Complete Packing" at bounding box center [591, 164] width 45 height 11
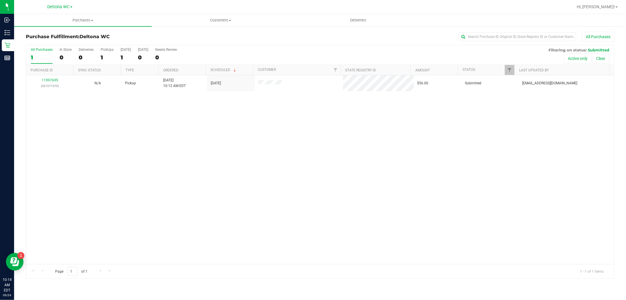
click at [190, 110] on div "11997699 (327271570) N/A Pickup 9/24/2025 10:12 AM EDT 9/24/2025 $56.00 Submitt…" at bounding box center [320, 169] width 588 height 189
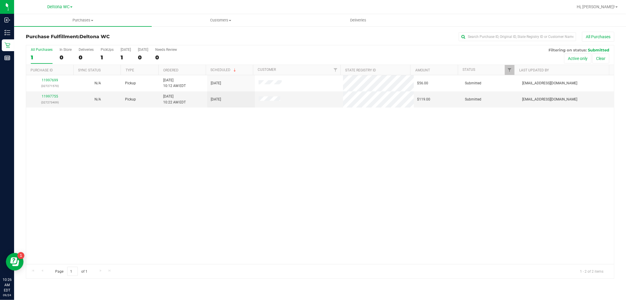
click at [191, 68] on th "Ordered" at bounding box center [182, 70] width 47 height 10
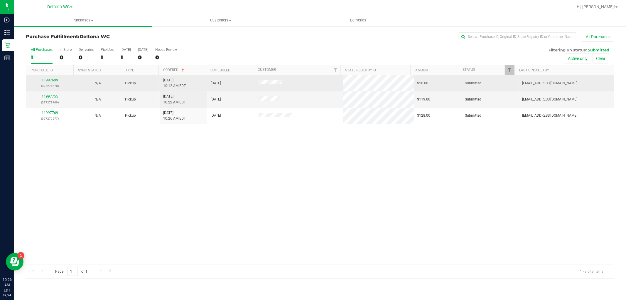
click at [50, 80] on link "11997699" at bounding box center [50, 80] width 16 height 4
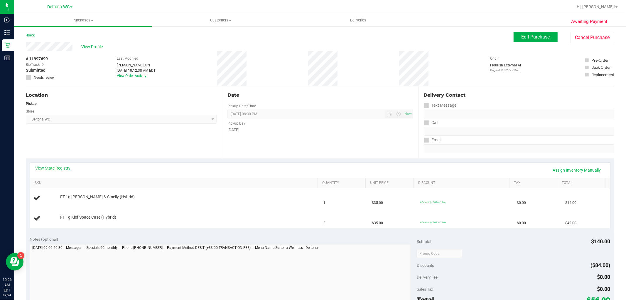
click at [59, 168] on link "View State Registry" at bounding box center [53, 168] width 35 height 6
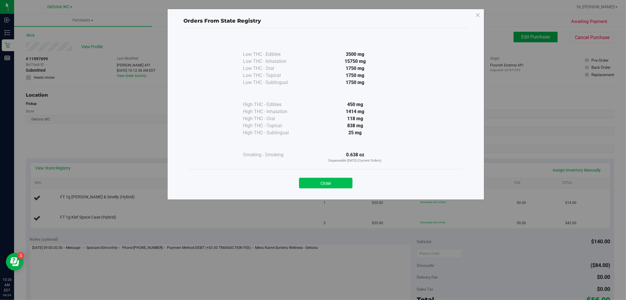
click at [325, 182] on button "Close" at bounding box center [325, 183] width 53 height 11
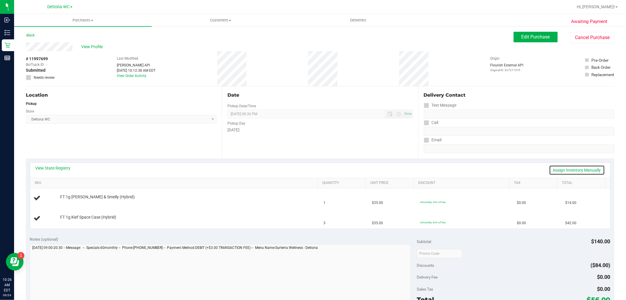
click at [578, 168] on link "Assign Inventory Manually" at bounding box center [577, 170] width 56 height 10
click at [64, 223] on link "Add Package" at bounding box center [70, 221] width 21 height 4
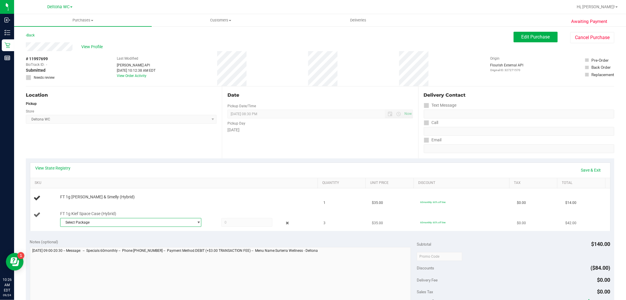
click at [95, 223] on span "Select Package" at bounding box center [126, 222] width 133 height 8
click at [141, 242] on li "3762006579203759 ( K-AUG25JCW01-0828 | orig: FLSRWGM-20250913-159 )" at bounding box center [129, 246] width 138 height 8
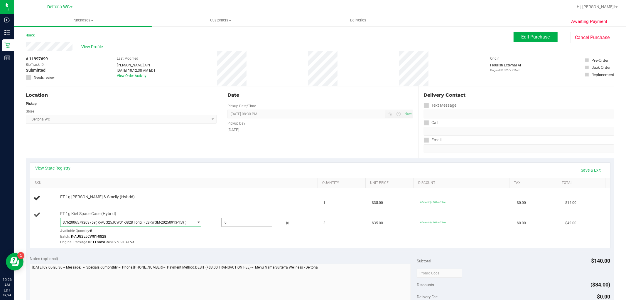
click at [230, 221] on span at bounding box center [246, 222] width 51 height 9
type input "3"
type input "3.0000"
drag, startPoint x: 226, startPoint y: 192, endPoint x: 205, endPoint y: 198, distance: 21.7
click at [225, 192] on td "FT 1g Kief PB & Smelly (Hybrid)" at bounding box center [175, 198] width 290 height 20
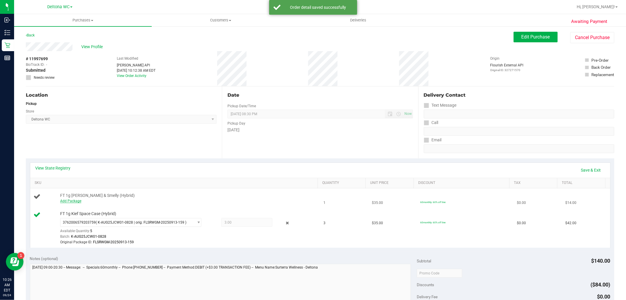
click at [77, 201] on link "Add Package" at bounding box center [70, 201] width 21 height 4
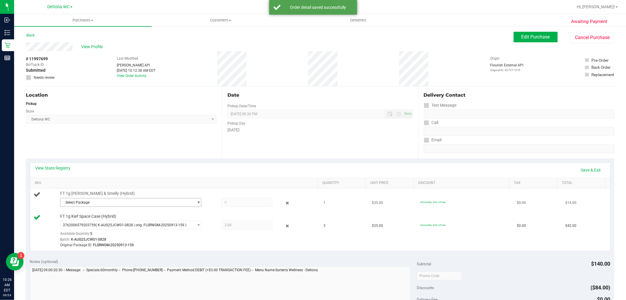
drag, startPoint x: 95, startPoint y: 199, endPoint x: 117, endPoint y: 200, distance: 22.6
click at [95, 199] on span "Select Package" at bounding box center [126, 202] width 133 height 8
drag, startPoint x: 175, startPoint y: 226, endPoint x: 212, endPoint y: 208, distance: 41.4
click at [175, 225] on span "( K-AUG25PBS01-0812 | orig: FLSRWGM-20250818-202 )" at bounding box center [142, 226] width 90 height 4
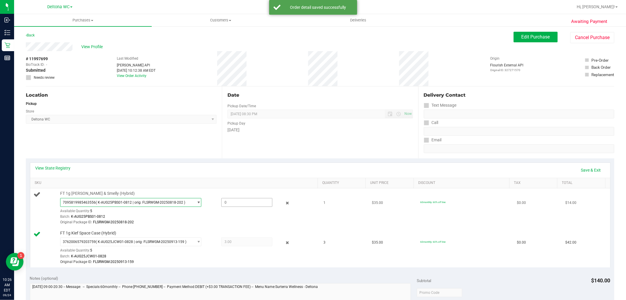
click at [228, 203] on span at bounding box center [246, 202] width 51 height 9
type input "1"
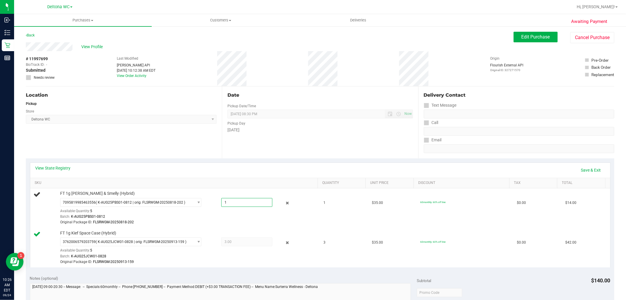
type input "1.0000"
click at [212, 178] on th "SKU" at bounding box center [174, 183] width 288 height 11
click at [217, 184] on link "SKU" at bounding box center [175, 183] width 281 height 5
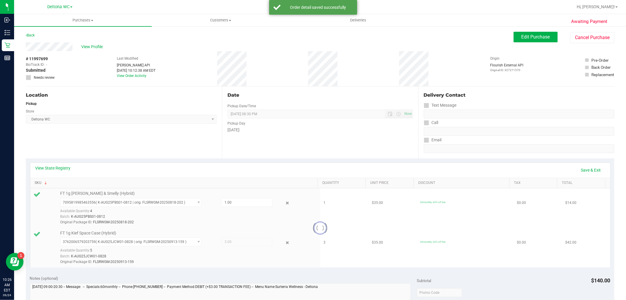
click at [217, 183] on link "SKU" at bounding box center [175, 183] width 281 height 5
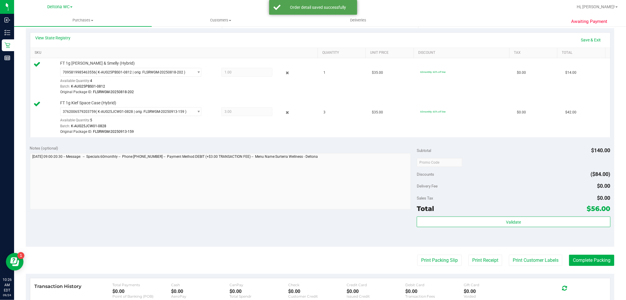
scroll to position [130, 0]
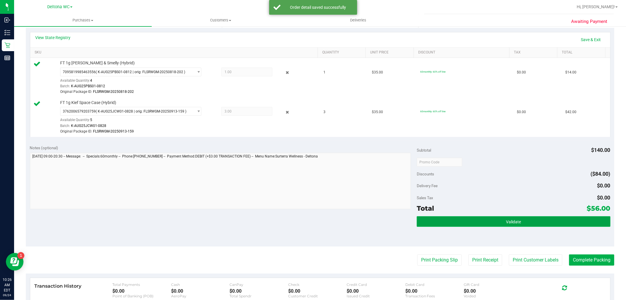
click at [452, 220] on button "Validate" at bounding box center [513, 221] width 193 height 11
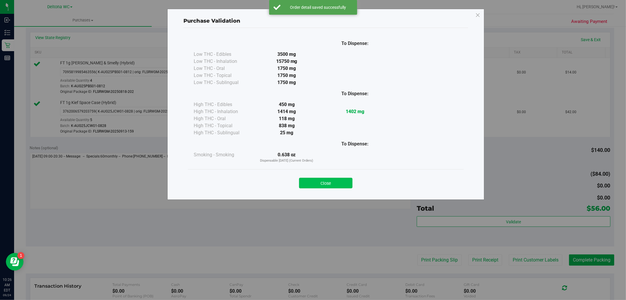
click at [339, 186] on button "Close" at bounding box center [325, 183] width 53 height 11
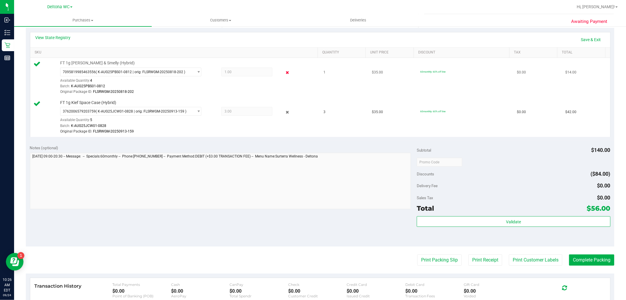
click at [284, 72] on icon at bounding box center [287, 72] width 6 height 7
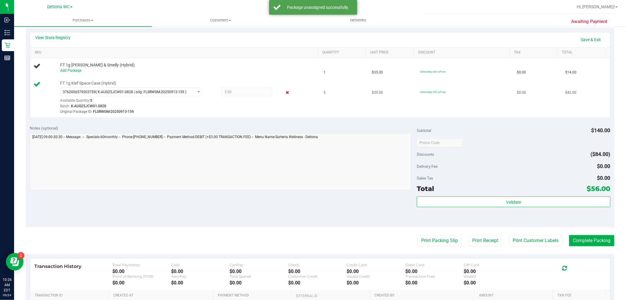
click at [284, 91] on icon at bounding box center [287, 92] width 6 height 7
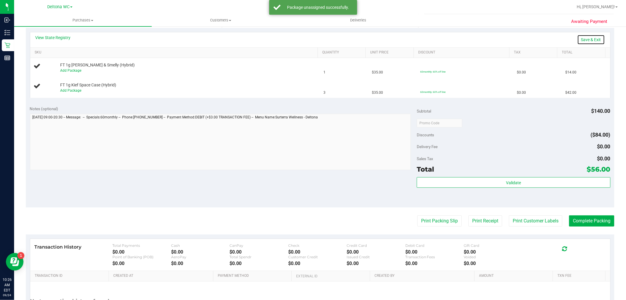
click at [587, 41] on link "Save & Exit" at bounding box center [591, 40] width 28 height 10
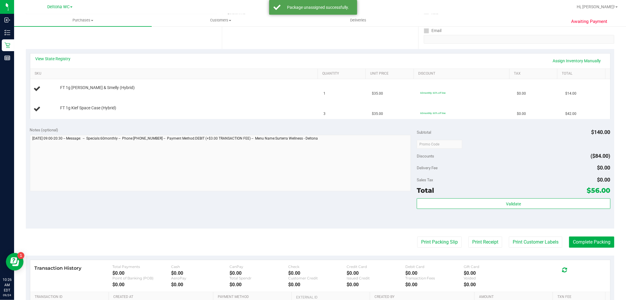
scroll to position [98, 0]
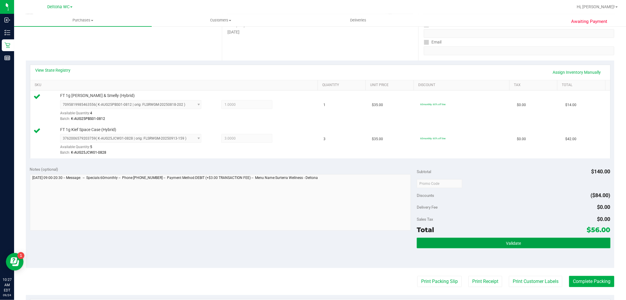
click at [523, 241] on button "Validate" at bounding box center [513, 242] width 193 height 11
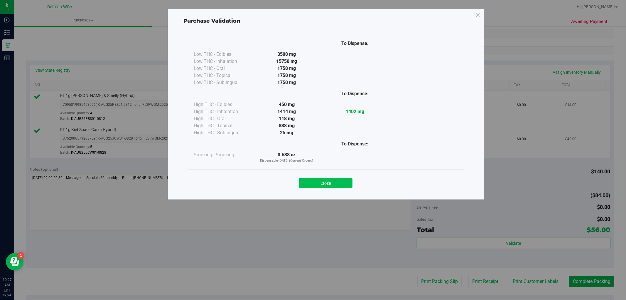
click at [341, 181] on button "Close" at bounding box center [325, 183] width 53 height 11
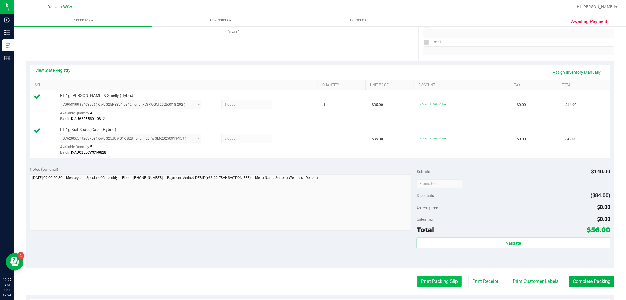
click at [442, 277] on button "Print Packing Slip" at bounding box center [439, 281] width 44 height 11
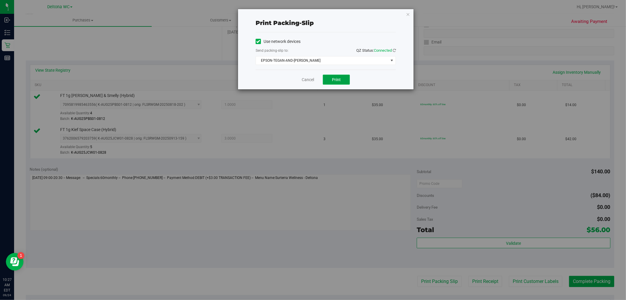
click at [341, 84] on button "Print" at bounding box center [336, 80] width 27 height 10
click at [310, 80] on link "Cancel" at bounding box center [308, 80] width 12 height 6
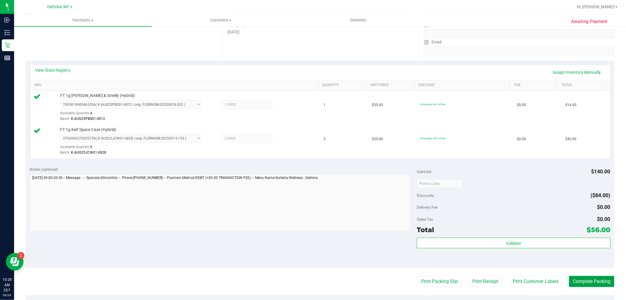
click at [586, 281] on button "Complete Packing" at bounding box center [591, 281] width 45 height 11
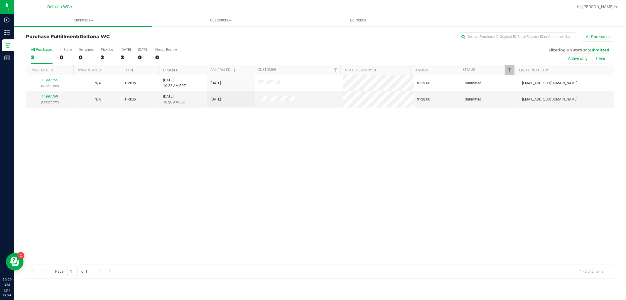
click at [189, 69] on th "Ordered" at bounding box center [182, 70] width 47 height 10
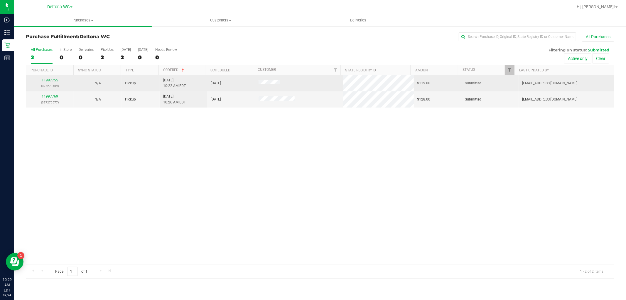
click at [48, 80] on link "11997755" at bounding box center [50, 80] width 16 height 4
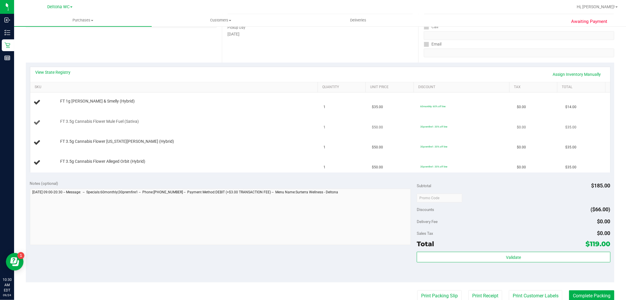
scroll to position [98, 0]
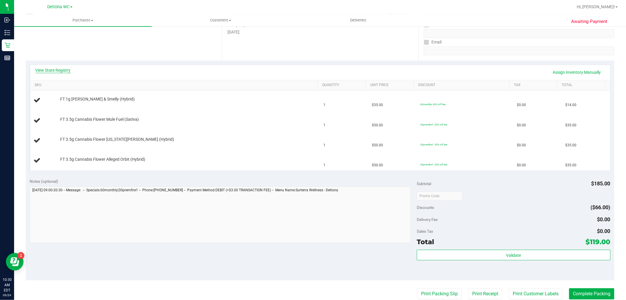
click at [61, 70] on link "View State Registry" at bounding box center [53, 70] width 35 height 6
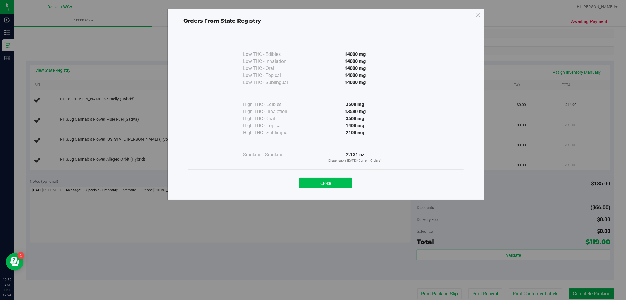
drag, startPoint x: 337, startPoint y: 181, endPoint x: 320, endPoint y: 167, distance: 21.7
click at [336, 180] on button "Close" at bounding box center [325, 183] width 53 height 11
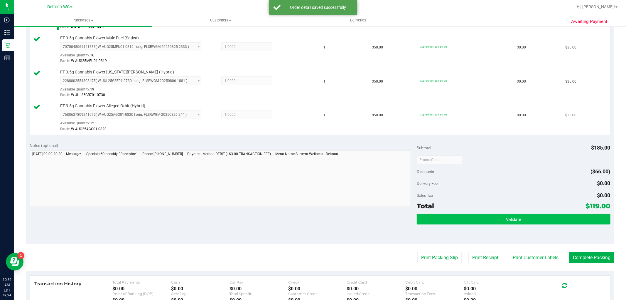
scroll to position [283, 0]
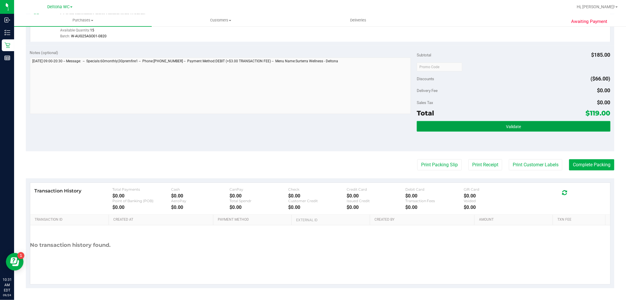
click at [481, 124] on button "Validate" at bounding box center [513, 126] width 193 height 11
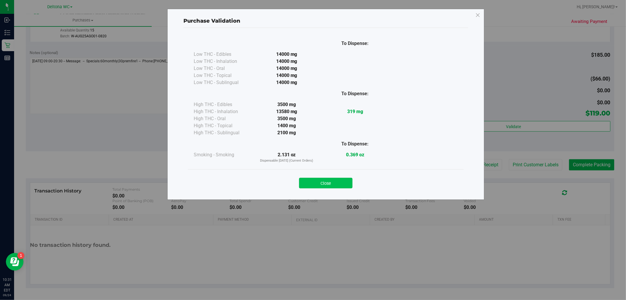
click at [348, 185] on button "Close" at bounding box center [325, 183] width 53 height 11
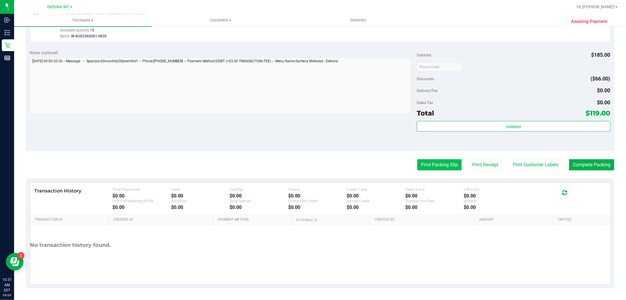
click at [436, 164] on button "Print Packing Slip" at bounding box center [439, 164] width 44 height 11
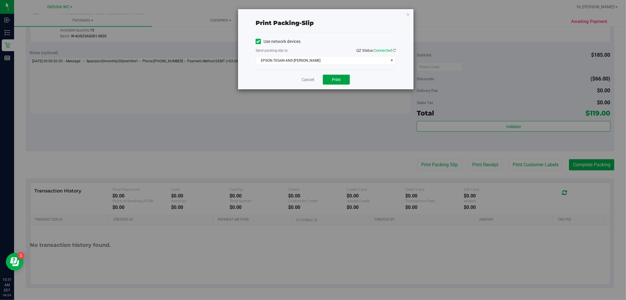
click at [331, 79] on button "Print" at bounding box center [336, 80] width 27 height 10
click at [303, 79] on link "Cancel" at bounding box center [308, 80] width 12 height 6
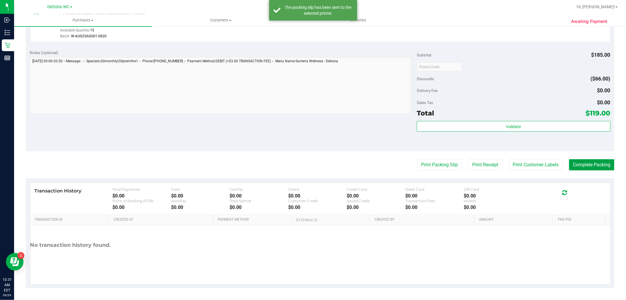
drag, startPoint x: 590, startPoint y: 166, endPoint x: 578, endPoint y: 174, distance: 15.1
click at [581, 172] on purchase-details "Back Edit Purchase Cancel Purchase View Profile # 11997755 BioTrack ID: - Submi…" at bounding box center [320, 19] width 589 height 538
click at [587, 163] on button "Complete Packing" at bounding box center [591, 164] width 45 height 11
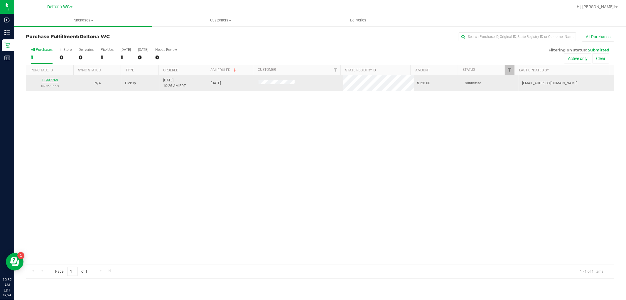
click at [47, 79] on link "11997769" at bounding box center [50, 80] width 16 height 4
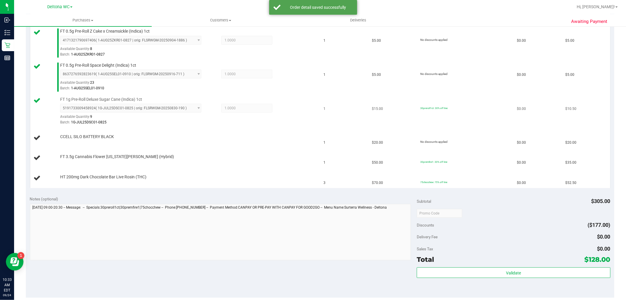
scroll to position [163, 0]
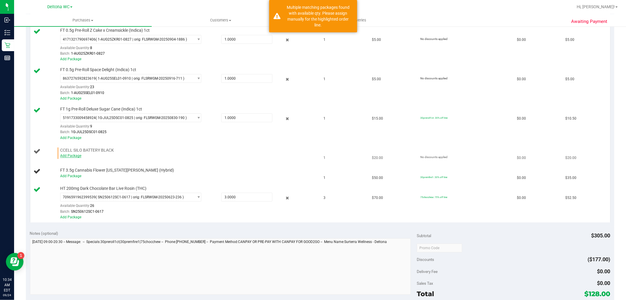
click at [77, 157] on link "Add Package" at bounding box center [70, 156] width 21 height 4
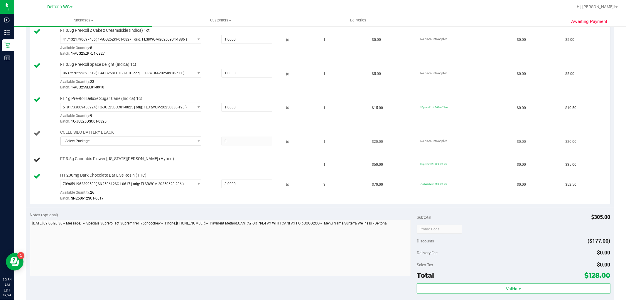
click at [157, 139] on span "Select Package" at bounding box center [126, 141] width 133 height 8
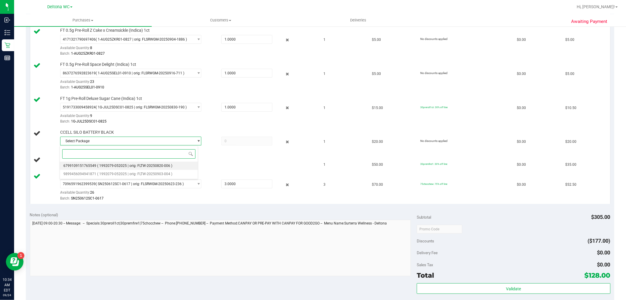
click at [133, 166] on span "( 1992079-052025 | orig: FLTW-20250820-006 )" at bounding box center [134, 166] width 75 height 4
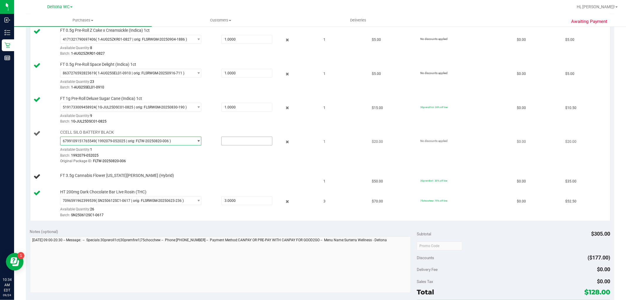
click at [235, 140] on input "text" at bounding box center [247, 141] width 50 height 8
type input "1"
type input "1.0000"
click at [120, 162] on span "FLTW-20250820-006" at bounding box center [109, 161] width 33 height 4
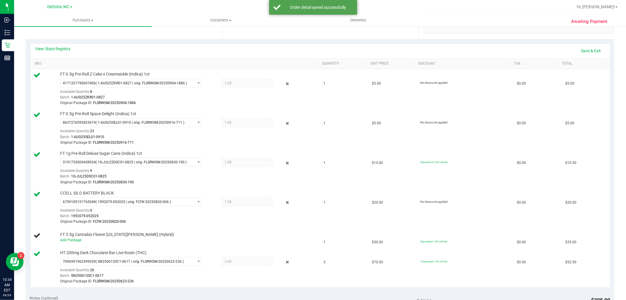
scroll to position [33, 0]
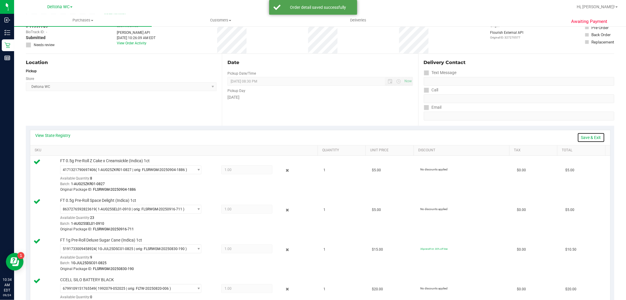
click at [591, 137] on link "Save & Exit" at bounding box center [591, 137] width 28 height 10
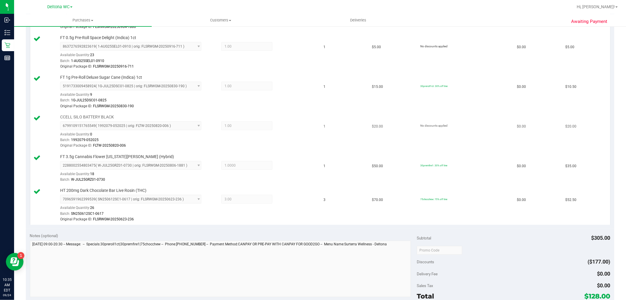
scroll to position [359, 0]
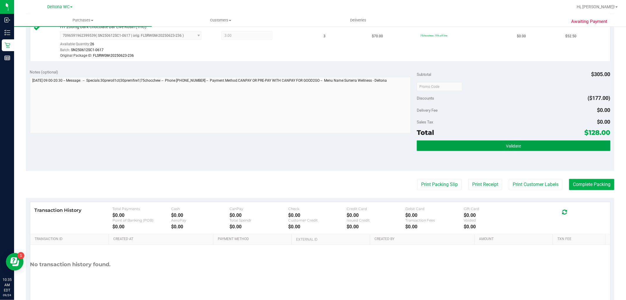
click at [494, 144] on button "Validate" at bounding box center [513, 145] width 193 height 11
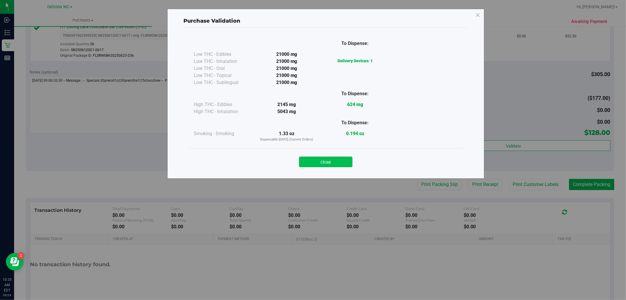
click at [341, 161] on button "Close" at bounding box center [325, 161] width 53 height 11
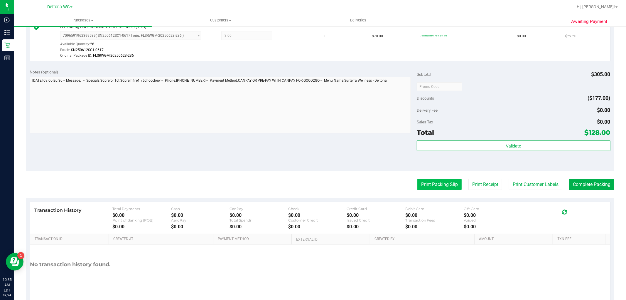
click at [426, 183] on button "Print Packing Slip" at bounding box center [439, 184] width 44 height 11
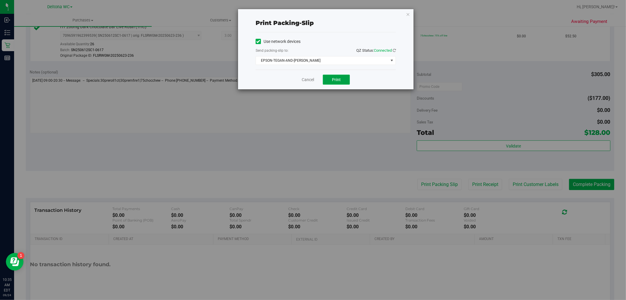
click at [340, 78] on span "Print" at bounding box center [336, 79] width 9 height 5
click at [306, 80] on link "Cancel" at bounding box center [308, 80] width 12 height 6
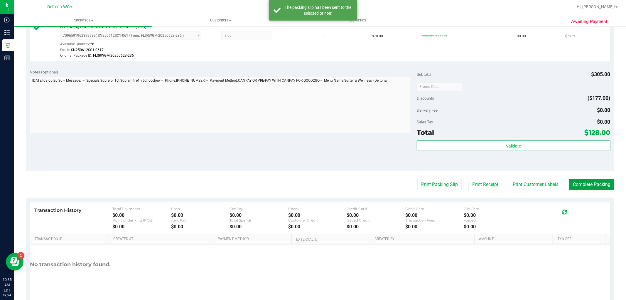
click at [582, 183] on button "Complete Packing" at bounding box center [591, 184] width 45 height 11
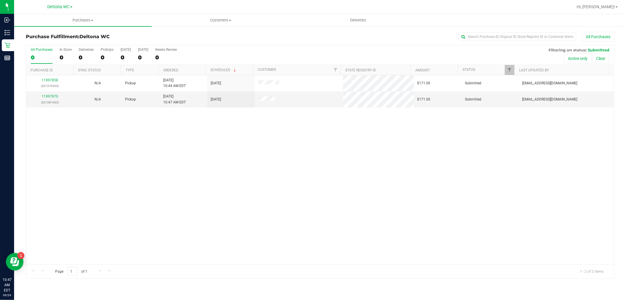
click at [191, 69] on th "Ordered" at bounding box center [182, 70] width 47 height 10
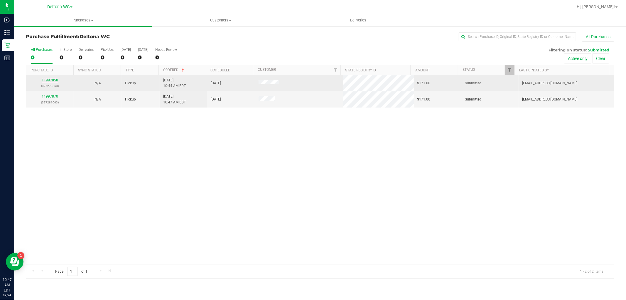
click at [46, 81] on link "11997858" at bounding box center [50, 80] width 16 height 4
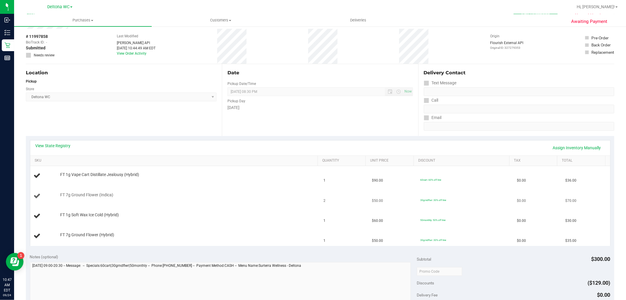
scroll to position [33, 0]
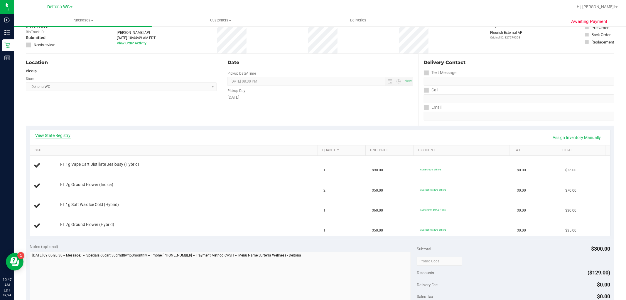
click at [58, 135] on link "View State Registry" at bounding box center [53, 135] width 35 height 6
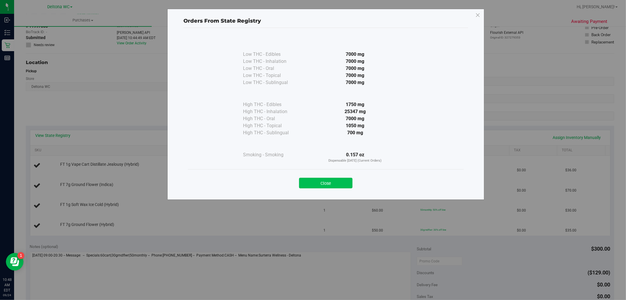
click at [333, 184] on button "Close" at bounding box center [325, 183] width 53 height 11
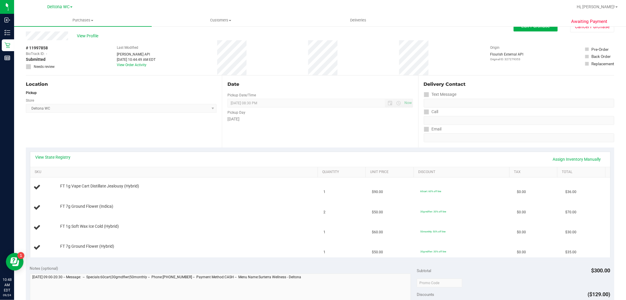
scroll to position [0, 0]
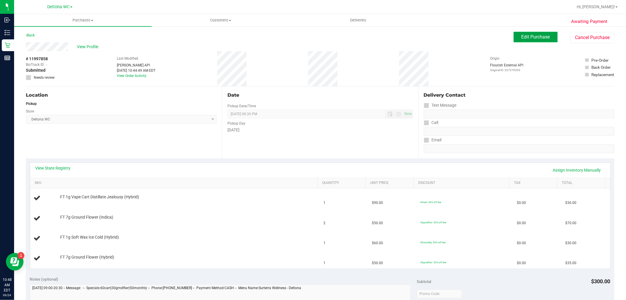
click at [544, 36] on span "Edit Purchase" at bounding box center [536, 37] width 28 height 6
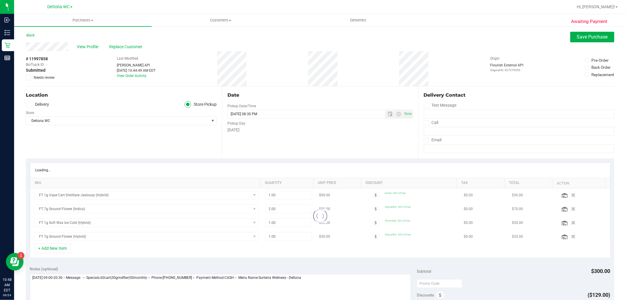
drag, startPoint x: 45, startPoint y: 72, endPoint x: 42, endPoint y: 75, distance: 3.7
click at [42, 75] on span "Needs review" at bounding box center [44, 77] width 21 height 5
click at [0, 0] on input "Needs review" at bounding box center [0, 0] width 0 height 0
click at [33, 279] on textarea at bounding box center [220, 302] width 381 height 56
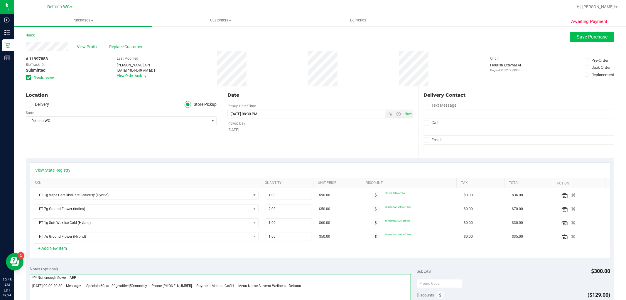
type textarea "*** Not enough flower - AEP Wednesday 09/24/2025 09:00-20:30 -- Message: -- Spe…"
click at [594, 38] on span "Save Purchase" at bounding box center [592, 37] width 31 height 6
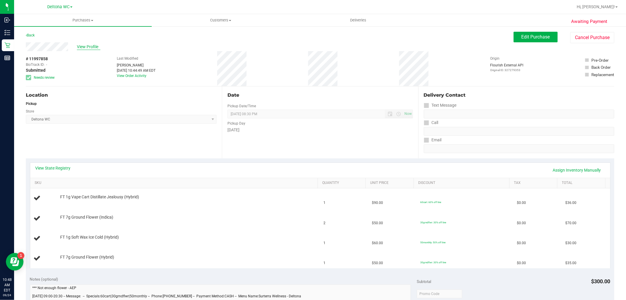
click at [92, 48] on span "View Profile" at bounding box center [88, 47] width 23 height 6
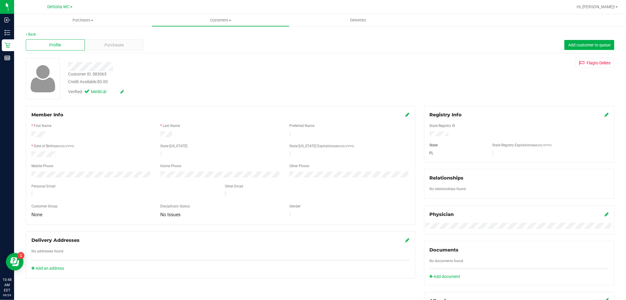
click at [98, 75] on div "Customer ID: 583065" at bounding box center [87, 74] width 38 height 6
copy div "583065"
click at [29, 35] on link "Back" at bounding box center [31, 34] width 10 height 4
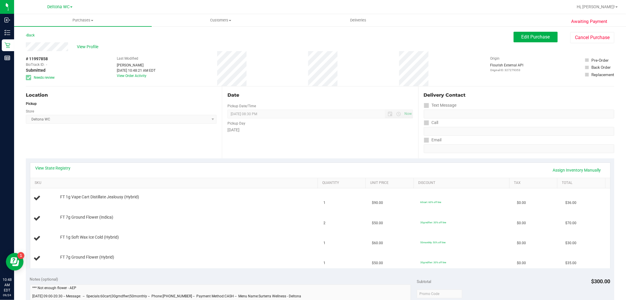
click at [41, 57] on span "# 11997858" at bounding box center [37, 59] width 22 height 6
copy span "11997858"
click at [28, 36] on link "Back" at bounding box center [30, 35] width 9 height 4
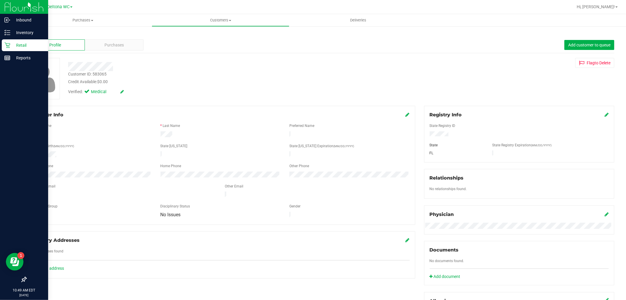
click at [3, 47] on div "Retail" at bounding box center [25, 45] width 46 height 12
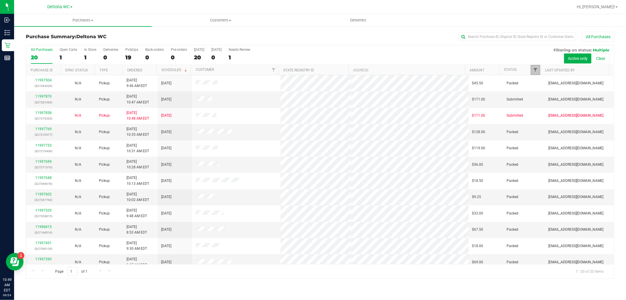
click at [535, 68] on span "Filter" at bounding box center [535, 70] width 5 height 5
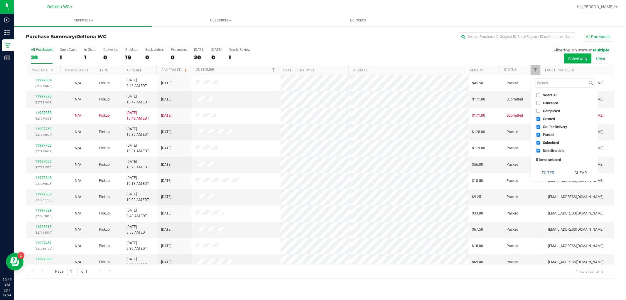
click at [548, 95] on span "Select All" at bounding box center [550, 95] width 14 height 4
click at [540, 95] on input "Select All" at bounding box center [539, 95] width 4 height 4
checkbox input "true"
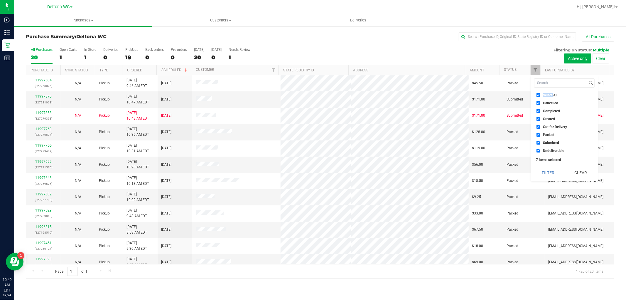
click at [548, 94] on span "Select All" at bounding box center [550, 95] width 14 height 4
click at [540, 94] on input "Select All" at bounding box center [539, 95] width 4 height 4
checkbox input "false"
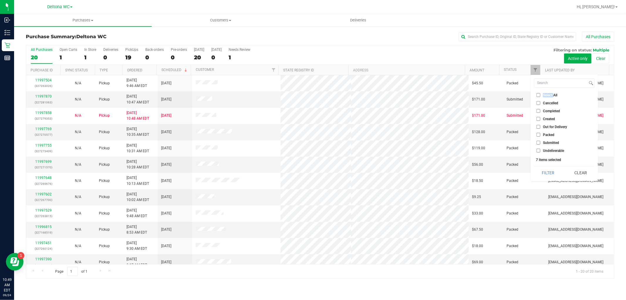
checkbox input "false"
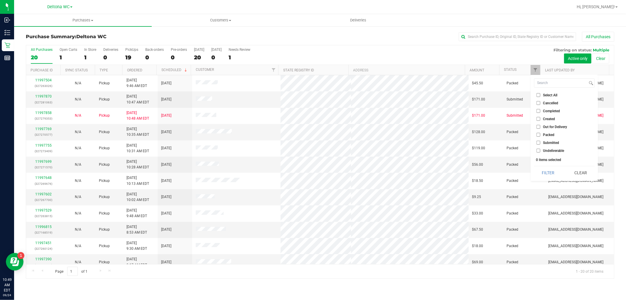
click at [556, 141] on span "Submitted" at bounding box center [551, 143] width 16 height 4
click at [540, 141] on input "Submitted" at bounding box center [539, 143] width 4 height 4
checkbox input "true"
click at [545, 174] on button "Filter" at bounding box center [548, 172] width 28 height 13
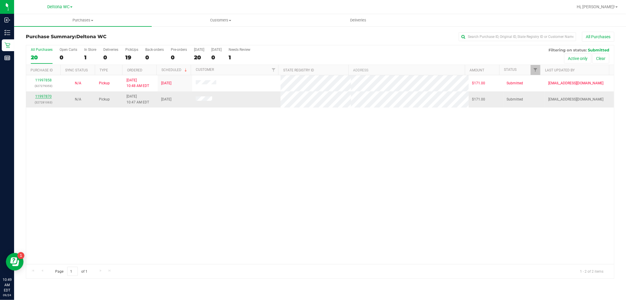
click at [49, 97] on link "11997870" at bounding box center [43, 96] width 16 height 4
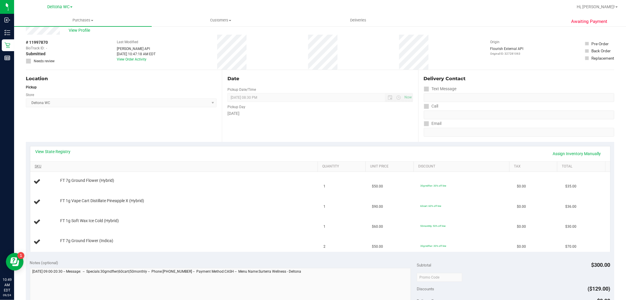
scroll to position [33, 0]
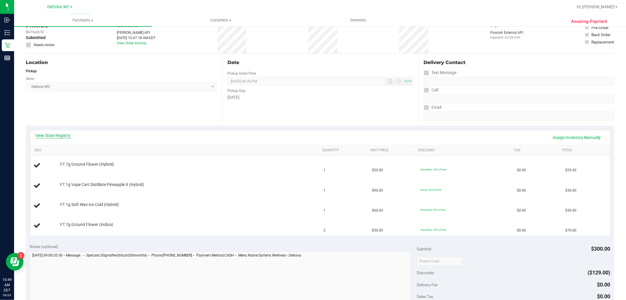
click at [63, 134] on link "View State Registry" at bounding box center [53, 135] width 35 height 6
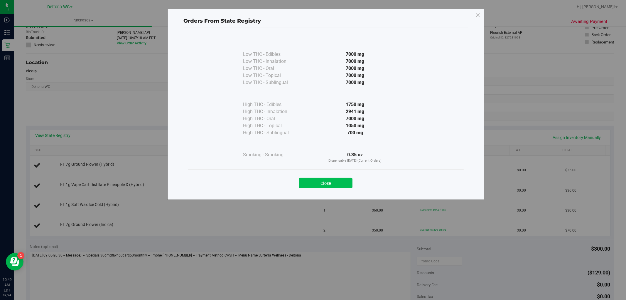
click at [336, 181] on button "Close" at bounding box center [325, 183] width 53 height 11
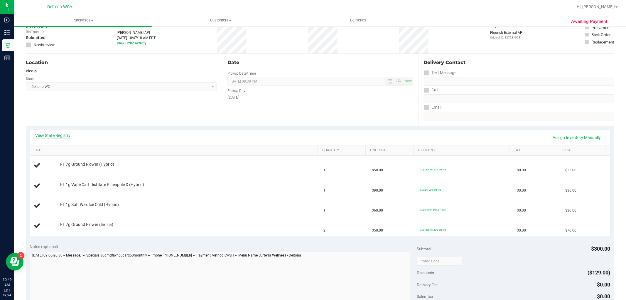
click at [57, 136] on link "View State Registry" at bounding box center [53, 135] width 35 height 6
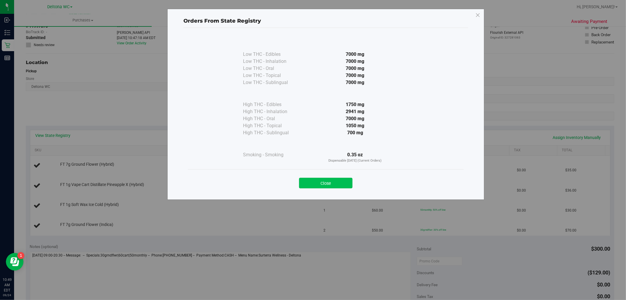
click at [333, 181] on button "Close" at bounding box center [325, 183] width 53 height 11
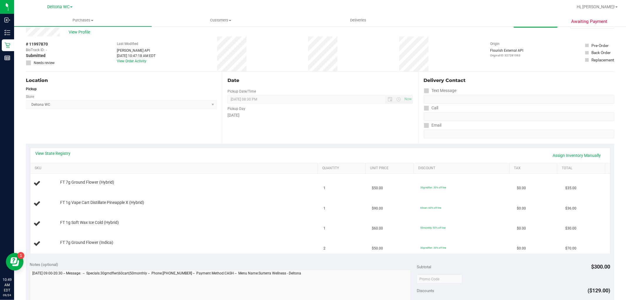
scroll to position [0, 0]
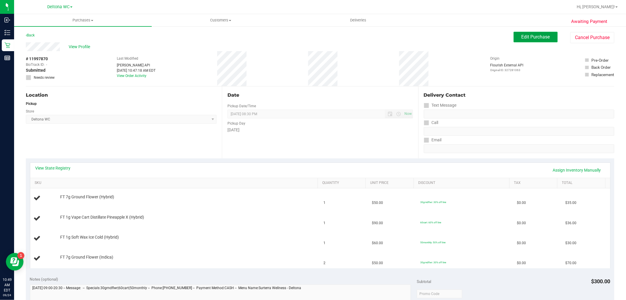
click at [523, 37] on span "Edit Purchase" at bounding box center [536, 37] width 28 height 6
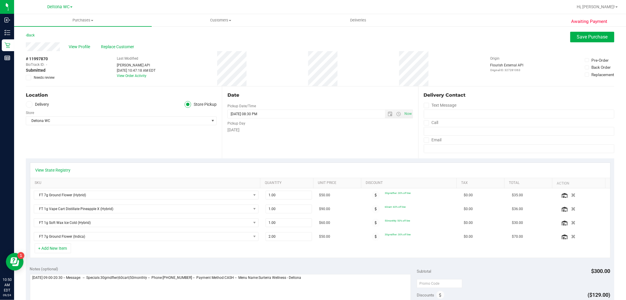
click at [31, 77] on label "Needs review" at bounding box center [40, 77] width 29 height 5
click at [0, 0] on input "Needs review" at bounding box center [0, 0] width 0 height 0
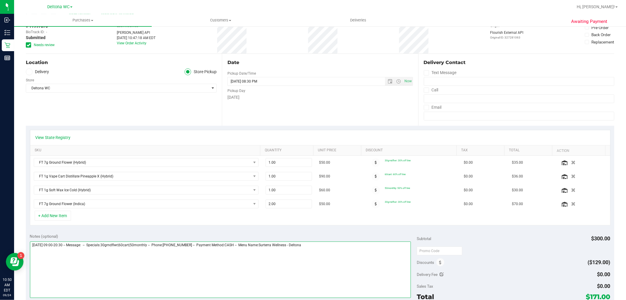
click at [33, 254] on textarea at bounding box center [220, 269] width 381 height 56
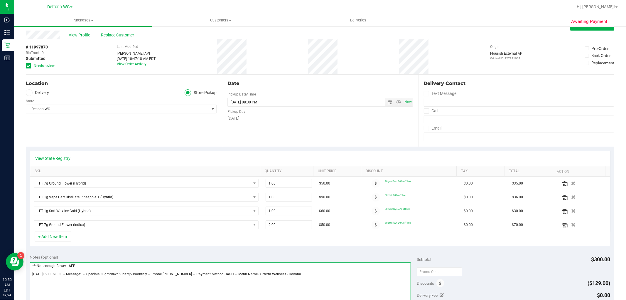
scroll to position [0, 0]
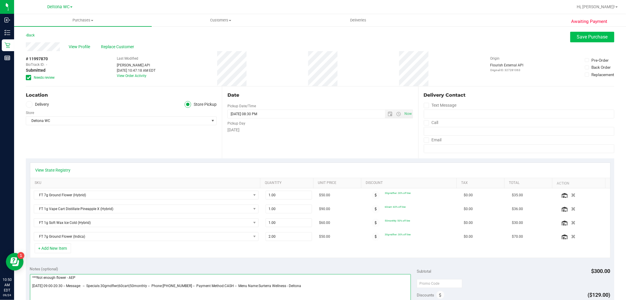
type textarea "***Not enough flower - AEP Wednesday 09/24/2025 09:00-20:30 -- Message: -- Spec…"
click at [583, 33] on button "Save Purchase" at bounding box center [592, 37] width 44 height 11
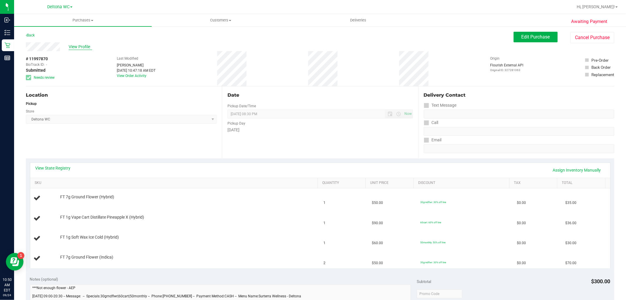
click at [80, 48] on span "View Profile" at bounding box center [80, 47] width 23 height 6
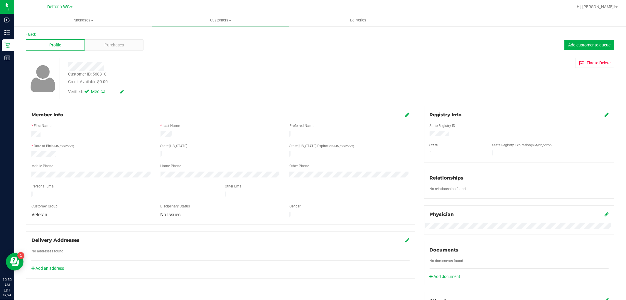
click at [100, 73] on div "Customer ID: 568310" at bounding box center [87, 74] width 38 height 6
copy div "568310"
click at [33, 34] on link "Back" at bounding box center [31, 34] width 10 height 4
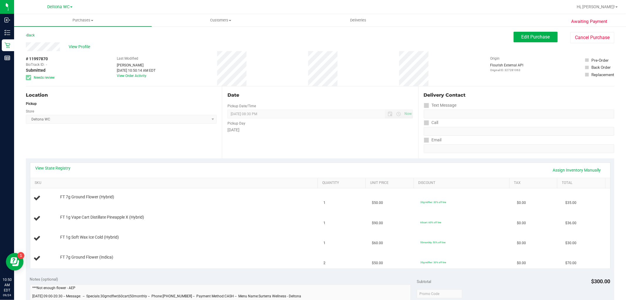
click at [35, 56] on span "# 11997870" at bounding box center [37, 59] width 22 height 6
copy span "11997870"
click at [230, 162] on div "View State Registry Assign Inventory Manually SKU Quantity Unit Price Discount …" at bounding box center [320, 215] width 589 height 114
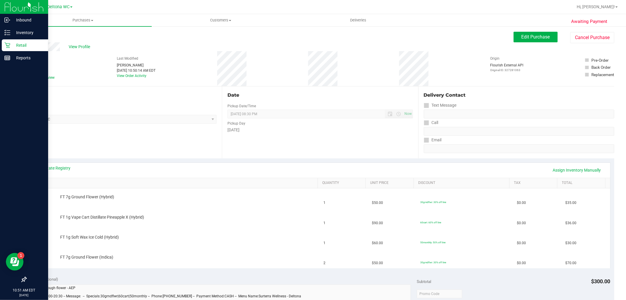
click at [14, 42] on p "Retail" at bounding box center [27, 45] width 35 height 7
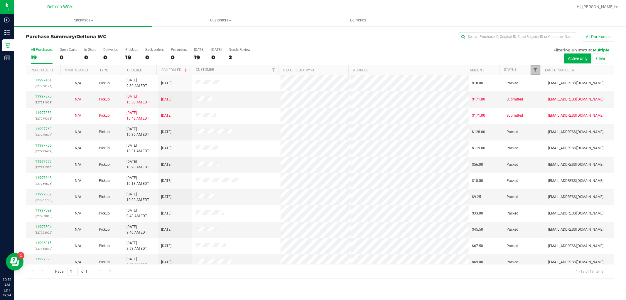
click at [534, 72] on span "Filter" at bounding box center [535, 70] width 5 height 5
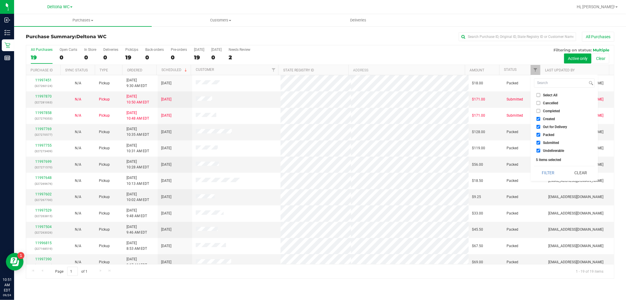
click at [541, 96] on label "Select All" at bounding box center [547, 95] width 21 height 4
click at [540, 96] on input "Select All" at bounding box center [539, 95] width 4 height 4
checkbox input "true"
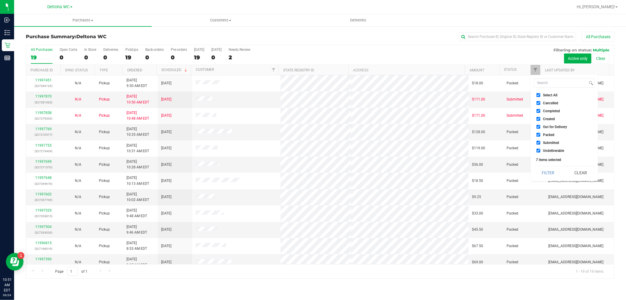
drag, startPoint x: 542, startPoint y: 96, endPoint x: 543, endPoint y: 99, distance: 3.7
click at [542, 95] on label "Select All" at bounding box center [547, 95] width 21 height 4
click at [540, 95] on input "Select All" at bounding box center [539, 95] width 4 height 4
checkbox input "false"
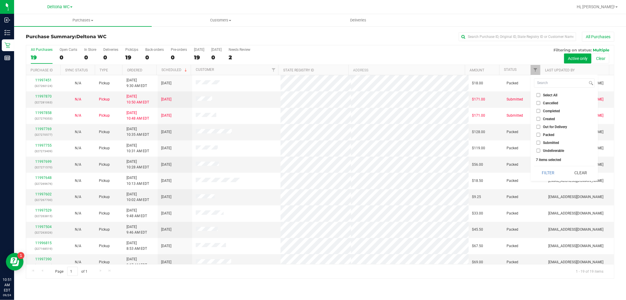
checkbox input "false"
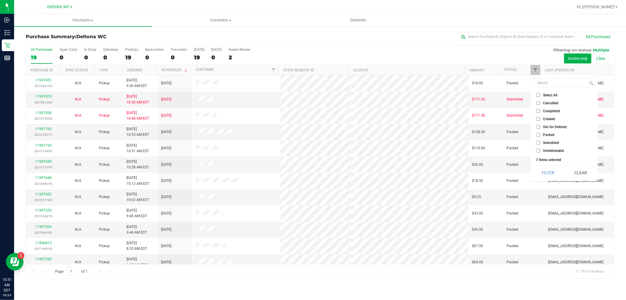
checkbox input "false"
click at [547, 144] on span "Submitted" at bounding box center [551, 143] width 16 height 4
click at [540, 144] on input "Submitted" at bounding box center [539, 143] width 4 height 4
checkbox input "true"
click at [552, 173] on button "Filter" at bounding box center [548, 172] width 28 height 13
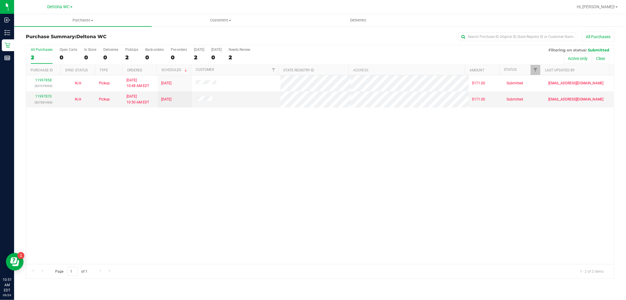
click at [269, 169] on div "11997858 (327279353) N/A Pickup 9/24/2025 10:48 AM EDT 9/24/2025 $171.00 Submit…" at bounding box center [320, 169] width 588 height 189
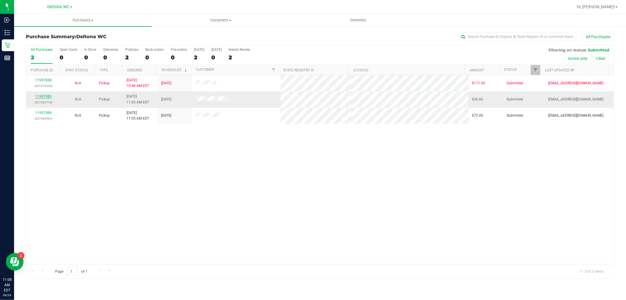
click at [48, 96] on link "11997980" at bounding box center [43, 96] width 16 height 4
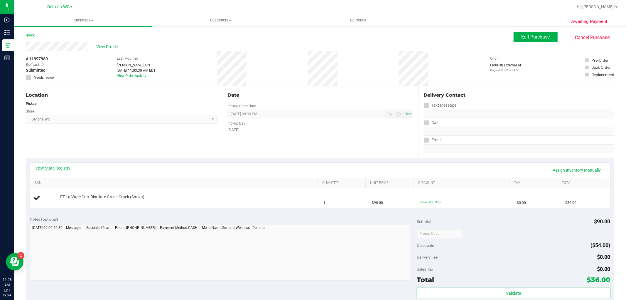
click at [62, 168] on link "View State Registry" at bounding box center [53, 168] width 35 height 6
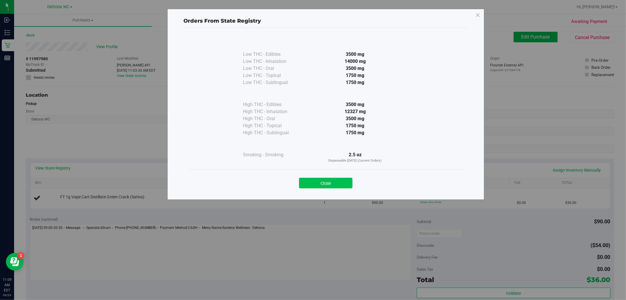
click at [350, 180] on button "Close" at bounding box center [325, 183] width 53 height 11
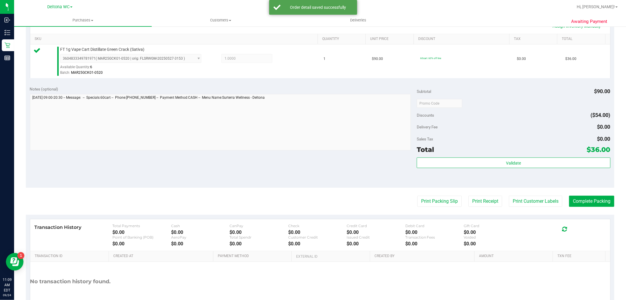
scroll to position [163, 0]
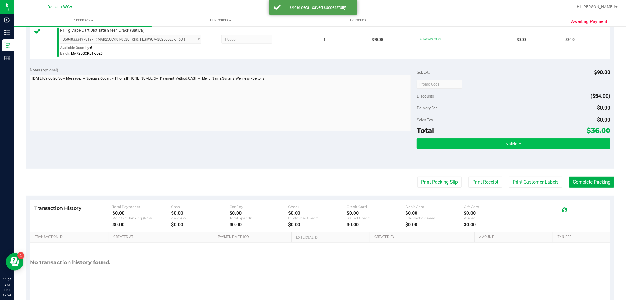
drag, startPoint x: 431, startPoint y: 137, endPoint x: 429, endPoint y: 141, distance: 4.7
click at [431, 138] on div "Subtotal $90.00 Discounts ($54.00) Delivery Fee $0.00 Sales Tax $0.00 Total $36…" at bounding box center [513, 116] width 193 height 98
drag, startPoint x: 429, startPoint y: 141, endPoint x: 413, endPoint y: 142, distance: 15.9
click at [429, 141] on button "Validate" at bounding box center [513, 143] width 193 height 11
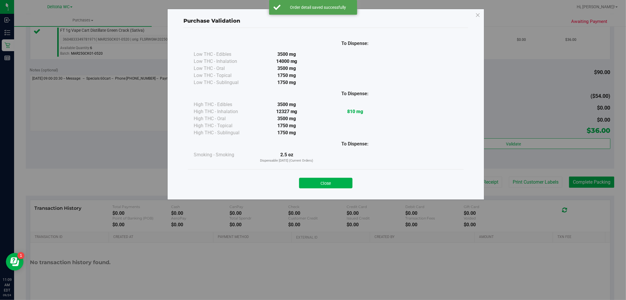
drag, startPoint x: 339, startPoint y: 179, endPoint x: 350, endPoint y: 183, distance: 11.6
click at [339, 180] on button "Close" at bounding box center [325, 183] width 53 height 11
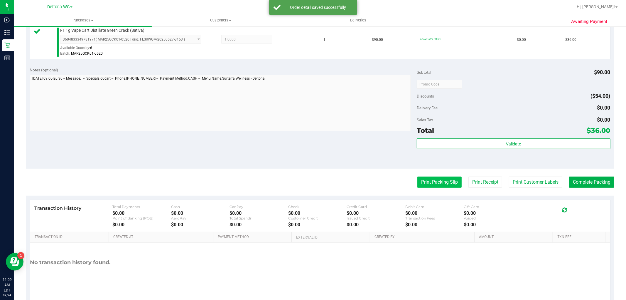
click at [425, 183] on button "Print Packing Slip" at bounding box center [439, 181] width 44 height 11
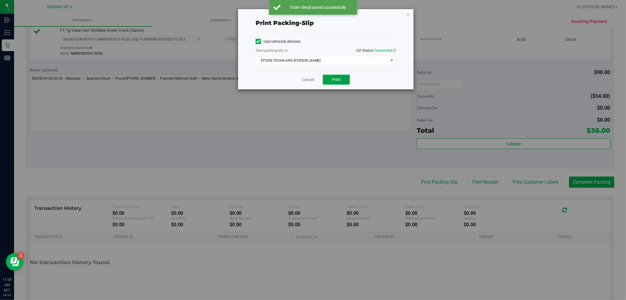
click at [343, 78] on button "Print" at bounding box center [336, 80] width 27 height 10
click at [306, 75] on div "Cancel Print" at bounding box center [326, 80] width 140 height 20
click at [307, 77] on link "Cancel" at bounding box center [308, 80] width 12 height 6
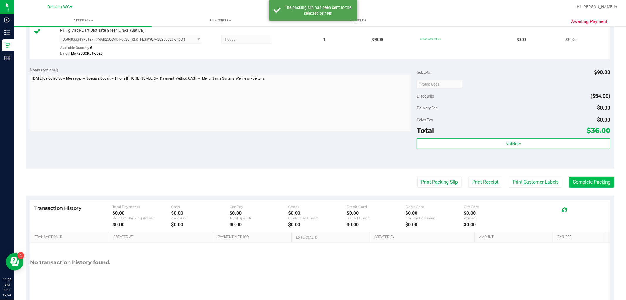
click at [589, 176] on purchase-details "Back Edit Purchase Cancel Purchase View Profile # 11997980 BioTrack ID: - Submi…" at bounding box center [320, 87] width 589 height 437
click at [590, 177] on button "Complete Packing" at bounding box center [591, 181] width 45 height 11
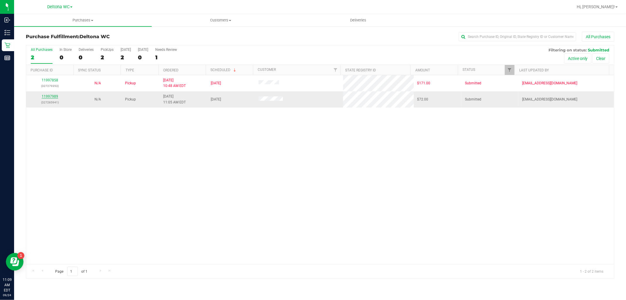
click at [55, 95] on link "11997989" at bounding box center [50, 96] width 16 height 4
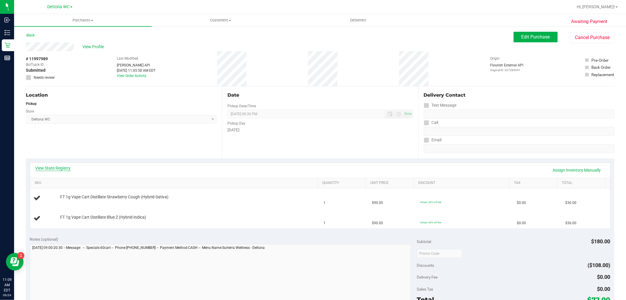
click at [57, 167] on link "View State Registry" at bounding box center [53, 168] width 35 height 6
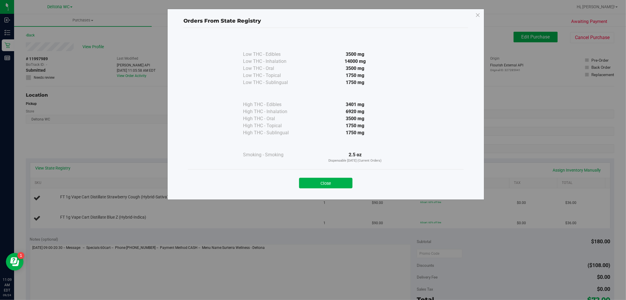
click at [336, 175] on div "Close" at bounding box center [325, 181] width 267 height 15
click at [335, 180] on button "Close" at bounding box center [325, 183] width 53 height 11
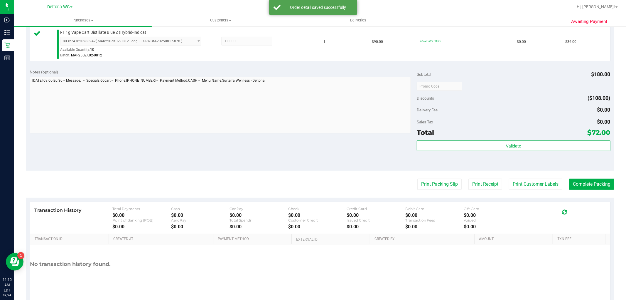
scroll to position [196, 0]
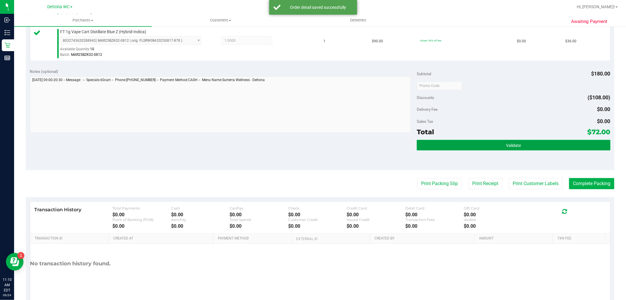
click at [459, 142] on button "Validate" at bounding box center [513, 145] width 193 height 11
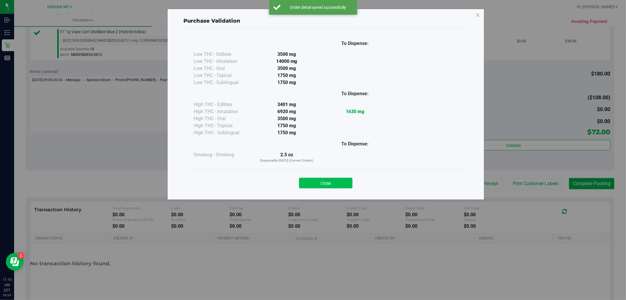
click at [322, 181] on button "Close" at bounding box center [325, 183] width 53 height 11
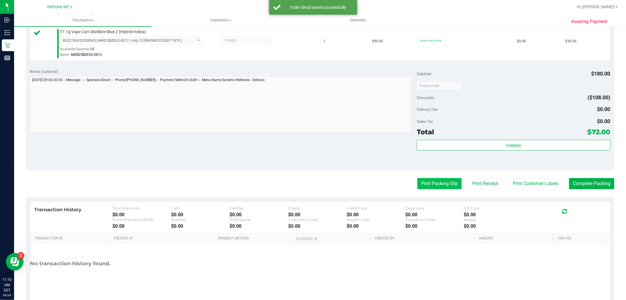
click at [421, 180] on button "Print Packing Slip" at bounding box center [439, 183] width 44 height 11
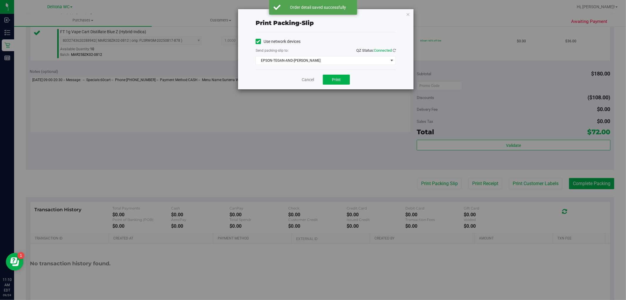
click at [324, 72] on div "Cancel Print" at bounding box center [326, 80] width 140 height 20
click at [330, 76] on button "Print" at bounding box center [336, 80] width 27 height 10
click at [309, 78] on link "Cancel" at bounding box center [308, 80] width 12 height 6
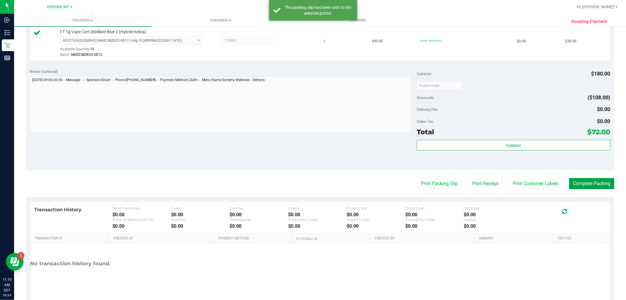
click at [596, 188] on button "Complete Packing" at bounding box center [591, 183] width 45 height 11
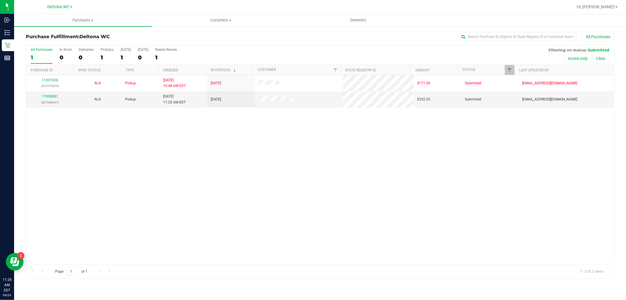
click at [143, 200] on div "11997858 (327279353) N/A Pickup 9/24/2025 10:48 AM EDT 9/24/2025 $171.00 Submit…" at bounding box center [320, 169] width 588 height 189
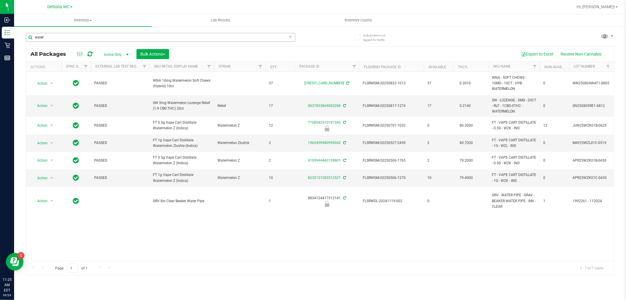
drag, startPoint x: 0, startPoint y: 0, endPoint x: 150, endPoint y: 33, distance: 153.4
click at [150, 33] on div "water" at bounding box center [173, 37] width 294 height 19
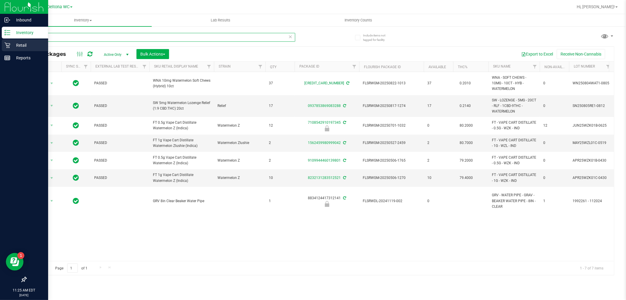
drag, startPoint x: 149, startPoint y: 35, endPoint x: 0, endPoint y: 42, distance: 149.0
click at [0, 42] on div "Inbound Inventory Retail Reports 11:25 AM EDT [DATE] 09/24 Deltona WC Hi, Allie…" at bounding box center [313, 150] width 626 height 300
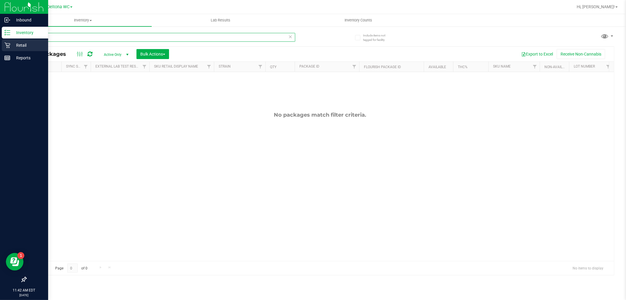
drag, startPoint x: 111, startPoint y: 36, endPoint x: 0, endPoint y: 45, distance: 111.3
click at [0, 43] on div "Inbound Inventory Retail Reports 11:42 AM EDT [DATE] 09/24 Deltona WC Hi, Allie…" at bounding box center [313, 150] width 626 height 300
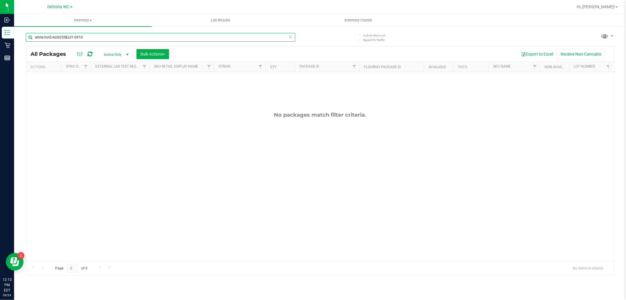
click at [80, 36] on input "white hot5-AUG25SEL01-0910" at bounding box center [160, 37] width 269 height 9
paste input "HT 100mg Dark Chocolate Mint Bar (THC)"
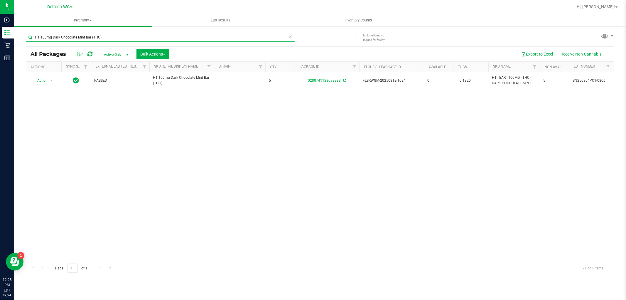
click at [118, 39] on input "HT 100mg Dark Chocolate Mint Bar (THC)" at bounding box center [160, 37] width 269 height 9
drag, startPoint x: 76, startPoint y: 37, endPoint x: 148, endPoint y: 36, distance: 71.9
click at [147, 36] on input "HT 100mg Dark Chocolate Mint Bar (THC)" at bounding box center [160, 37] width 269 height 9
click at [147, 145] on div "Action Action Create package Edit attributes Global inventory Locate package Lo…" at bounding box center [320, 166] width 588 height 189
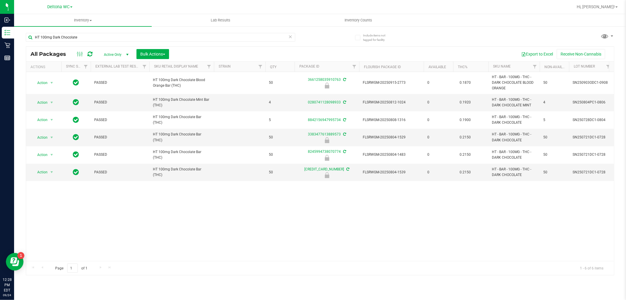
click at [185, 119] on span "HT 100mg Dark Chocolate Bar (THC)" at bounding box center [182, 119] width 58 height 11
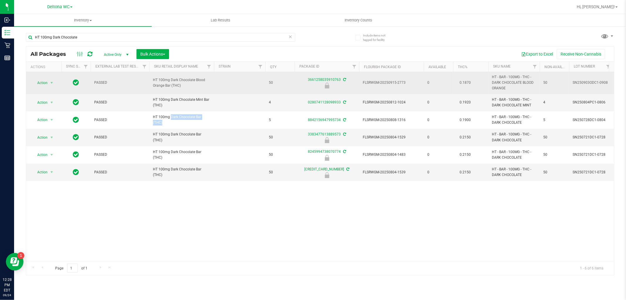
copy td "HT 100mg Dark Chocolate Bar (THC)"
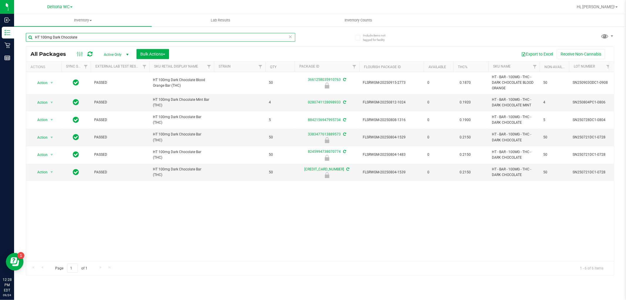
click at [83, 33] on input "HT 100mg Dark Chocolate" at bounding box center [160, 37] width 269 height 9
paste input "Bar (THC)"
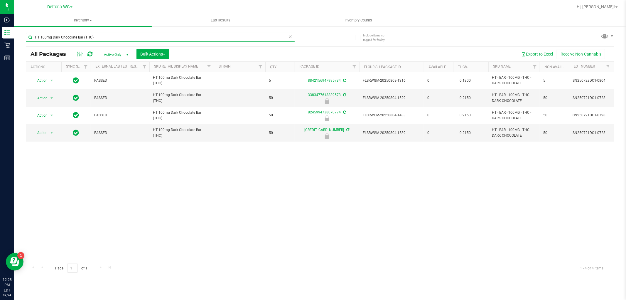
type input "HT 100mg Dark Chocolate Bar (THC)"
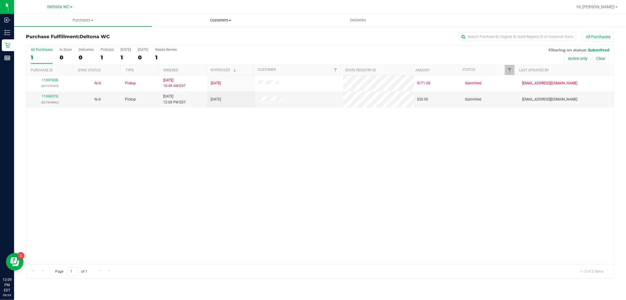
click at [211, 21] on span "Customers" at bounding box center [220, 20] width 137 height 5
click at [174, 36] on span "All customers" at bounding box center [173, 35] width 42 height 5
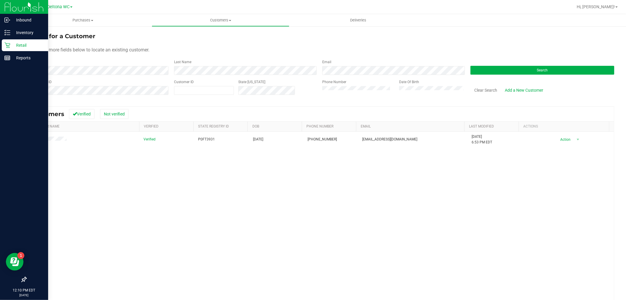
click at [4, 44] on div "Retail" at bounding box center [25, 45] width 46 height 12
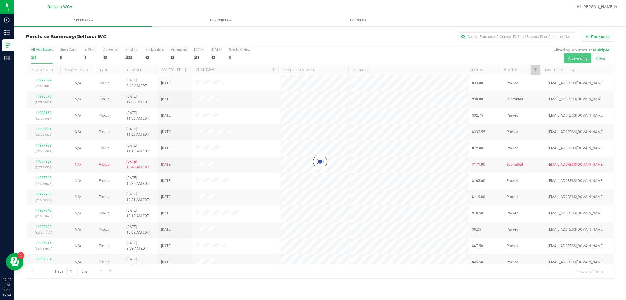
click at [540, 73] on div at bounding box center [320, 161] width 588 height 233
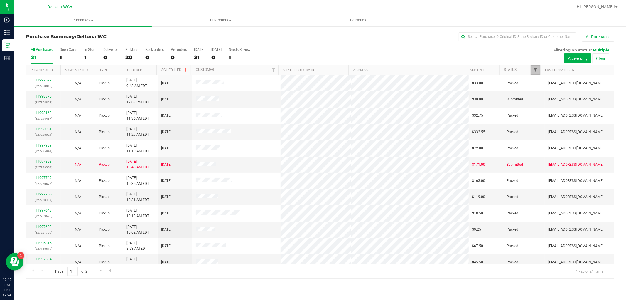
click at [535, 71] on span "Filter" at bounding box center [535, 70] width 5 height 5
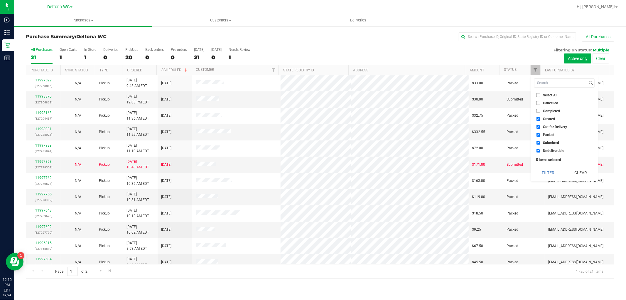
click at [543, 92] on li "Select All" at bounding box center [564, 95] width 60 height 6
click at [544, 94] on span "Select All" at bounding box center [550, 95] width 14 height 4
click at [540, 94] on input "Select All" at bounding box center [539, 95] width 4 height 4
checkbox input "true"
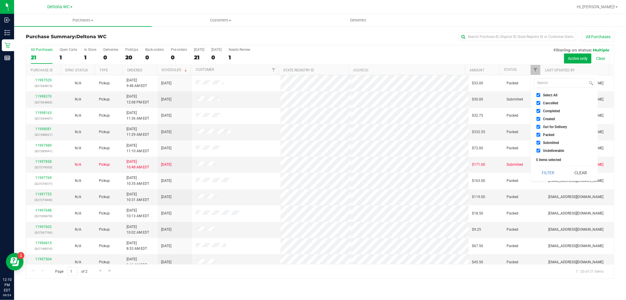
checkbox input "true"
click at [545, 95] on span "Select All" at bounding box center [550, 95] width 14 height 4
click at [540, 95] on input "Select All" at bounding box center [539, 95] width 4 height 4
checkbox input "false"
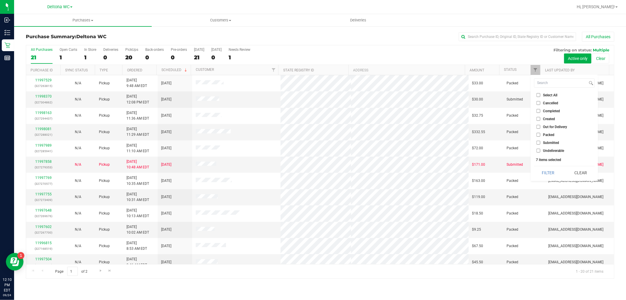
checkbox input "false"
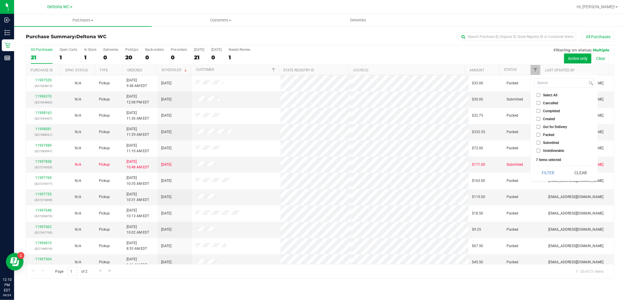
checkbox input "false"
click at [545, 142] on span "Submitted" at bounding box center [551, 143] width 16 height 4
click at [540, 142] on input "Submitted" at bounding box center [539, 143] width 4 height 4
checkbox input "true"
drag, startPoint x: 551, startPoint y: 172, endPoint x: 534, endPoint y: 160, distance: 20.2
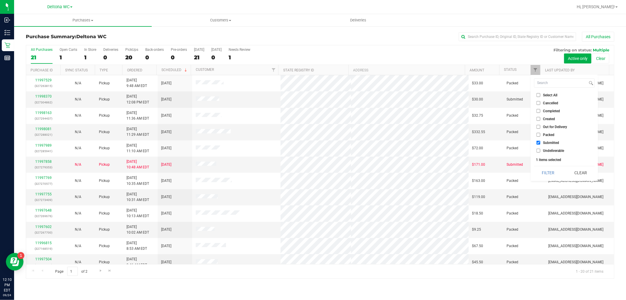
click at [550, 172] on button "Filter" at bounding box center [548, 172] width 28 height 13
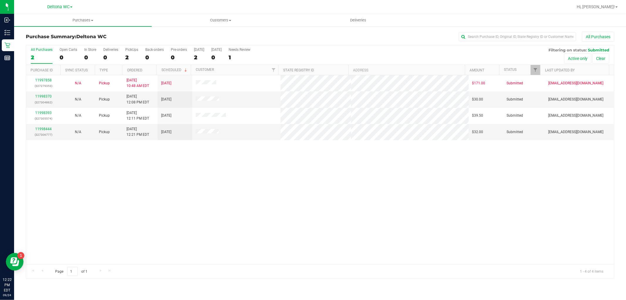
click at [247, 213] on div "11997858 (327279353) N/A Pickup 9/24/2025 10:48 AM EDT 9/24/2025 $171.00 Submit…" at bounding box center [320, 169] width 588 height 189
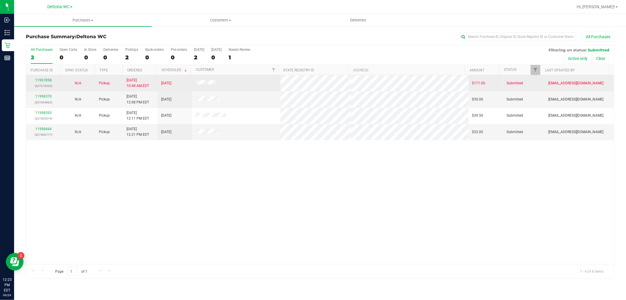
click at [145, 75] on td "9/24/2025 10:48 AM EDT" at bounding box center [140, 83] width 35 height 16
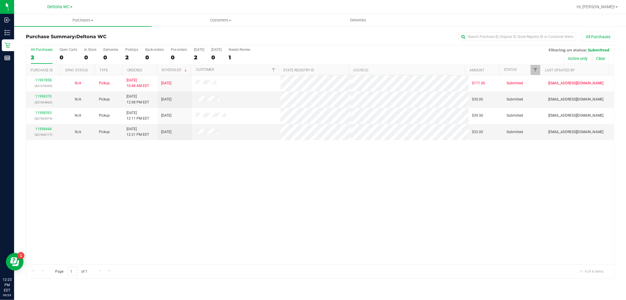
click at [148, 71] on th "Ordered" at bounding box center [139, 70] width 34 height 10
click at [48, 95] on link "11998370" at bounding box center [43, 96] width 16 height 4
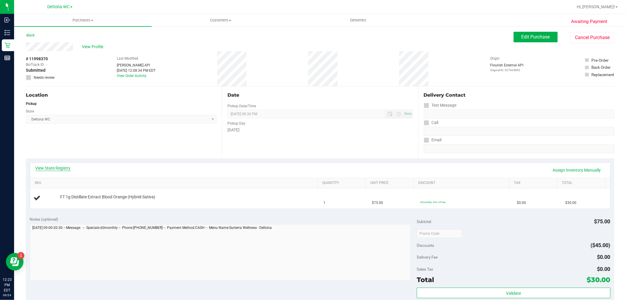
click at [48, 169] on link "View State Registry" at bounding box center [53, 168] width 35 height 6
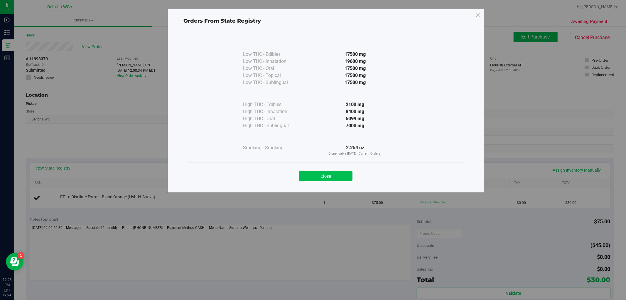
click at [313, 171] on button "Close" at bounding box center [325, 176] width 53 height 11
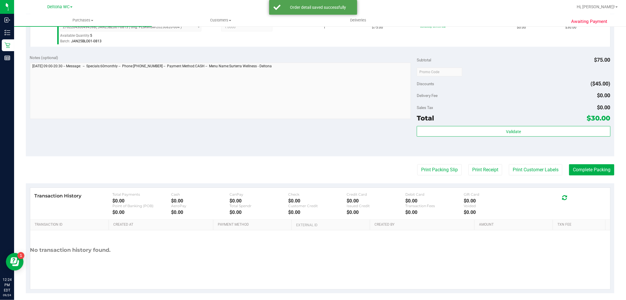
scroll to position [181, 0]
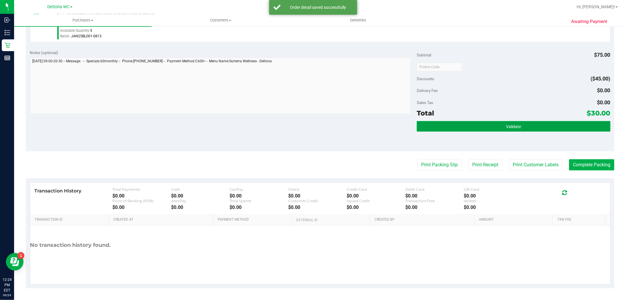
click at [506, 125] on span "Validate" at bounding box center [513, 126] width 15 height 5
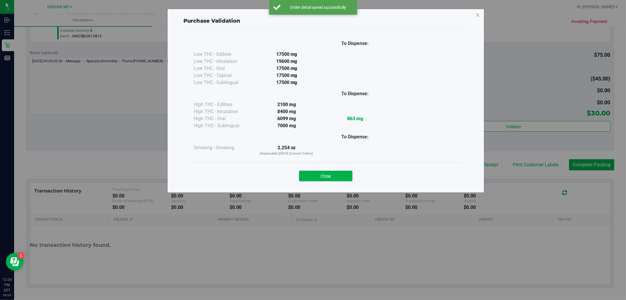
drag, startPoint x: 338, startPoint y: 175, endPoint x: 368, endPoint y: 171, distance: 30.2
click at [342, 174] on button "Close" at bounding box center [325, 176] width 53 height 11
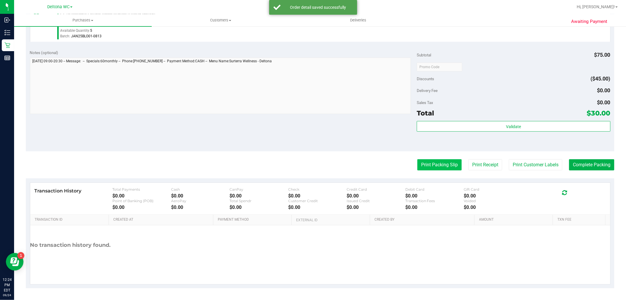
click at [423, 164] on button "Print Packing Slip" at bounding box center [439, 164] width 44 height 11
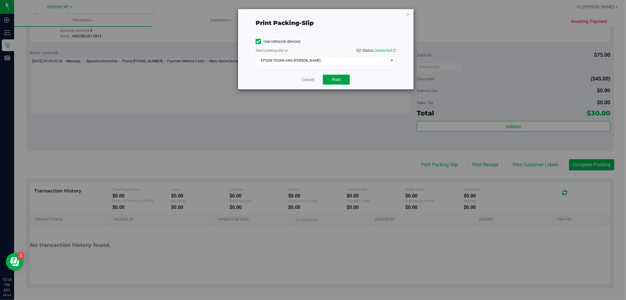
click at [344, 77] on button "Print" at bounding box center [336, 80] width 27 height 10
click at [309, 81] on link "Cancel" at bounding box center [308, 80] width 12 height 6
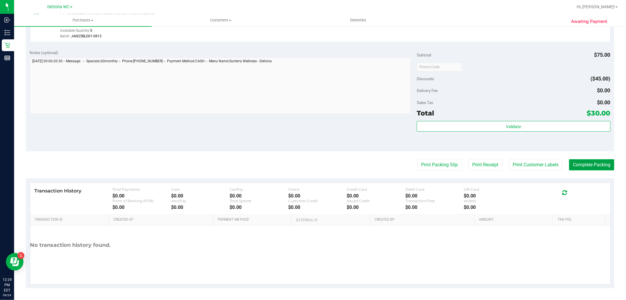
click at [594, 166] on button "Complete Packing" at bounding box center [591, 164] width 45 height 11
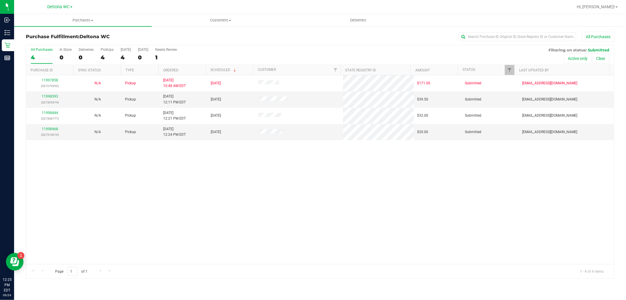
click at [190, 70] on th "Ordered" at bounding box center [182, 70] width 47 height 10
click at [54, 96] on link "11998393" at bounding box center [50, 96] width 16 height 4
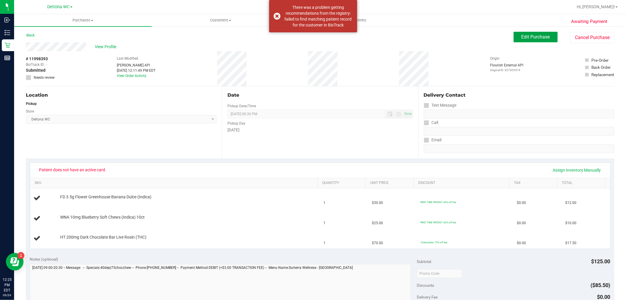
click at [529, 31] on div "Awaiting Payment Back Edit Purchase Cancel Purchase View Profile # 11998393 Bio…" at bounding box center [320, 266] width 612 height 480
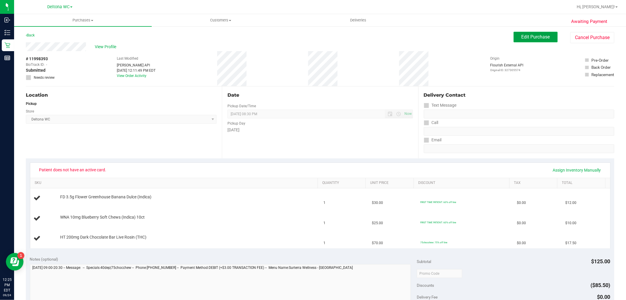
click at [529, 37] on span "Edit Purchase" at bounding box center [536, 37] width 28 height 6
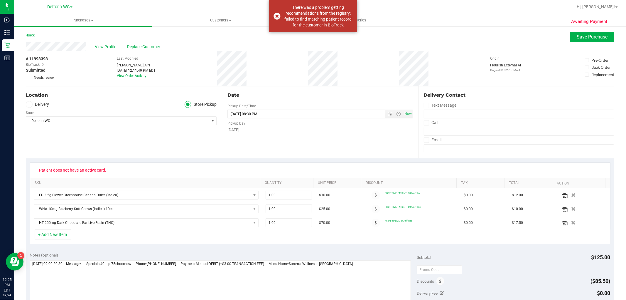
click at [134, 46] on span "Replace Customer" at bounding box center [144, 47] width 35 height 6
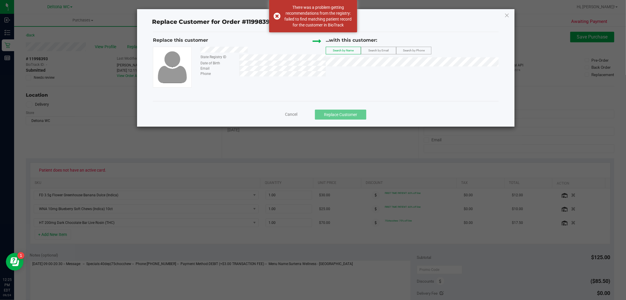
drag, startPoint x: 248, startPoint y: 49, endPoint x: 200, endPoint y: 49, distance: 48.7
click at [200, 49] on div at bounding box center [261, 51] width 130 height 8
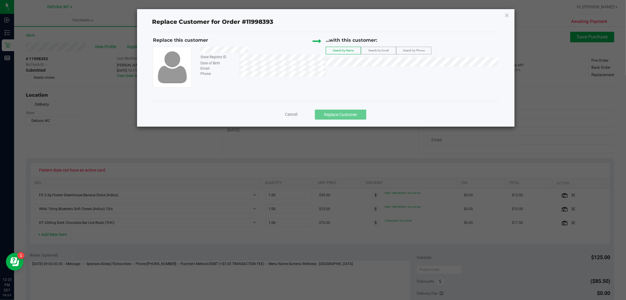
click at [372, 50] on span "Search by Email" at bounding box center [378, 50] width 20 height 3
click at [244, 76] on div "State Registry ID Date of Birth Email Phone" at bounding box center [239, 67] width 173 height 41
click at [345, 74] on span "CAROLINA ROSA DAVILA" at bounding box center [345, 72] width 31 height 5
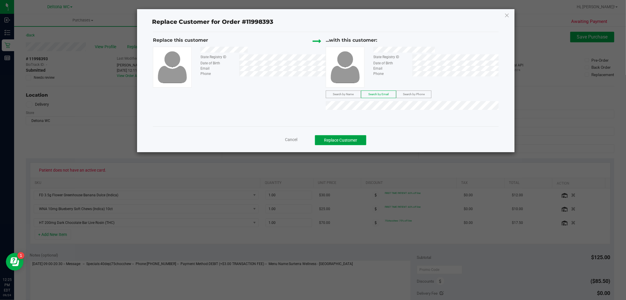
click at [355, 140] on button "Replace Customer" at bounding box center [340, 140] width 51 height 10
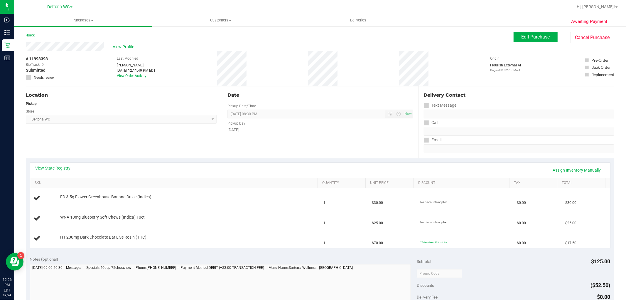
scroll to position [33, 0]
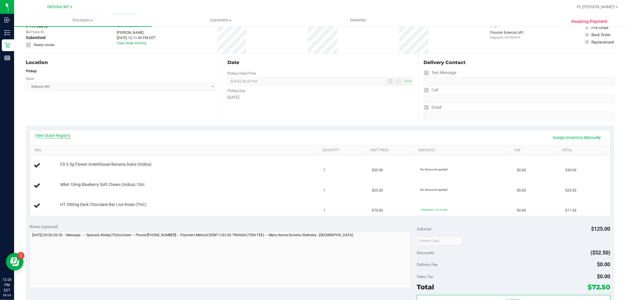
click at [70, 135] on link "View State Registry" at bounding box center [53, 135] width 35 height 6
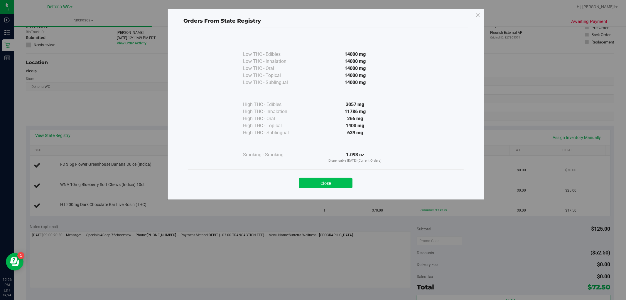
click at [332, 183] on button "Close" at bounding box center [325, 183] width 53 height 11
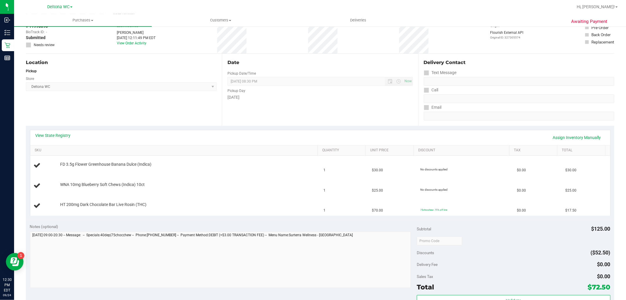
click at [159, 119] on div "Location Pickup Store Deltona WC Select Store Bonita Springs WC Boynton Beach W…" at bounding box center [124, 90] width 196 height 72
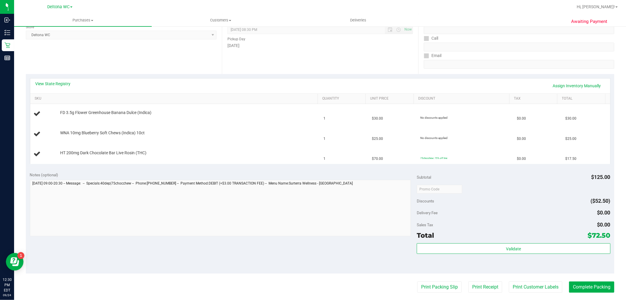
scroll to position [163, 0]
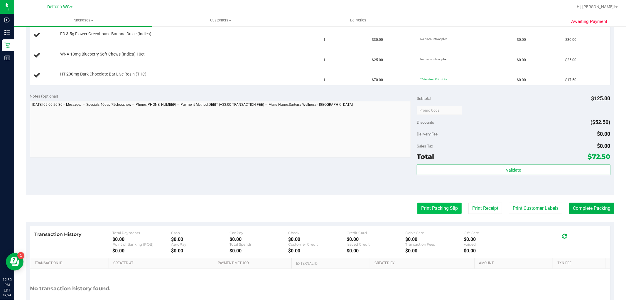
click at [426, 207] on button "Print Packing Slip" at bounding box center [439, 208] width 44 height 11
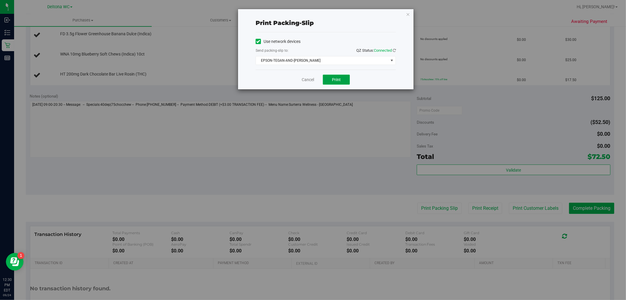
click at [338, 77] on span "Print" at bounding box center [336, 79] width 9 height 5
drag, startPoint x: 407, startPoint y: 13, endPoint x: 358, endPoint y: 1, distance: 50.3
click at [406, 13] on icon "button" at bounding box center [408, 14] width 4 height 7
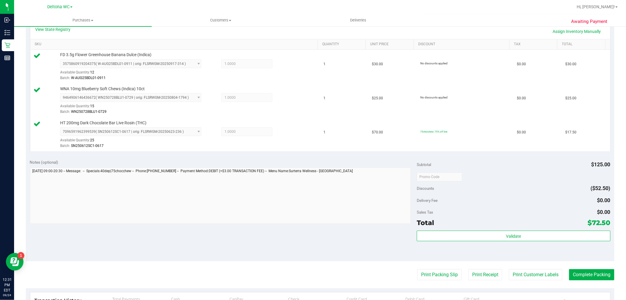
scroll to position [228, 0]
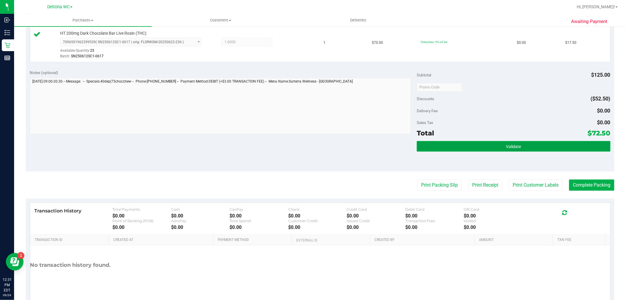
click at [528, 146] on button "Validate" at bounding box center [513, 146] width 193 height 11
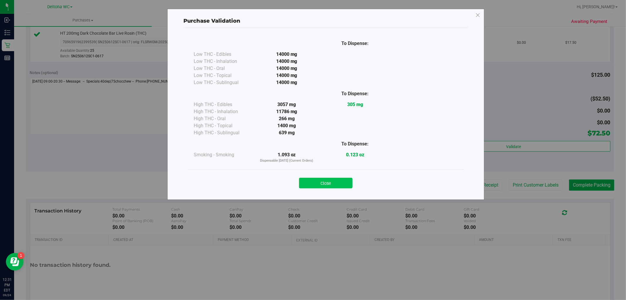
click at [333, 183] on button "Close" at bounding box center [325, 183] width 53 height 11
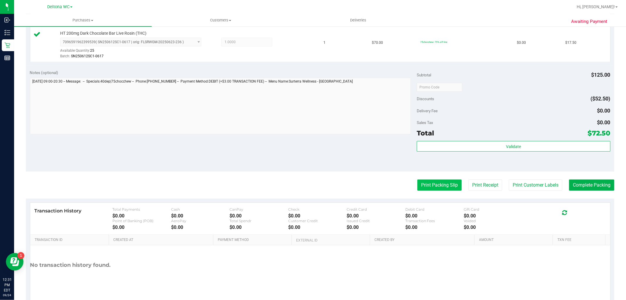
click at [444, 183] on button "Print Packing Slip" at bounding box center [439, 184] width 44 height 11
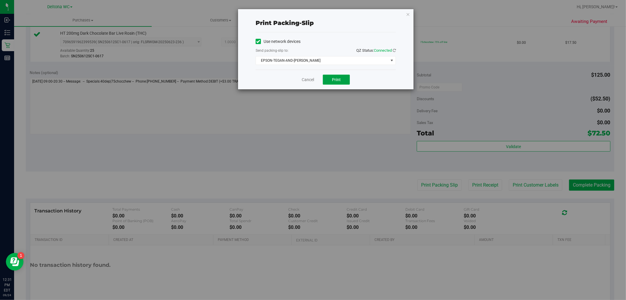
drag, startPoint x: 331, startPoint y: 80, endPoint x: 343, endPoint y: 33, distance: 48.2
click at [331, 80] on button "Print" at bounding box center [336, 80] width 27 height 10
click at [310, 82] on link "Cancel" at bounding box center [308, 80] width 12 height 6
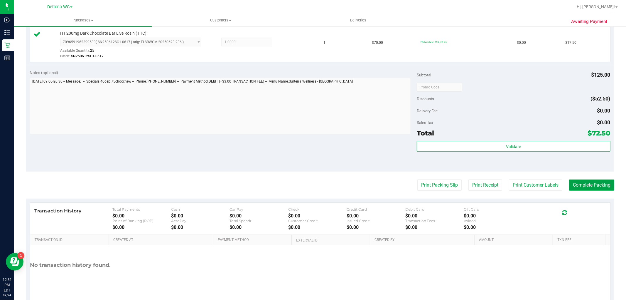
click at [595, 187] on button "Complete Packing" at bounding box center [591, 184] width 45 height 11
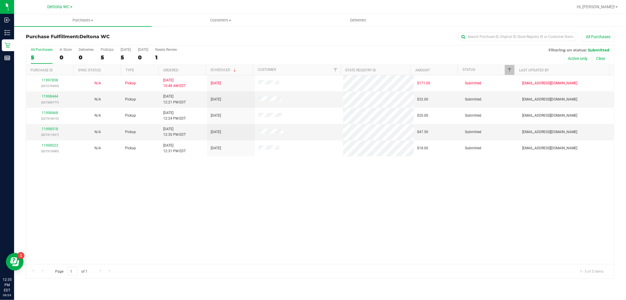
click at [195, 72] on th "Ordered" at bounding box center [182, 70] width 47 height 10
click at [46, 95] on link "11998444" at bounding box center [50, 96] width 16 height 4
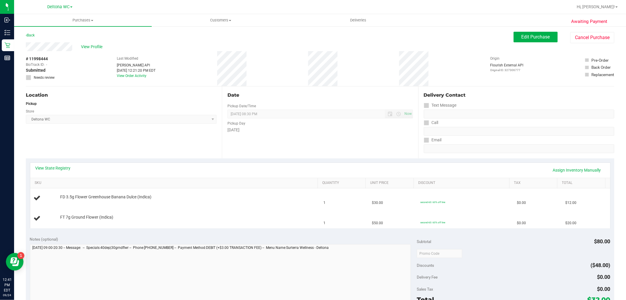
click at [366, 37] on div "Back Edit Purchase Cancel Purchase" at bounding box center [320, 37] width 589 height 11
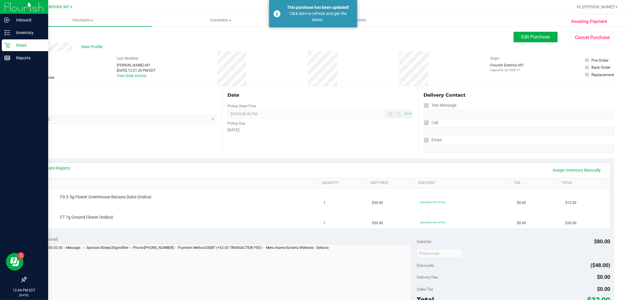
click at [5, 45] on icon at bounding box center [7, 45] width 6 height 6
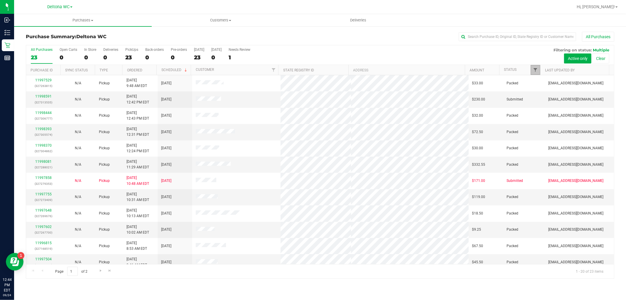
click at [535, 70] on span "Filter" at bounding box center [535, 70] width 5 height 5
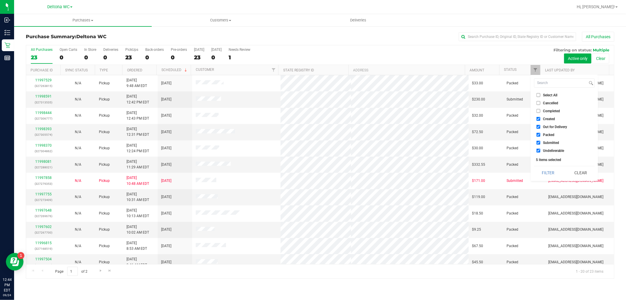
click at [550, 95] on span "Select All" at bounding box center [550, 95] width 14 height 4
click at [540, 95] on input "Select All" at bounding box center [539, 95] width 4 height 4
checkbox input "true"
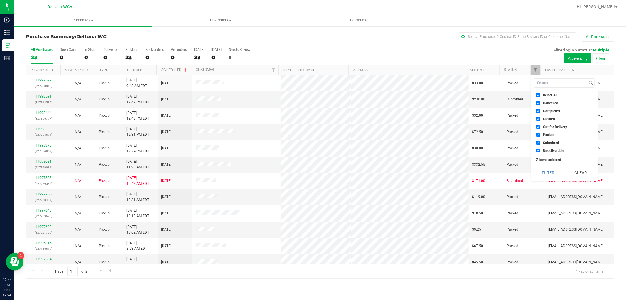
drag, startPoint x: 550, startPoint y: 95, endPoint x: 553, endPoint y: 117, distance: 22.2
click at [550, 95] on span "Select All" at bounding box center [550, 95] width 14 height 4
click at [540, 95] on input "Select All" at bounding box center [539, 95] width 4 height 4
checkbox input "false"
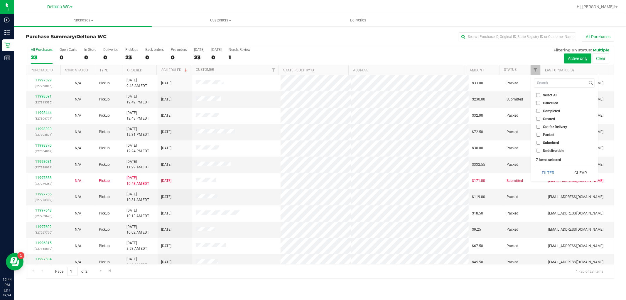
checkbox input "false"
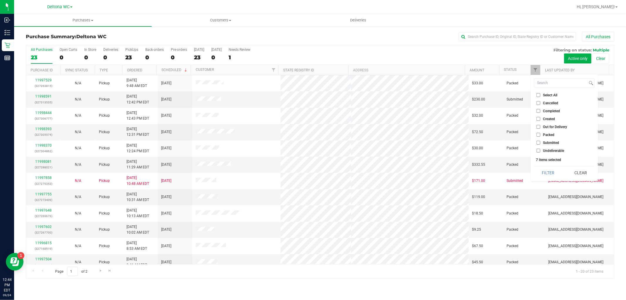
checkbox input "false"
drag, startPoint x: 553, startPoint y: 141, endPoint x: 553, endPoint y: 149, distance: 7.6
click at [553, 141] on span "Submitted" at bounding box center [551, 143] width 16 height 4
click at [540, 141] on input "Submitted" at bounding box center [539, 143] width 4 height 4
checkbox input "true"
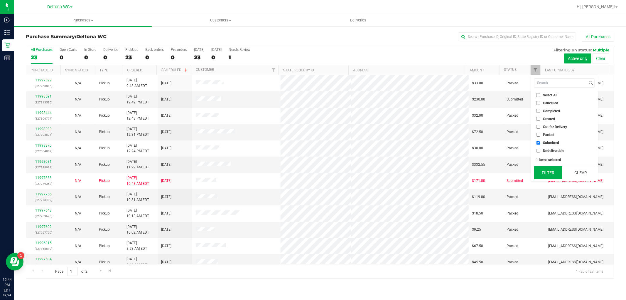
click at [548, 172] on button "Filter" at bounding box center [548, 172] width 28 height 13
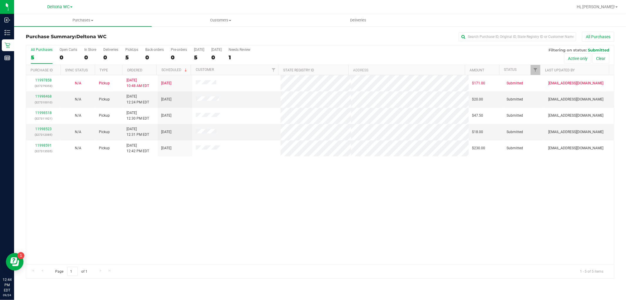
click at [150, 70] on th "Ordered" at bounding box center [139, 70] width 34 height 10
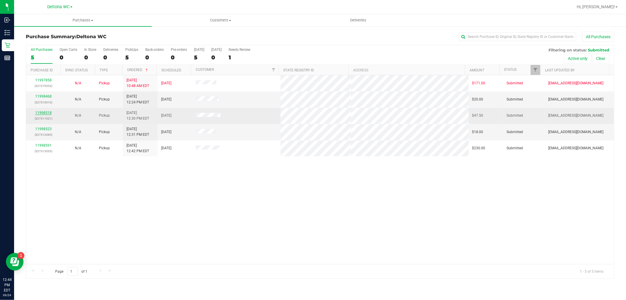
click at [43, 113] on link "11998518" at bounding box center [43, 113] width 16 height 4
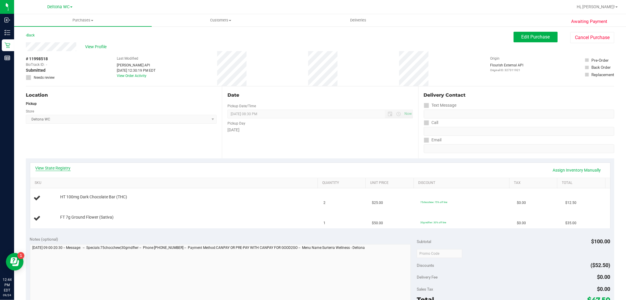
click at [60, 169] on link "View State Registry" at bounding box center [53, 168] width 35 height 6
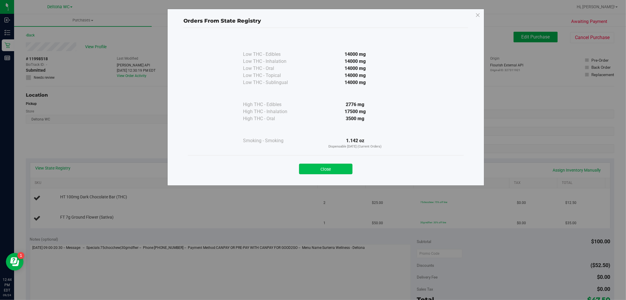
click at [342, 170] on button "Close" at bounding box center [325, 169] width 53 height 11
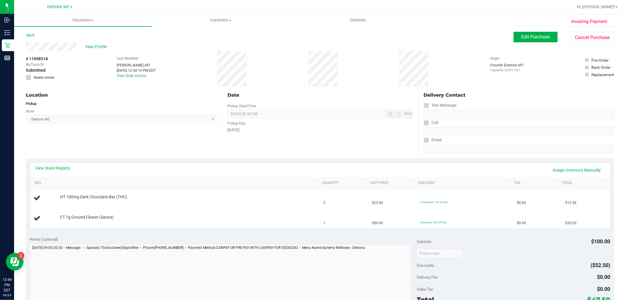
click at [138, 140] on div "Location Pickup Store Deltona WC Select Store [PERSON_NAME][GEOGRAPHIC_DATA] [P…" at bounding box center [124, 122] width 196 height 72
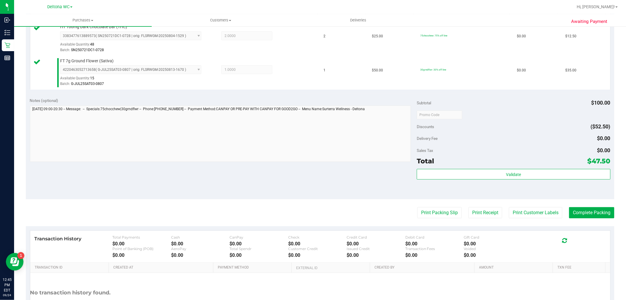
scroll to position [215, 0]
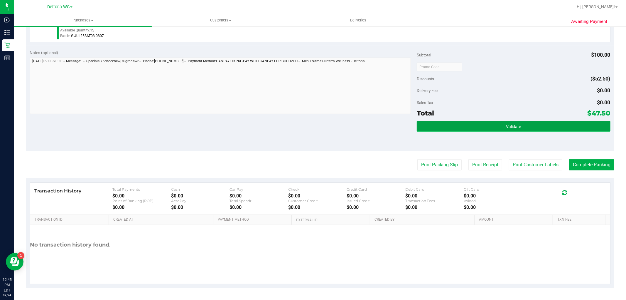
click at [470, 127] on button "Validate" at bounding box center [513, 126] width 193 height 11
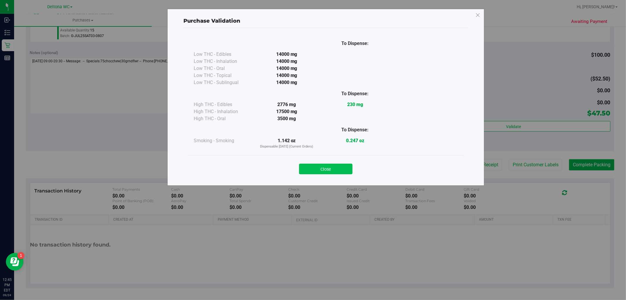
click at [335, 171] on button "Close" at bounding box center [325, 169] width 53 height 11
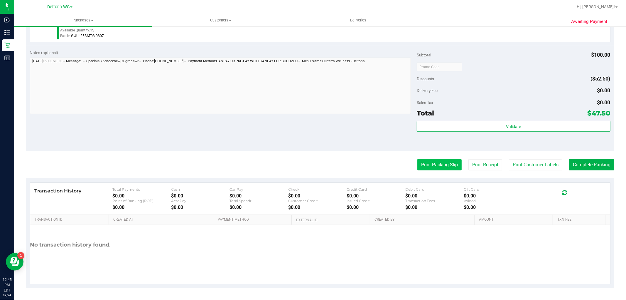
click at [419, 161] on button "Print Packing Slip" at bounding box center [439, 164] width 44 height 11
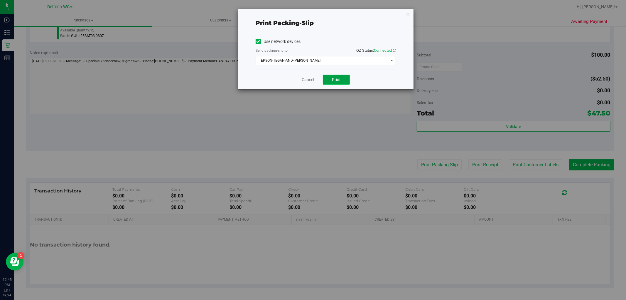
click at [339, 79] on span "Print" at bounding box center [336, 79] width 9 height 5
click at [305, 76] on div "Cancel Print" at bounding box center [326, 80] width 140 height 20
click at [307, 81] on link "Cancel" at bounding box center [308, 80] width 12 height 6
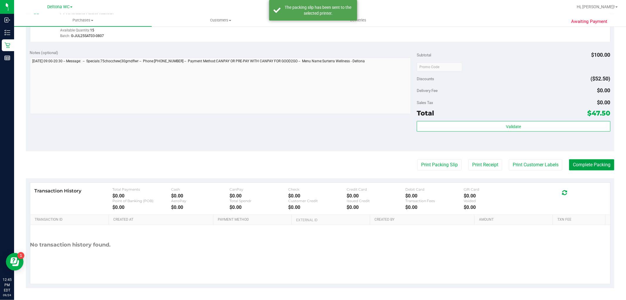
click at [603, 165] on button "Complete Packing" at bounding box center [591, 164] width 45 height 11
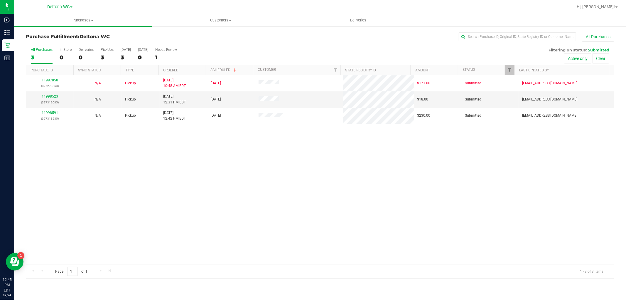
click at [189, 70] on th "Ordered" at bounding box center [182, 70] width 47 height 10
click at [44, 97] on link "11998591" at bounding box center [50, 96] width 16 height 4
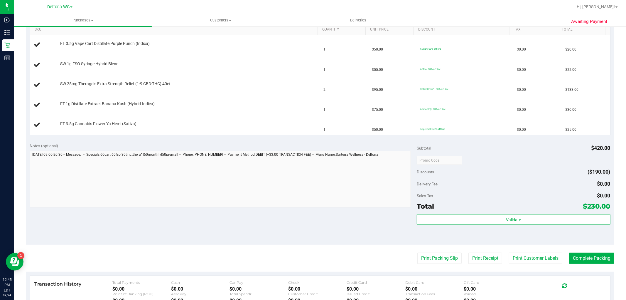
scroll to position [163, 0]
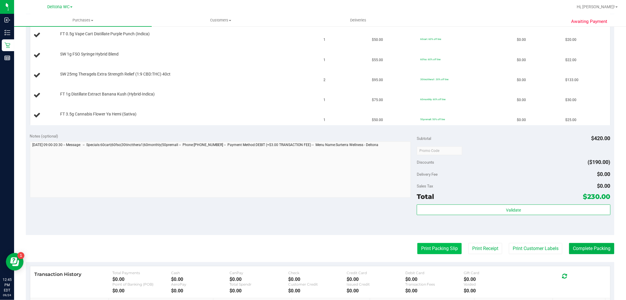
click at [439, 245] on button "Print Packing Slip" at bounding box center [439, 248] width 44 height 11
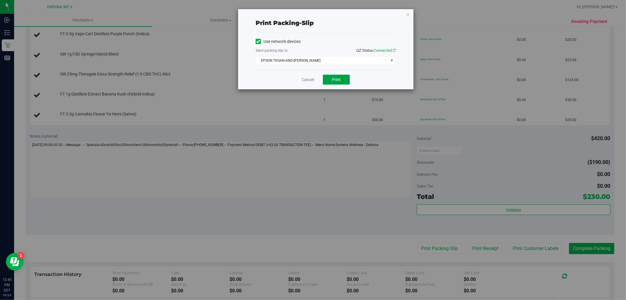
click at [346, 82] on button "Print" at bounding box center [336, 80] width 27 height 10
click at [311, 82] on link "Cancel" at bounding box center [308, 80] width 12 height 6
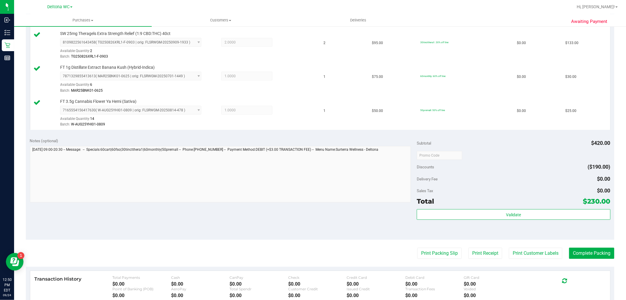
scroll to position [228, 0]
click at [528, 220] on div "Validate" at bounding box center [513, 222] width 193 height 26
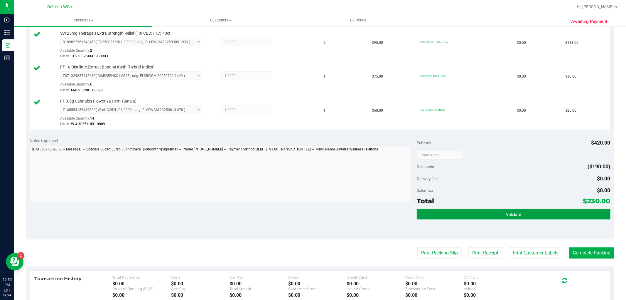
click at [528, 215] on button "Validate" at bounding box center [513, 214] width 193 height 11
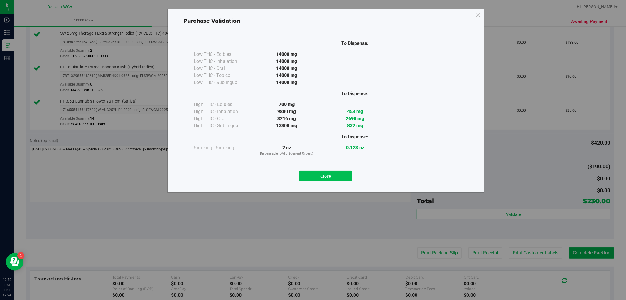
drag, startPoint x: 327, startPoint y: 173, endPoint x: 338, endPoint y: 182, distance: 13.8
click at [327, 173] on button "Close" at bounding box center [325, 176] width 53 height 11
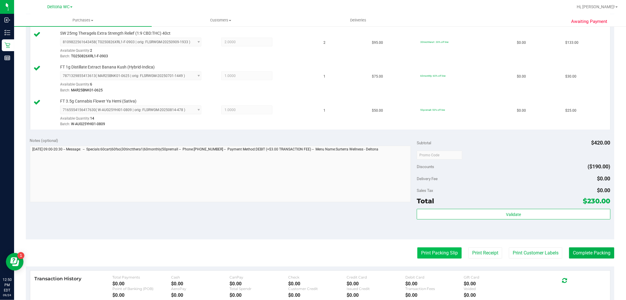
click at [422, 251] on button "Print Packing Slip" at bounding box center [439, 252] width 44 height 11
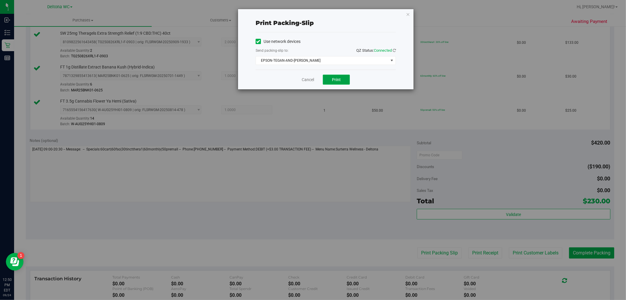
click at [336, 82] on button "Print" at bounding box center [336, 80] width 27 height 10
drag, startPoint x: 309, startPoint y: 80, endPoint x: 306, endPoint y: 85, distance: 5.1
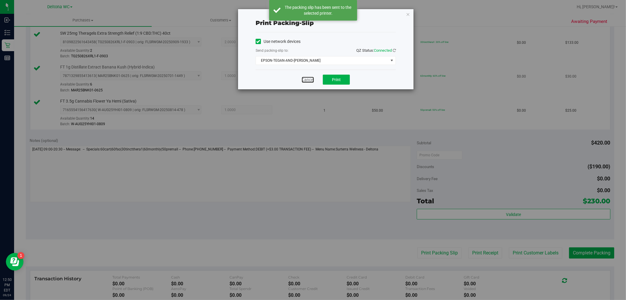
click at [309, 80] on link "Cancel" at bounding box center [308, 80] width 12 height 6
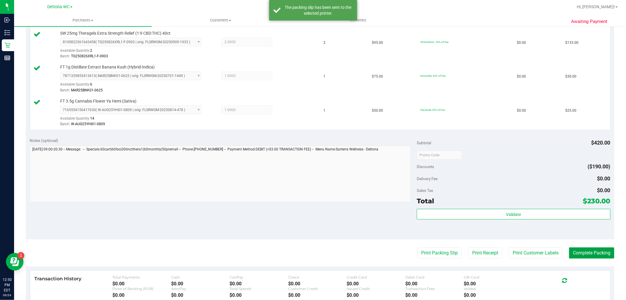
drag, startPoint x: 603, startPoint y: 248, endPoint x: 599, endPoint y: 248, distance: 4.2
click at [599, 247] on button "Complete Packing" at bounding box center [591, 252] width 45 height 11
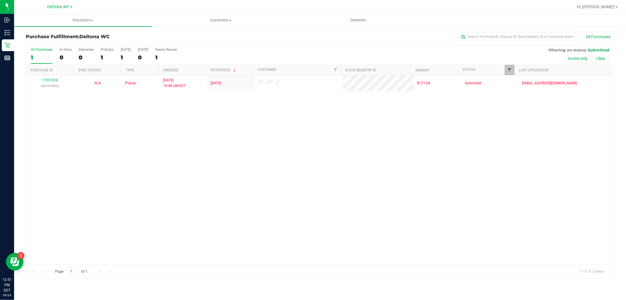
click at [511, 68] on span "Filter" at bounding box center [509, 70] width 5 height 5
click at [526, 134] on span "Packed" at bounding box center [522, 135] width 11 height 4
click at [515, 134] on input "Packed" at bounding box center [513, 135] width 4 height 4
checkbox input "true"
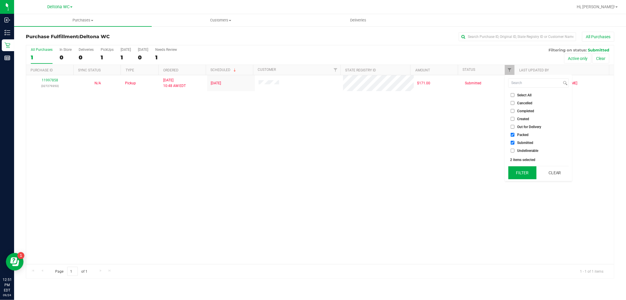
click at [527, 172] on button "Filter" at bounding box center [522, 172] width 28 height 13
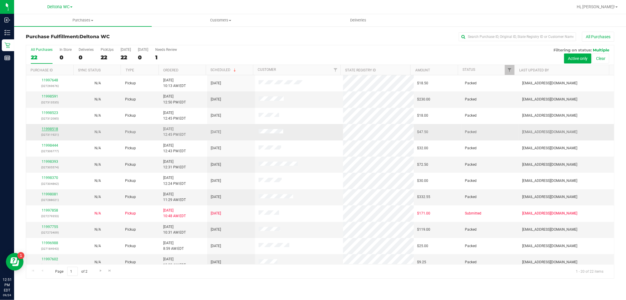
click at [51, 129] on link "11998518" at bounding box center [50, 129] width 16 height 4
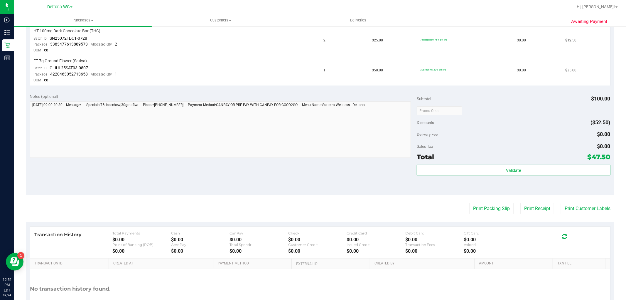
scroll to position [163, 0]
click at [475, 209] on button "Print Packing Slip" at bounding box center [491, 207] width 44 height 11
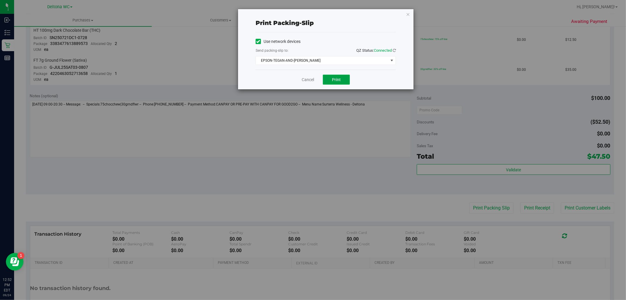
click at [334, 77] on span "Print" at bounding box center [336, 79] width 9 height 5
click at [309, 80] on link "Cancel" at bounding box center [308, 80] width 12 height 6
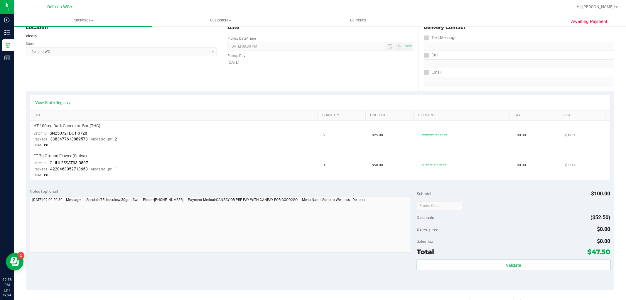
scroll to position [0, 0]
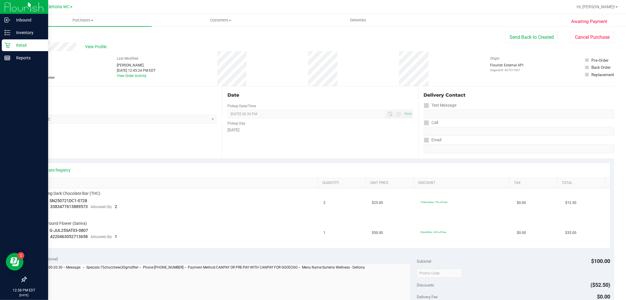
click at [9, 45] on icon at bounding box center [7, 46] width 6 height 6
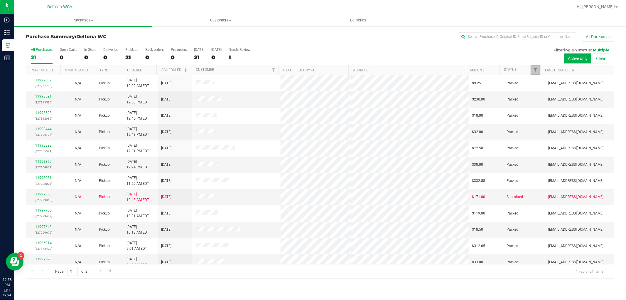
click at [533, 72] on link "Filter" at bounding box center [536, 70] width 10 height 10
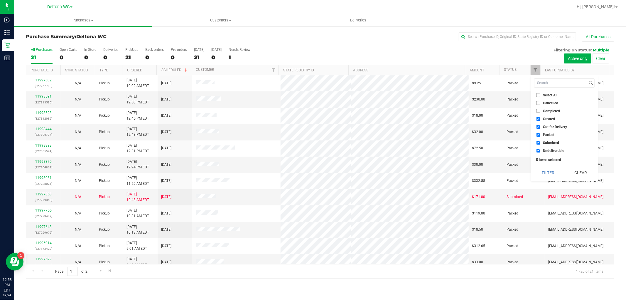
click at [546, 93] on span "Select All" at bounding box center [550, 95] width 14 height 4
click at [540, 93] on input "Select All" at bounding box center [539, 95] width 4 height 4
checkbox input "true"
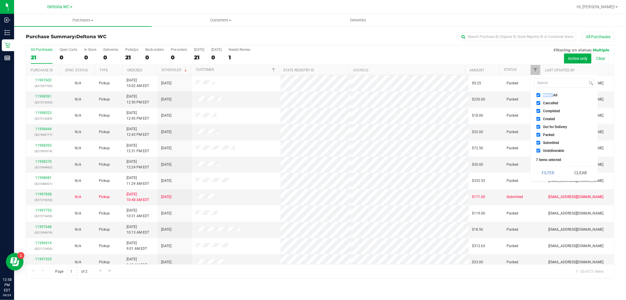
click at [546, 93] on span "Select All" at bounding box center [550, 95] width 14 height 4
click at [540, 93] on input "Select All" at bounding box center [539, 95] width 4 height 4
checkbox input "false"
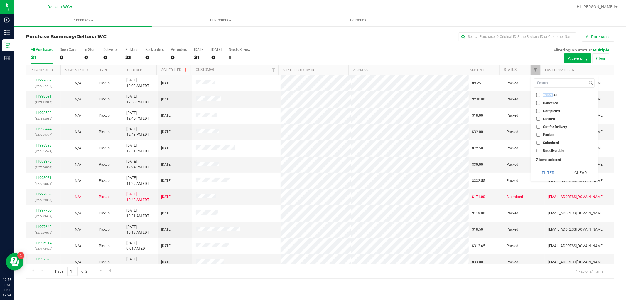
checkbox input "false"
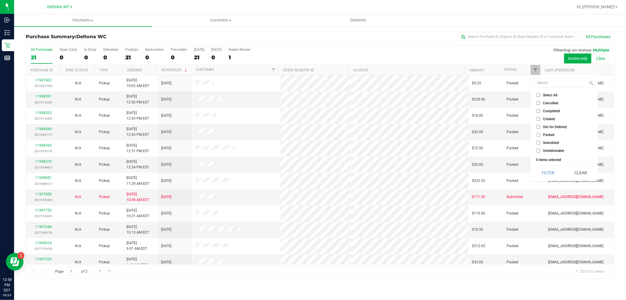
click at [552, 143] on span "Submitted" at bounding box center [551, 143] width 16 height 4
click at [540, 143] on input "Submitted" at bounding box center [539, 143] width 4 height 4
checkbox input "true"
click at [553, 173] on button "Filter" at bounding box center [548, 172] width 28 height 13
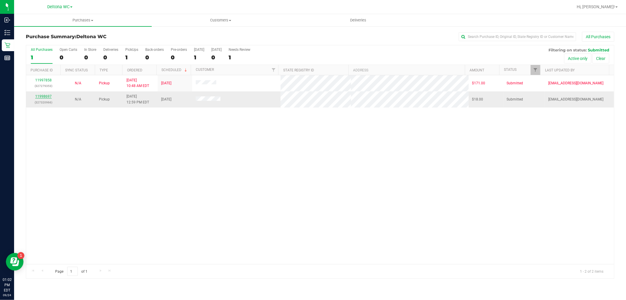
click at [42, 96] on link "11998697" at bounding box center [43, 96] width 16 height 4
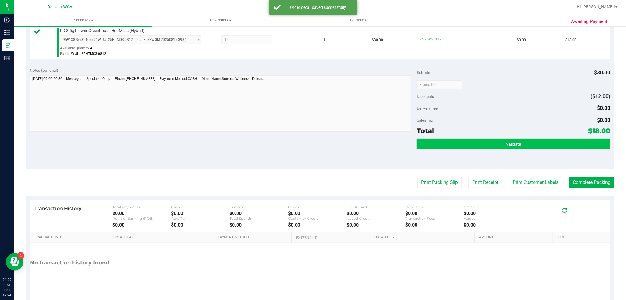
scroll to position [163, 0]
click at [465, 147] on button "Validate" at bounding box center [513, 143] width 193 height 11
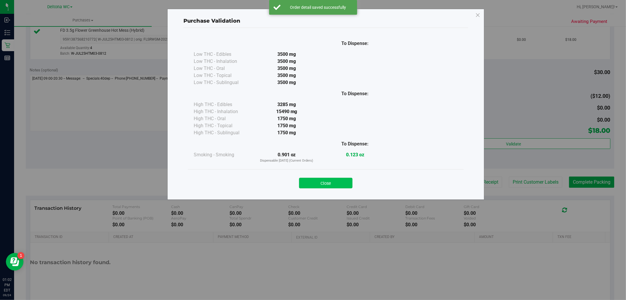
click at [339, 178] on button "Close" at bounding box center [325, 183] width 53 height 11
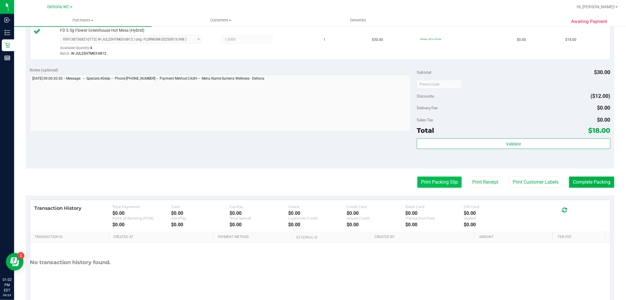
click at [424, 183] on button "Print Packing Slip" at bounding box center [439, 181] width 44 height 11
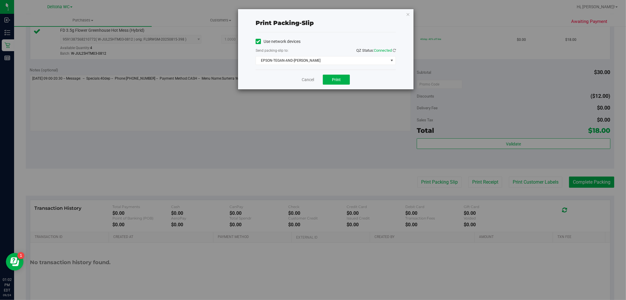
click at [332, 72] on div "Cancel Print" at bounding box center [326, 80] width 140 height 20
click at [336, 79] on span "Print" at bounding box center [336, 79] width 9 height 5
click at [304, 80] on link "Cancel" at bounding box center [308, 80] width 12 height 6
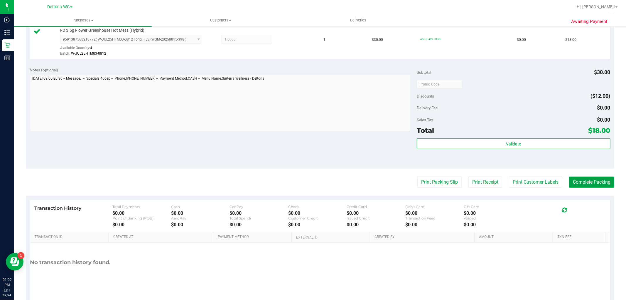
click at [600, 184] on button "Complete Packing" at bounding box center [591, 181] width 45 height 11
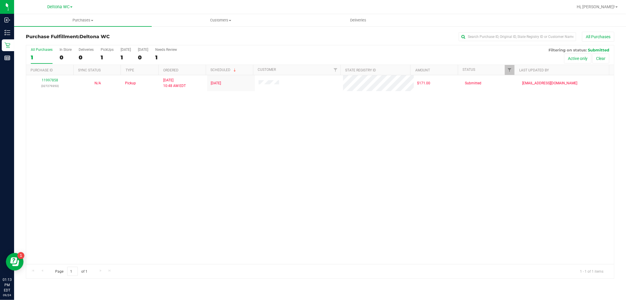
click at [250, 164] on div "11997858 (327279353) N/A Pickup [DATE] 10:48 AM EDT 9/24/2025 $171.00 Submitted…" at bounding box center [320, 169] width 588 height 189
click at [248, 137] on div "11997858 (327279353) N/A Pickup [DATE] 10:48 AM EDT 9/24/2025 $171.00 Submitted…" at bounding box center [320, 169] width 588 height 189
click at [248, 148] on div "11997858 (327279353) N/A Pickup [DATE] 10:48 AM EDT 9/24/2025 $171.00 Submitted…" at bounding box center [320, 169] width 588 height 189
